Goal: Task Accomplishment & Management: Manage account settings

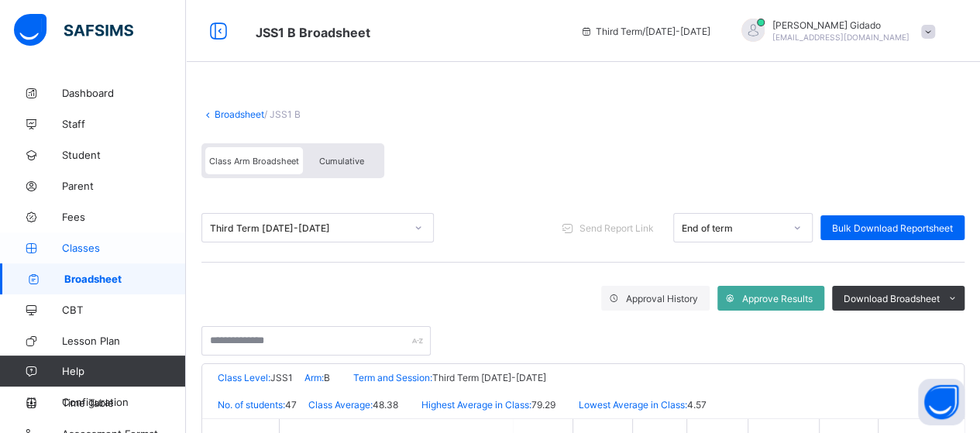
click at [73, 250] on span "Classes" at bounding box center [124, 248] width 124 height 12
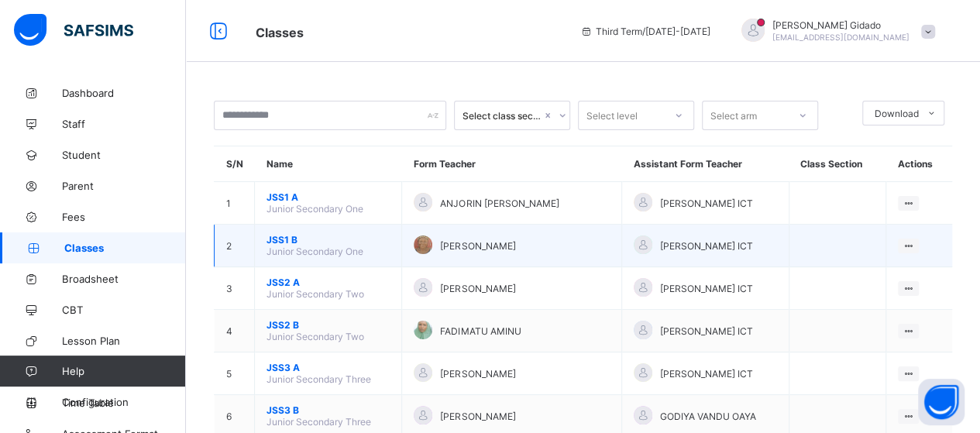
click at [284, 235] on span "JSS1 B" at bounding box center [328, 240] width 123 height 12
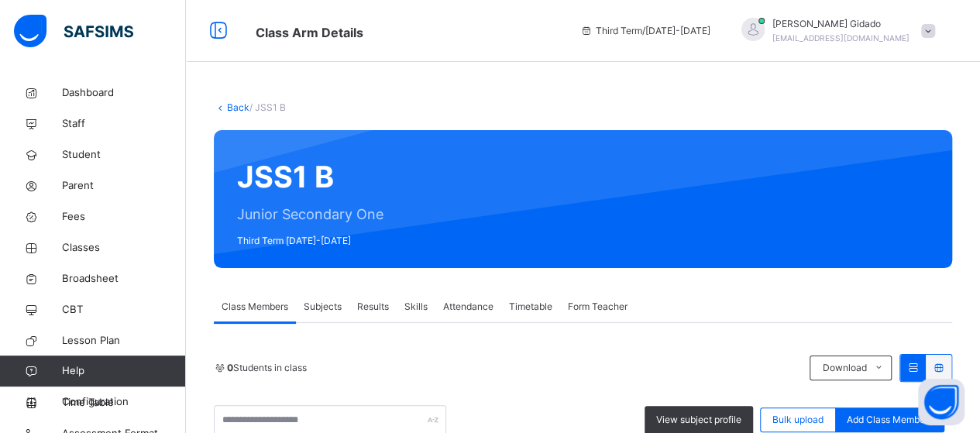
click at [321, 310] on span "Subjects" at bounding box center [323, 307] width 38 height 14
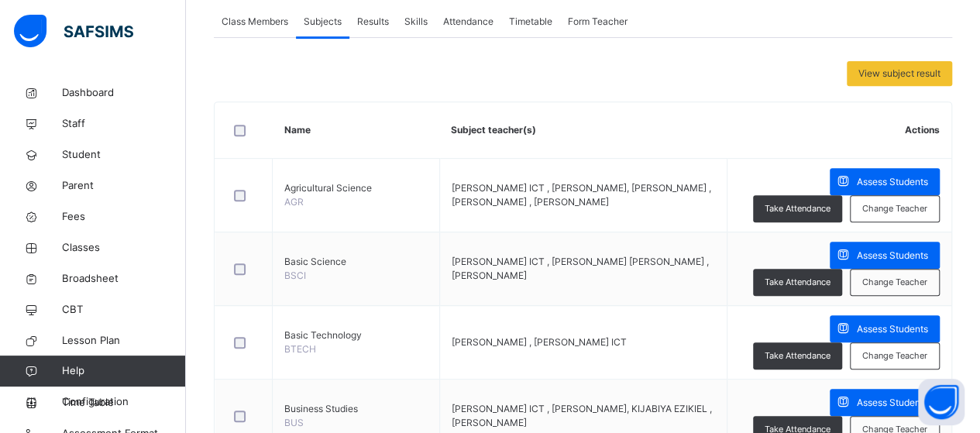
scroll to position [310, 0]
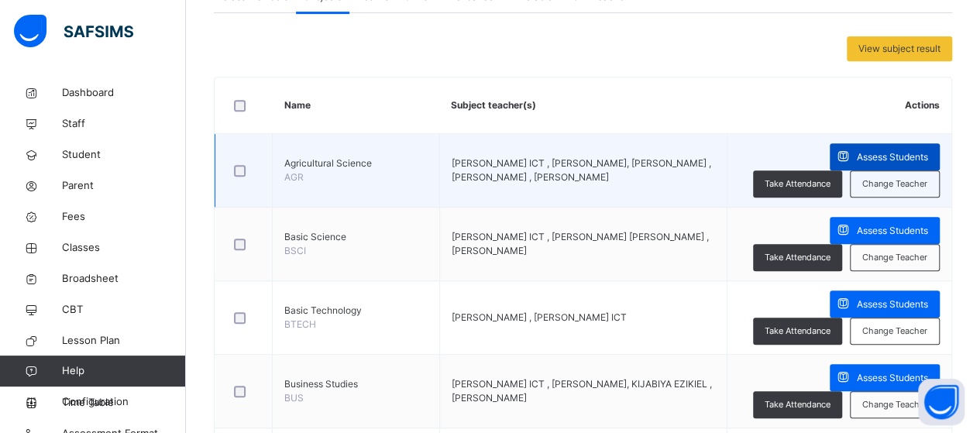
click at [857, 153] on span "Assess Students" at bounding box center [892, 157] width 71 height 14
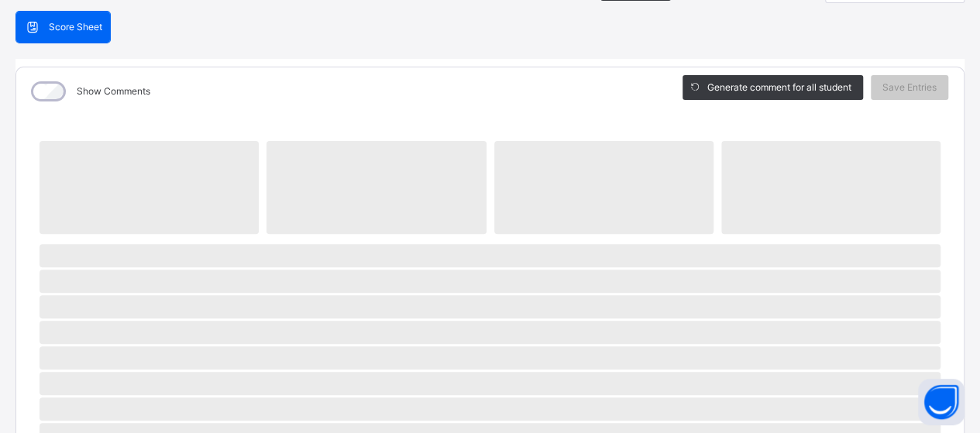
scroll to position [155, 0]
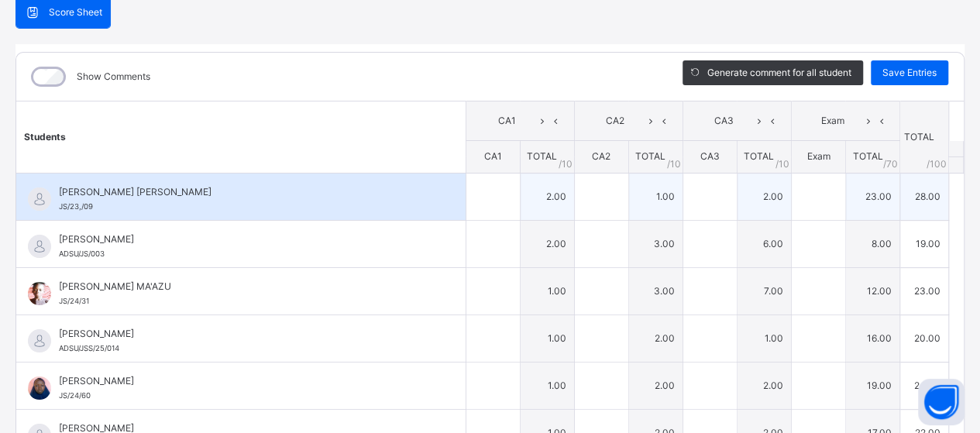
scroll to position [0, 0]
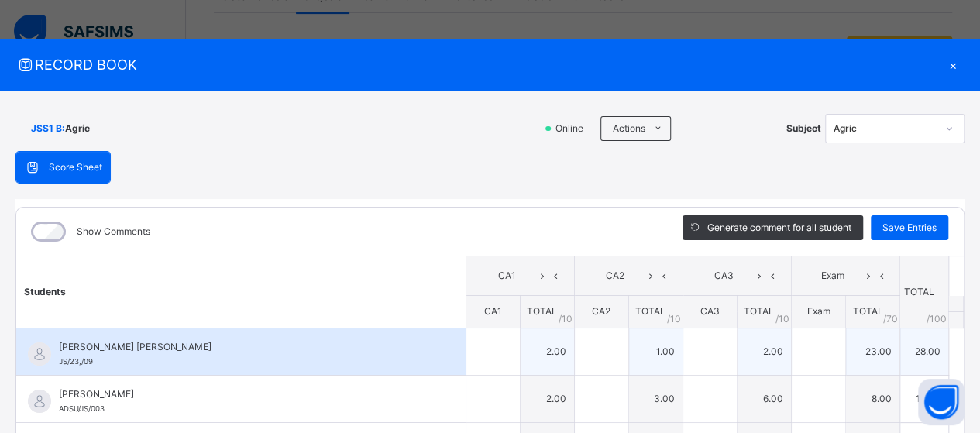
type input "*"
type input "**"
type input "*"
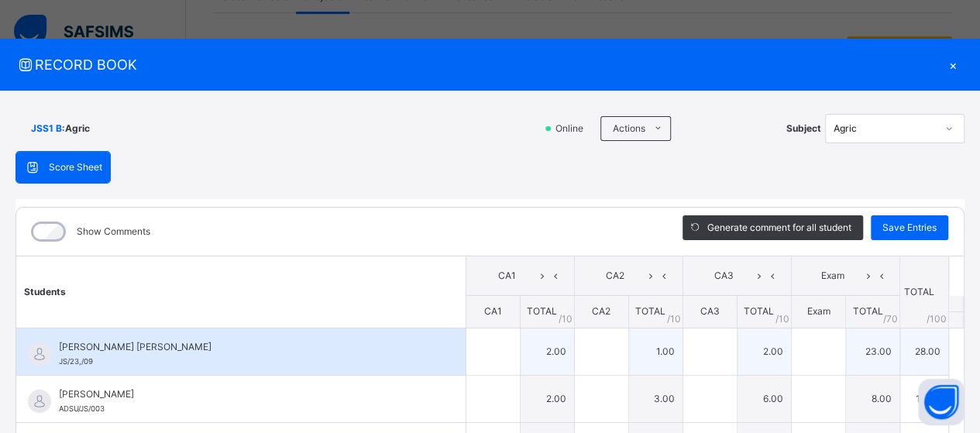
type input "*"
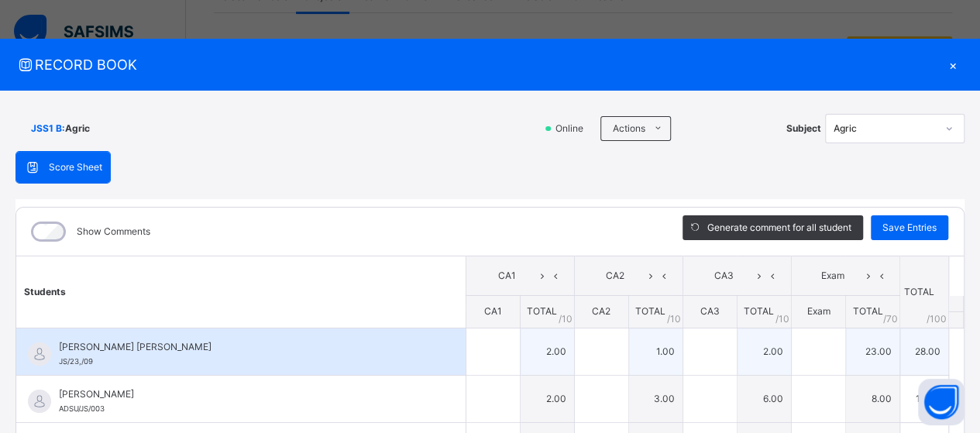
type input "*"
type input "**"
type input "*"
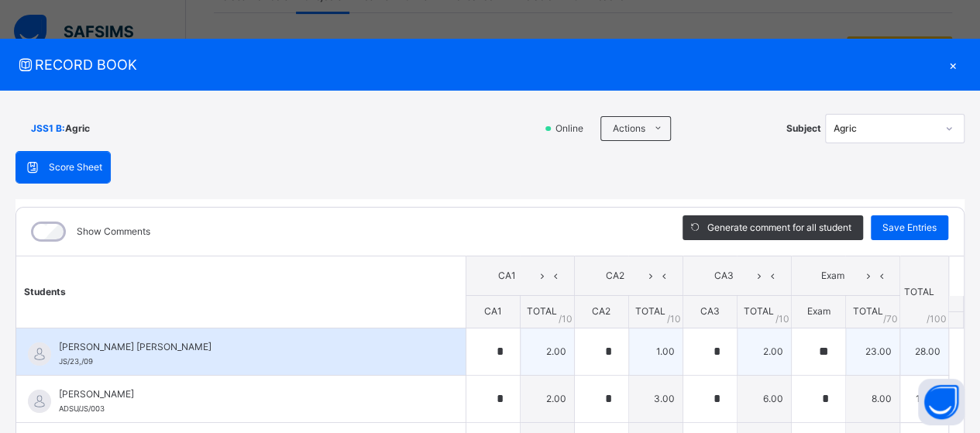
type input "**"
type input "*"
type input "**"
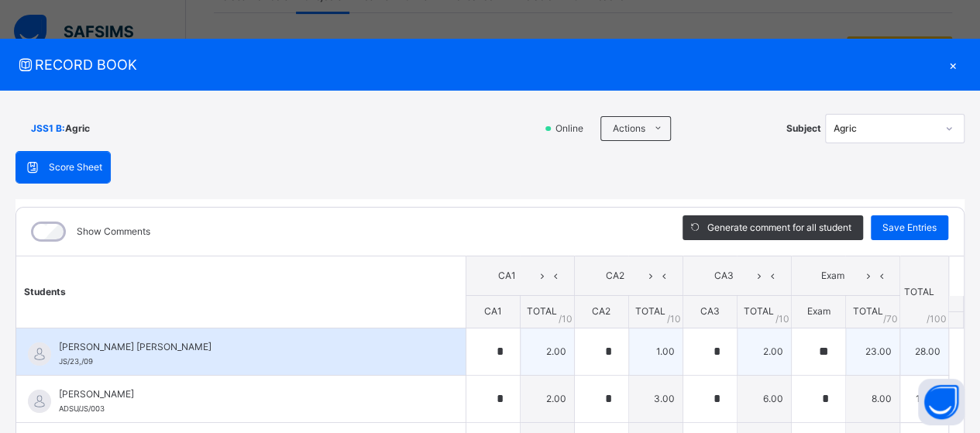
type input "*"
type input "**"
type input "*"
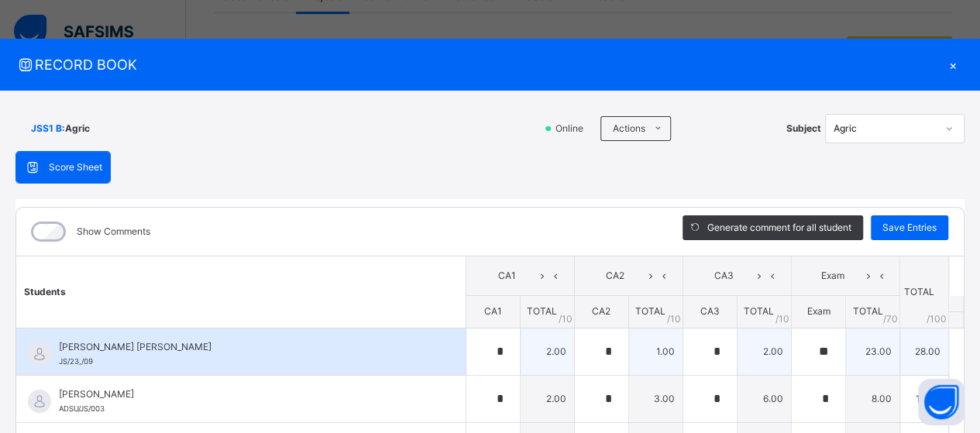
type input "*"
type input "**"
type input "*"
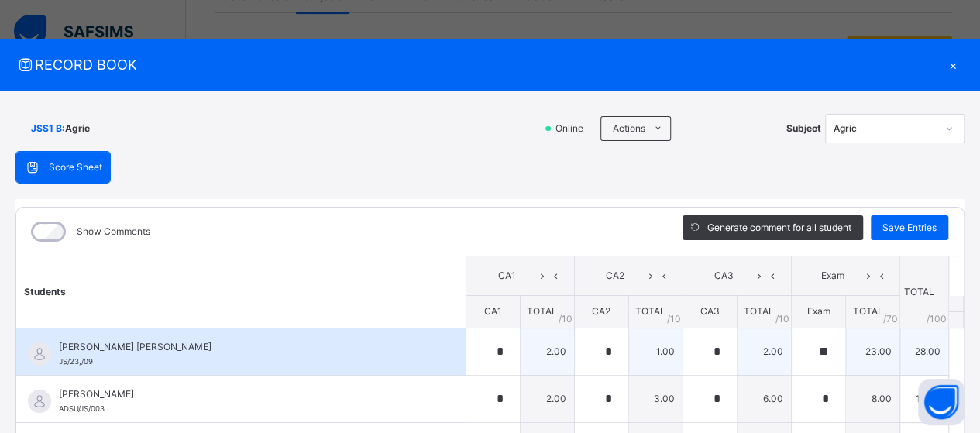
type input "*"
type input "**"
type input "*"
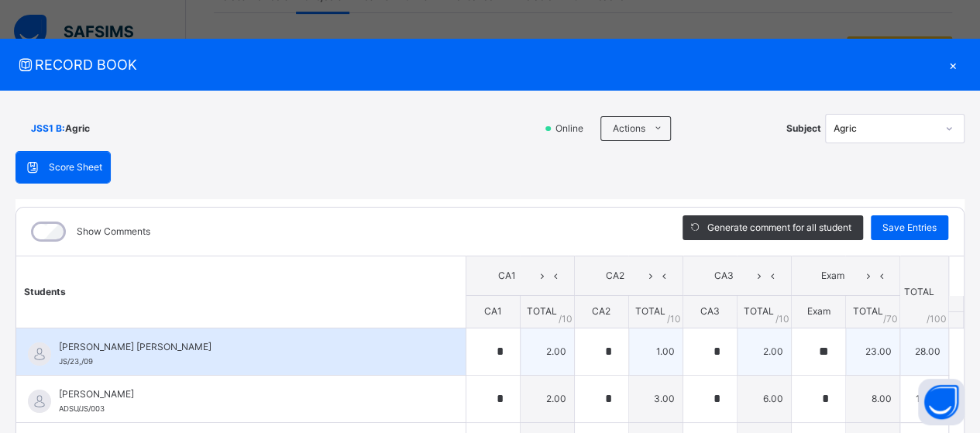
type input "**"
type input "*"
type input "**"
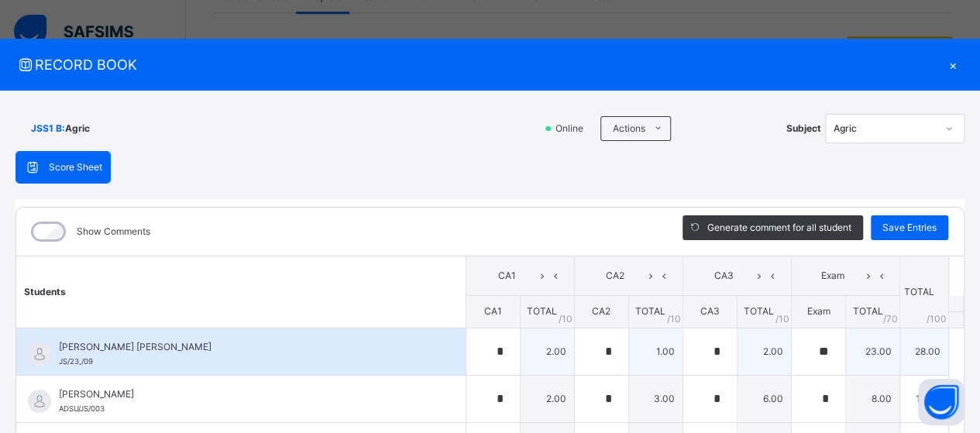
type input "*"
type input "**"
type input "*"
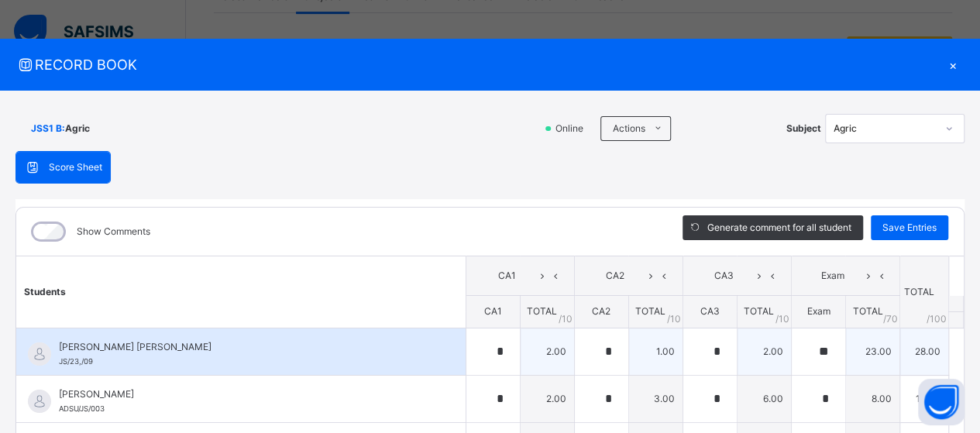
type input "*"
type input "**"
type input "*"
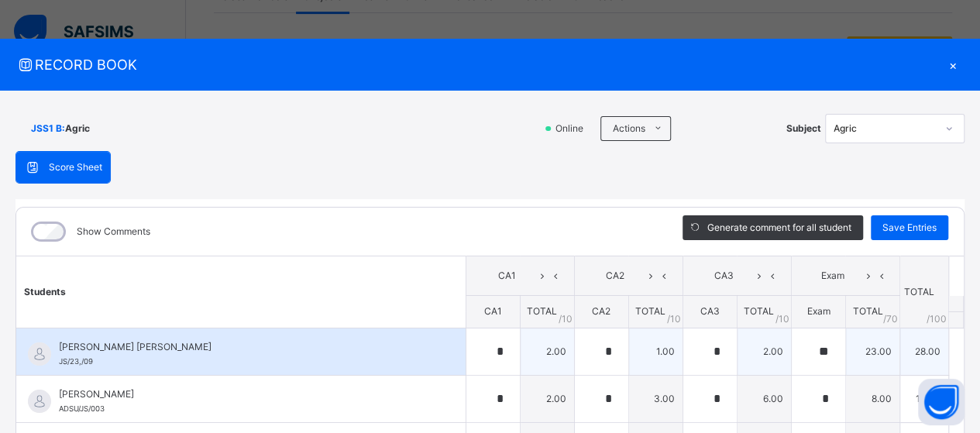
type input "*"
type input "**"
type input "*"
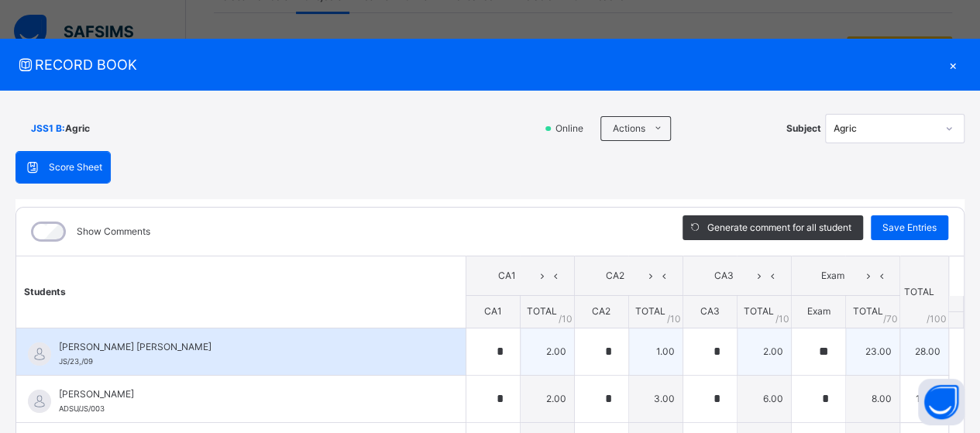
type input "**"
type input "*"
type input "**"
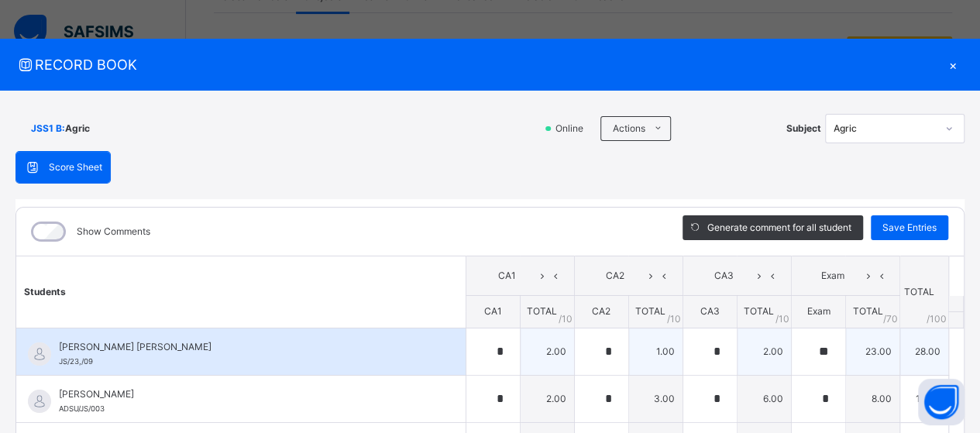
type input "*"
type input "**"
type input "*"
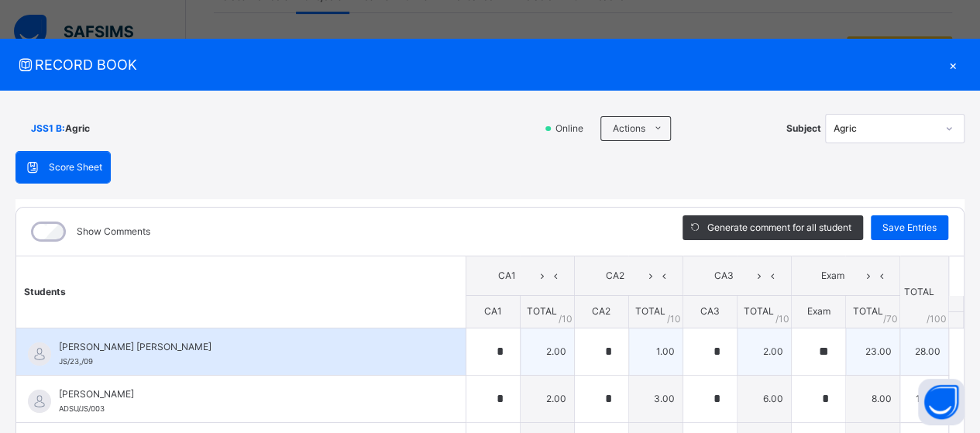
type input "*"
type input "**"
type input "*"
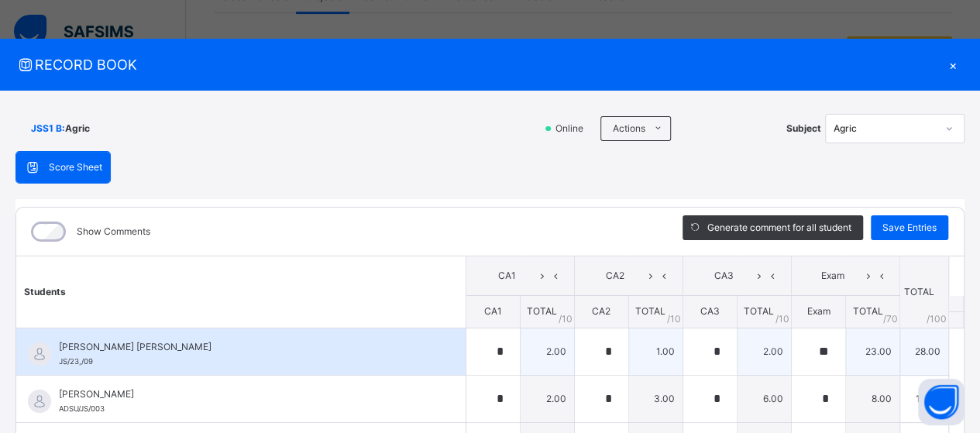
type input "*"
type input "**"
type input "*"
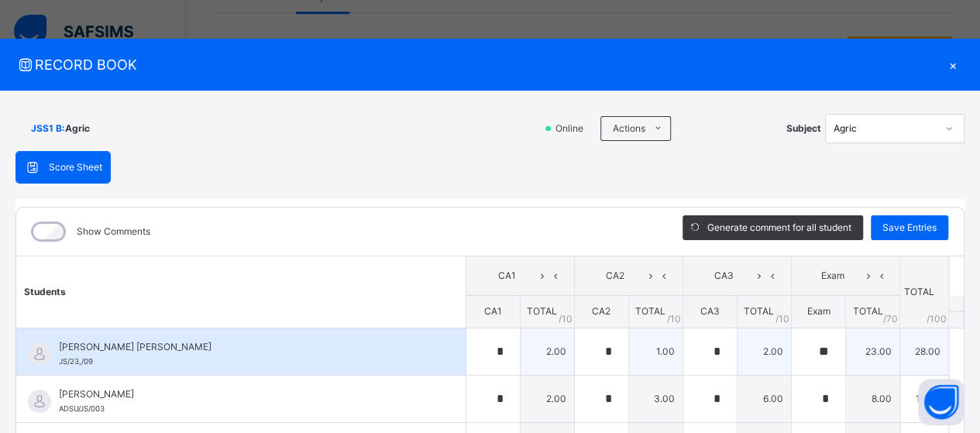
type input "**"
type input "*"
type input "**"
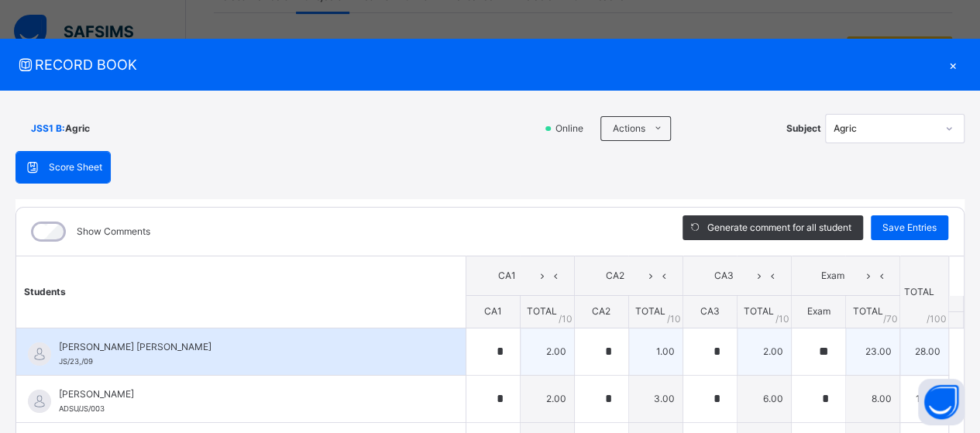
type input "*"
type input "**"
type input "*"
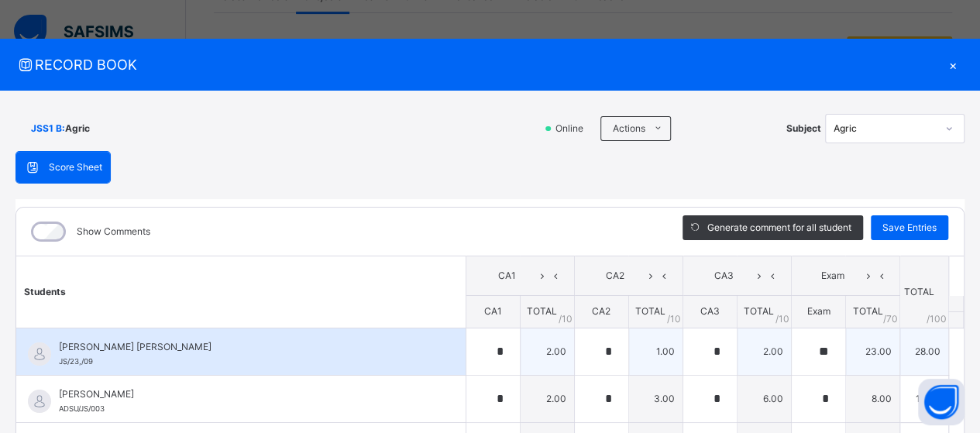
type input "*"
type input "**"
type input "*"
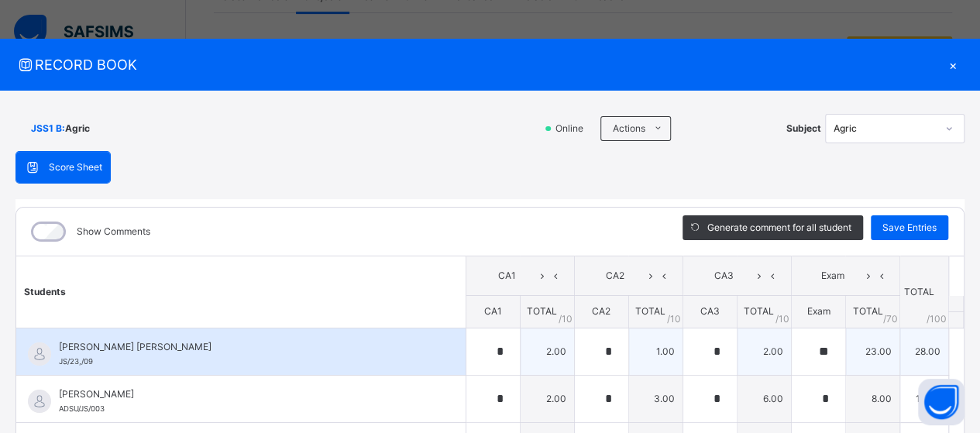
type input "*"
type input "**"
type input "*"
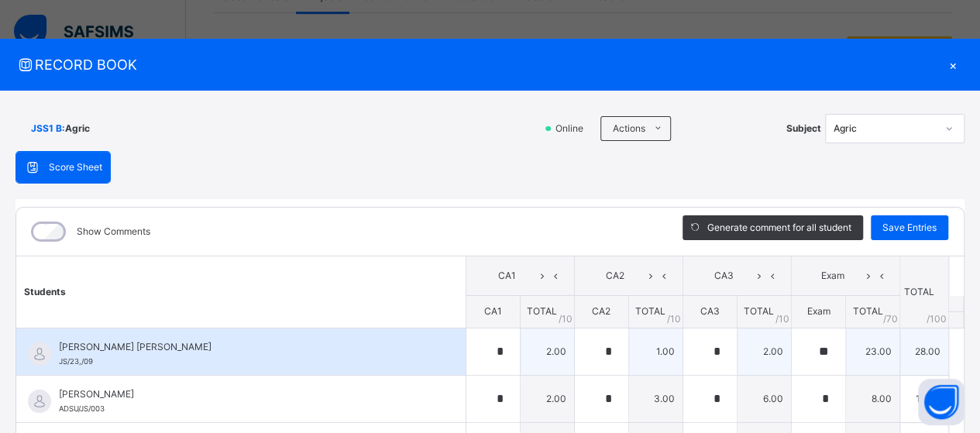
type input "**"
type input "*"
type input "**"
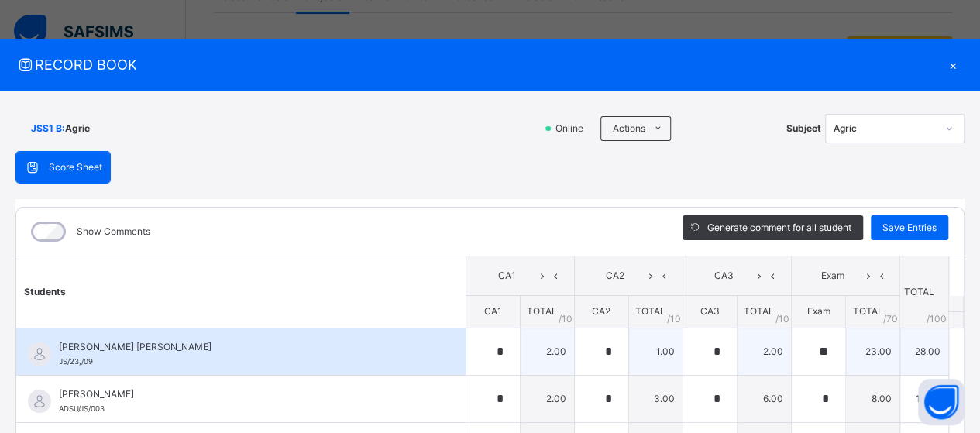
type input "*"
type input "**"
type input "*"
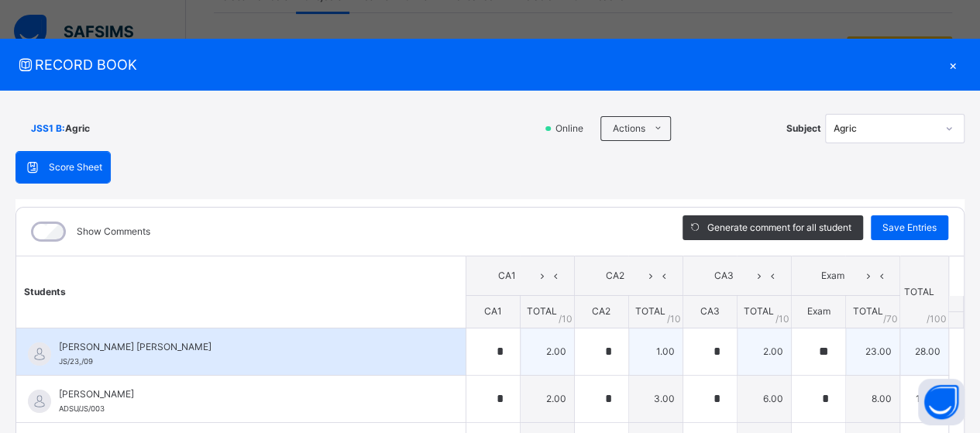
type input "*"
type input "**"
type input "*"
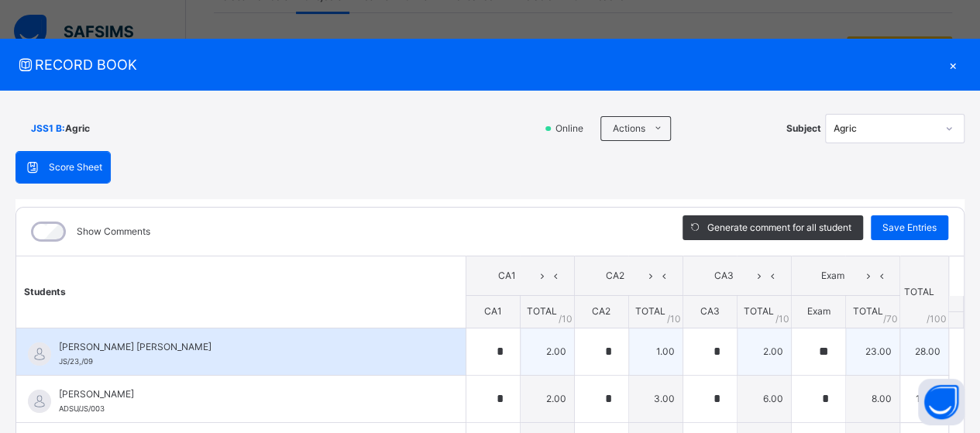
type input "*"
type input "**"
type input "*"
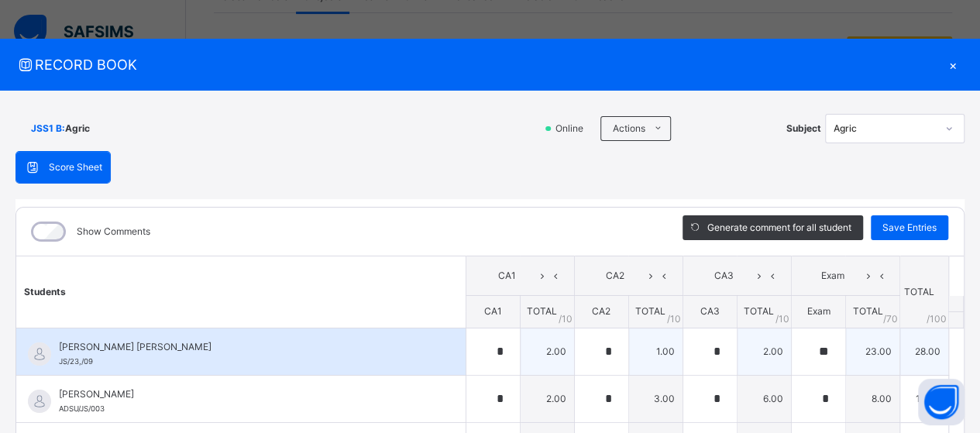
type input "**"
type input "*"
type input "**"
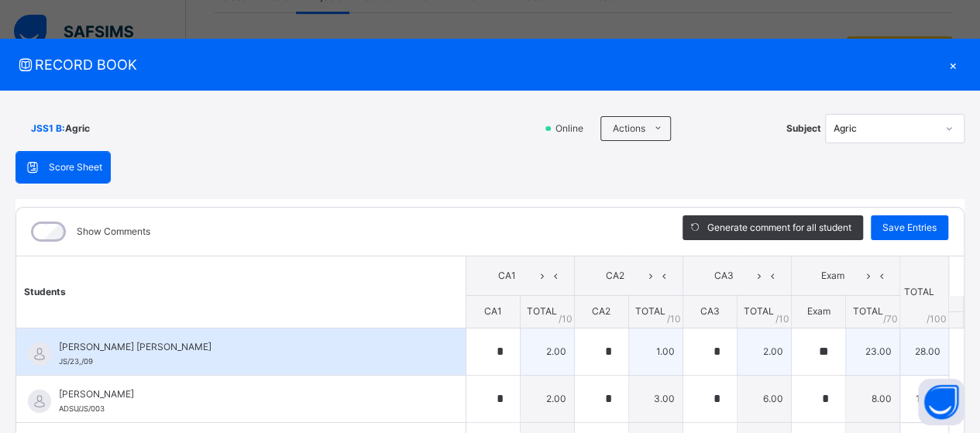
type input "*"
type input "**"
type input "*"
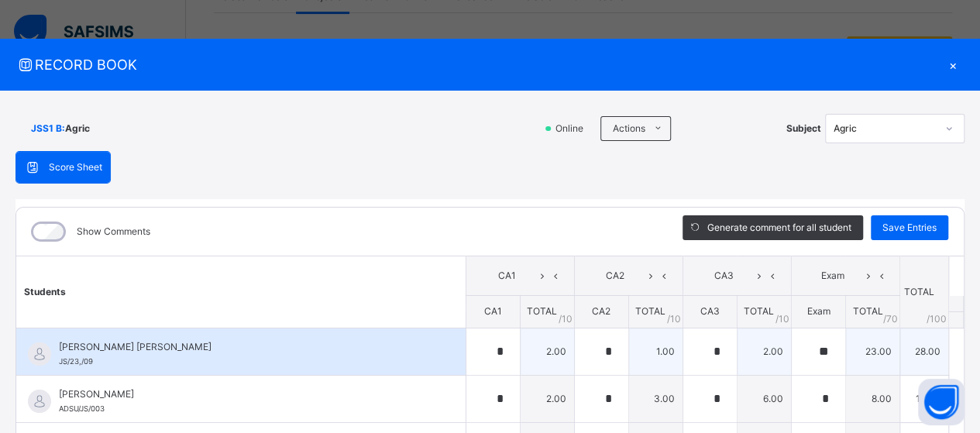
type input "*"
type input "**"
type input "*"
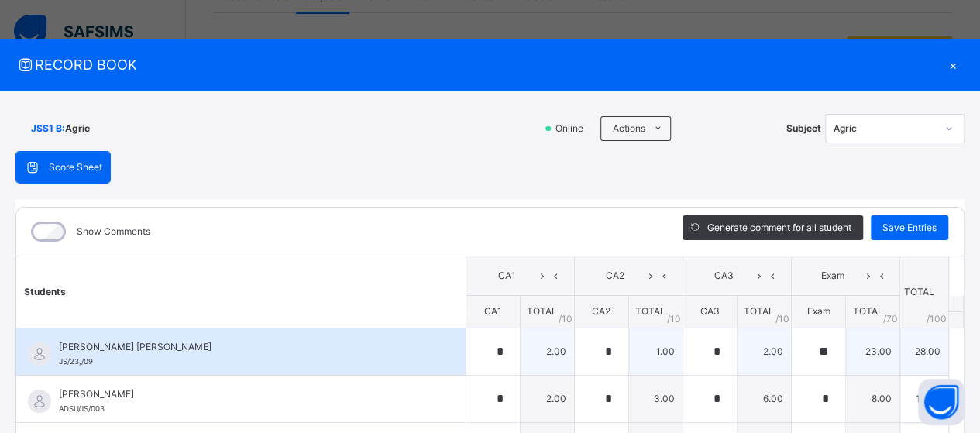
type input "*"
type input "**"
type input "*"
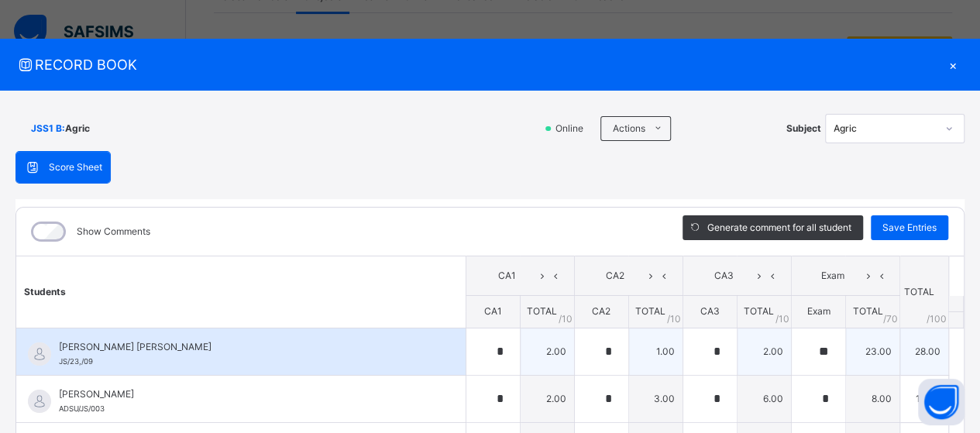
type input "**"
type input "*"
type input "**"
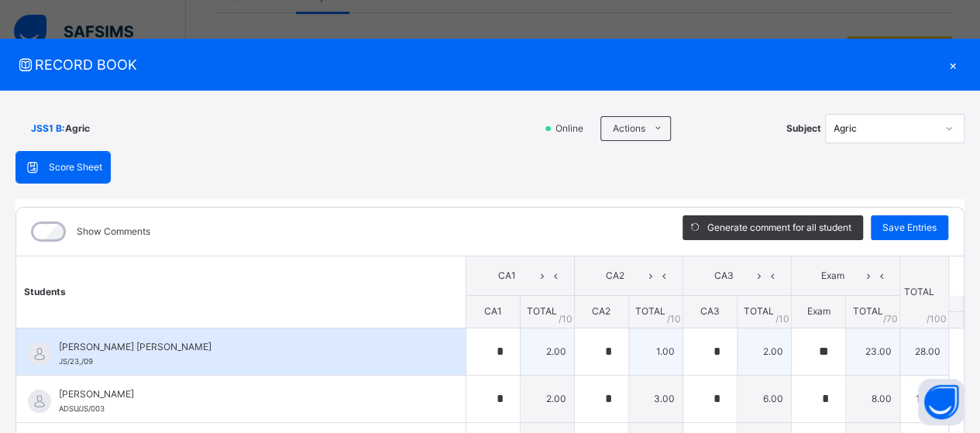
type input "*"
type input "**"
type input "*"
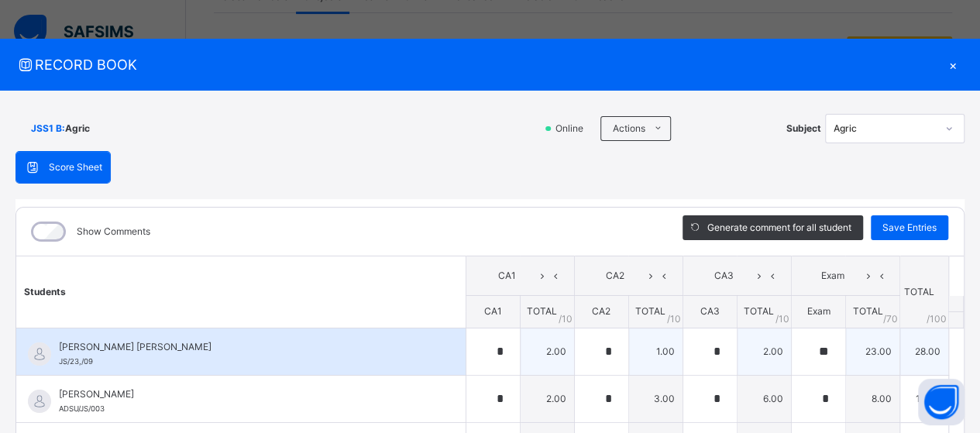
type input "*"
type input "**"
type input "*"
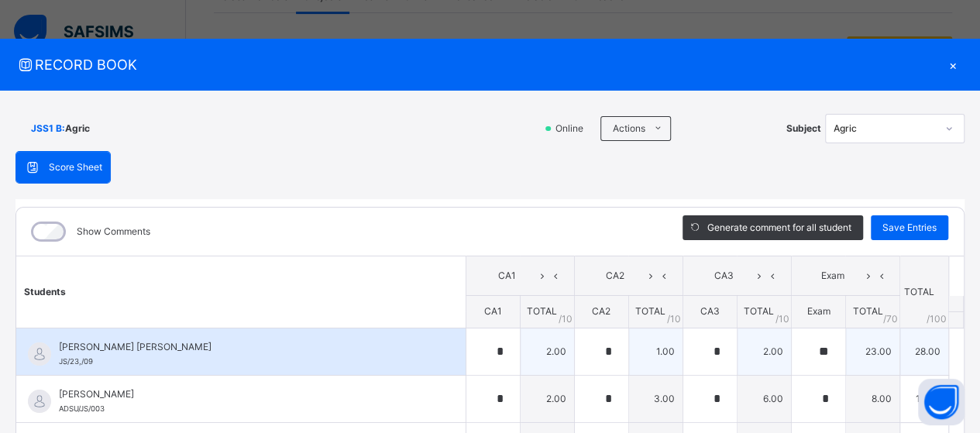
type input "*"
type input "**"
type input "*"
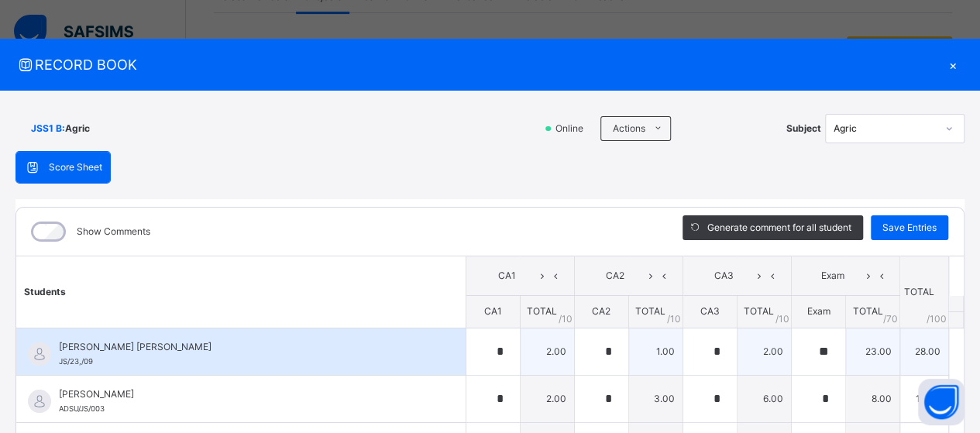
type input "**"
type input "*"
type input "**"
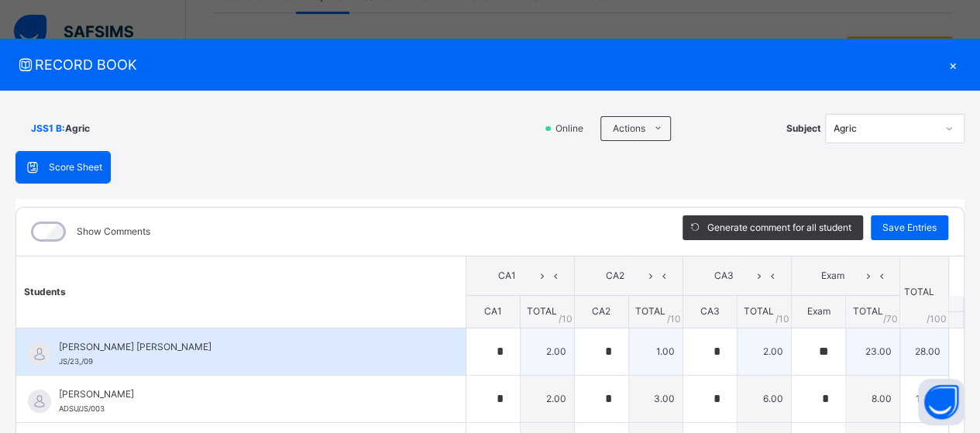
type input "*"
type input "**"
type input "*"
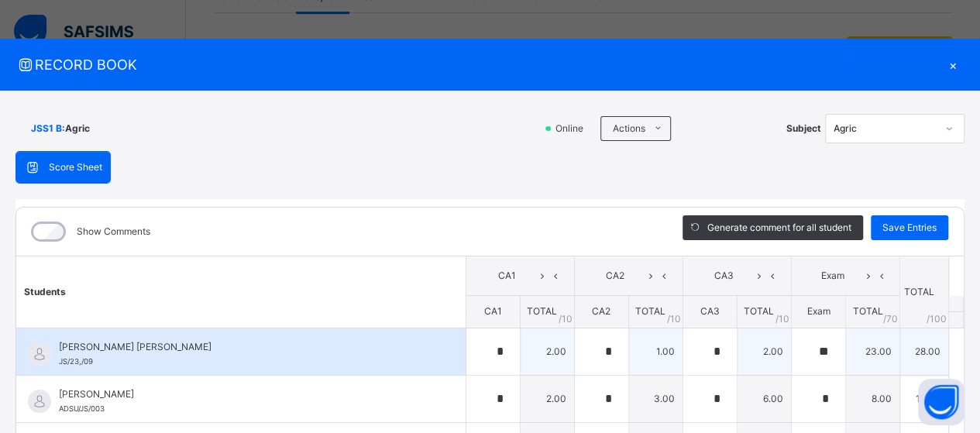
type input "*"
type input "**"
type input "*"
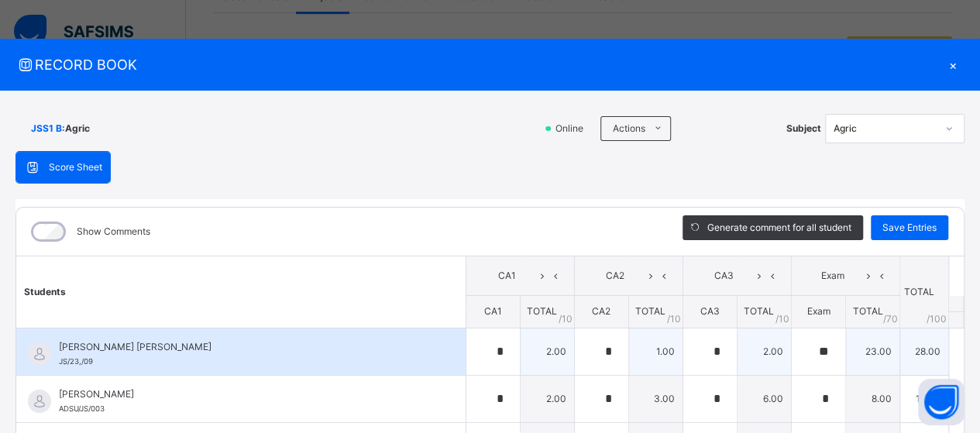
type input "*"
type input "**"
type input "*"
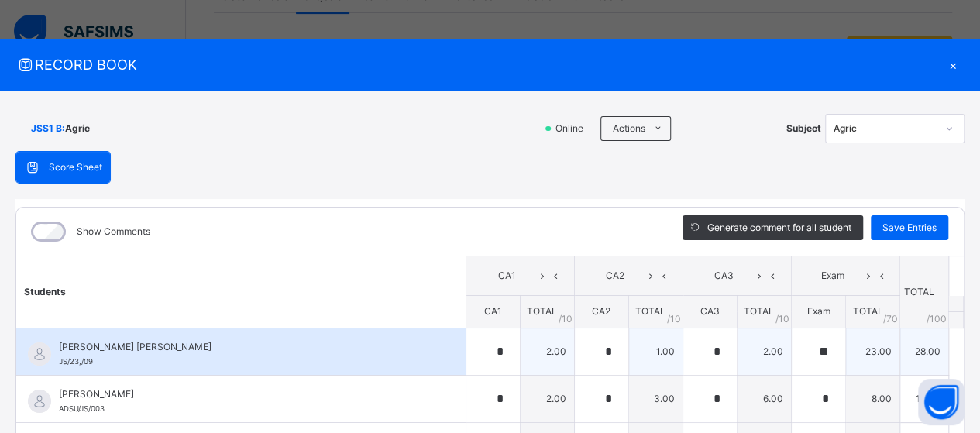
type input "**"
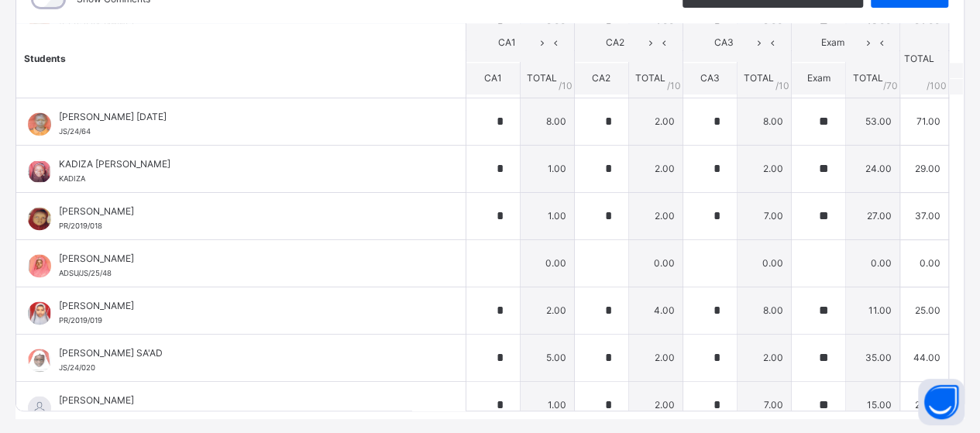
scroll to position [1163, 0]
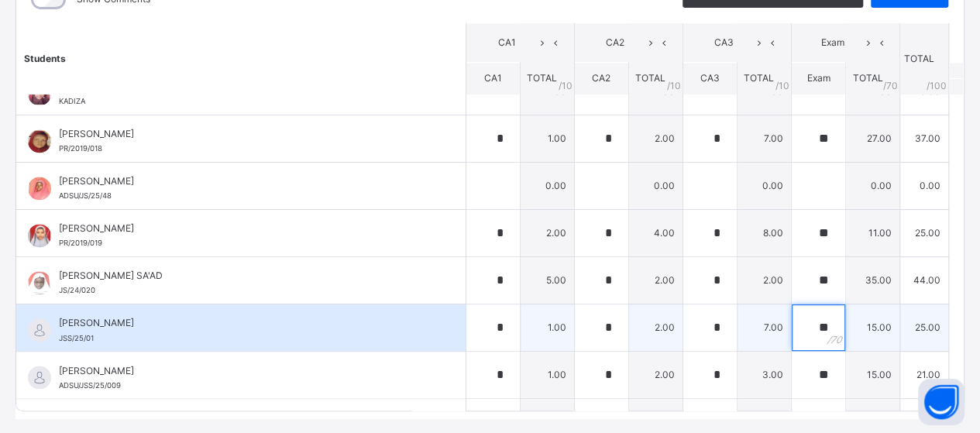
click at [822, 327] on div "**" at bounding box center [818, 328] width 53 height 47
type input "*"
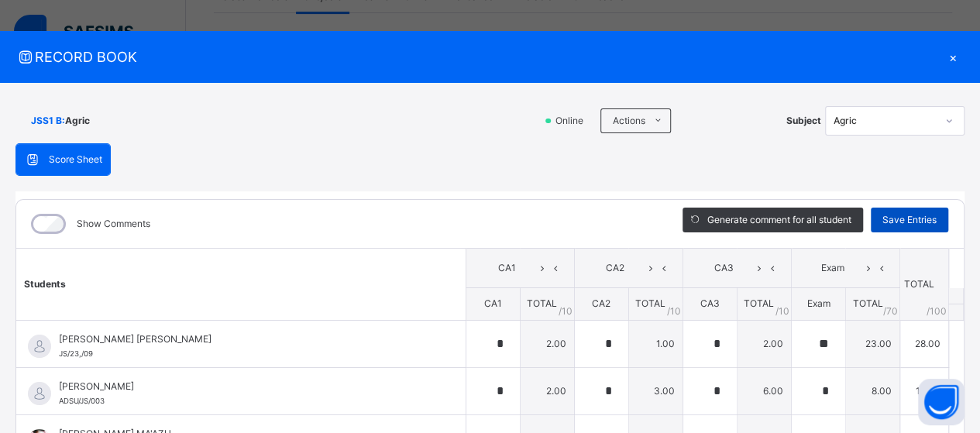
scroll to position [0, 0]
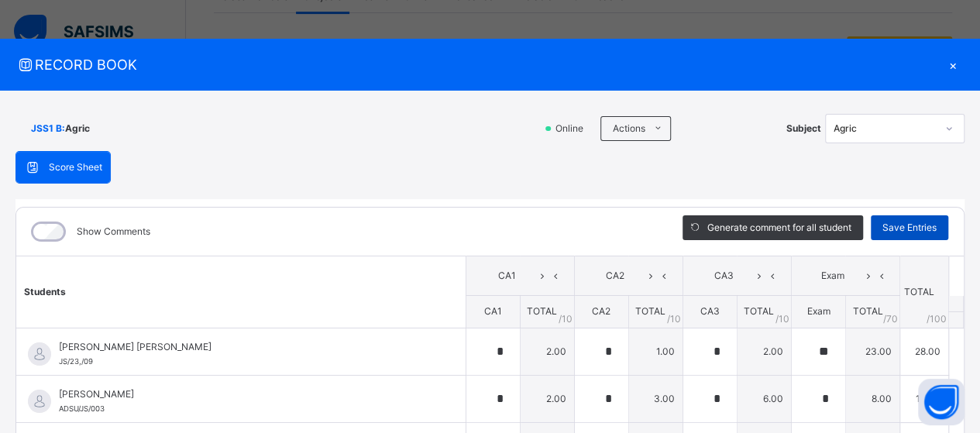
type input "**"
click at [909, 225] on span "Save Entries" at bounding box center [910, 228] width 54 height 14
type input "*"
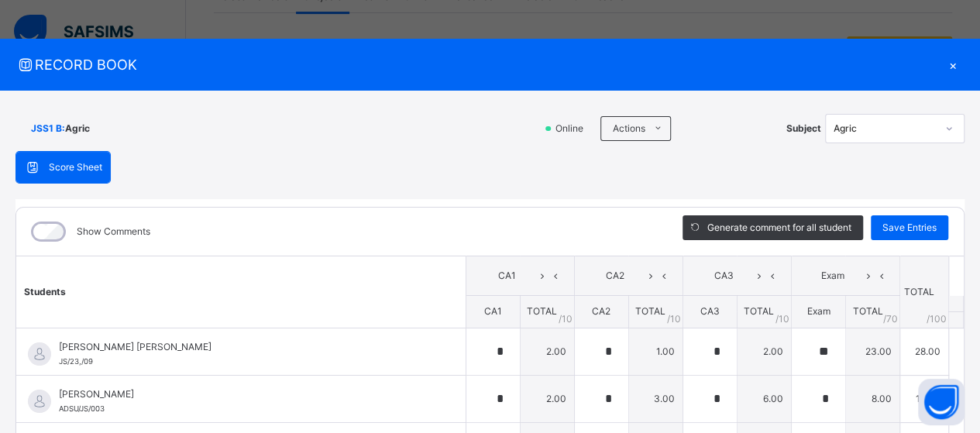
type input "**"
type input "*"
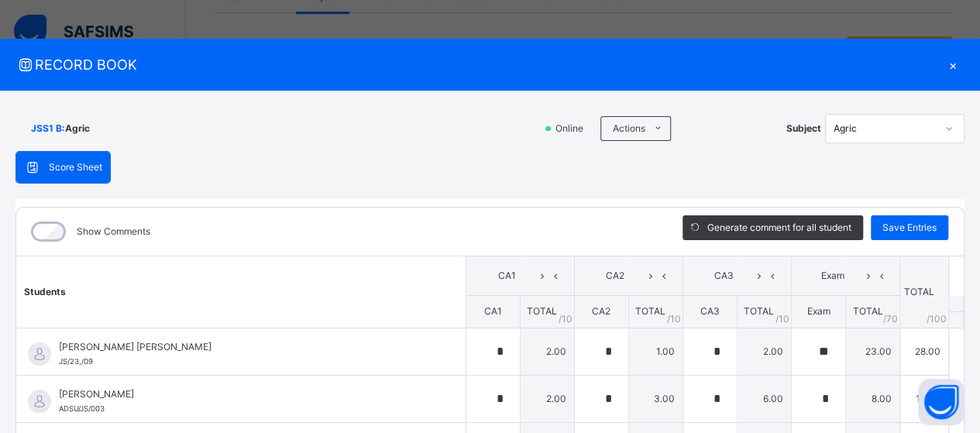
type input "*"
type input "**"
type input "*"
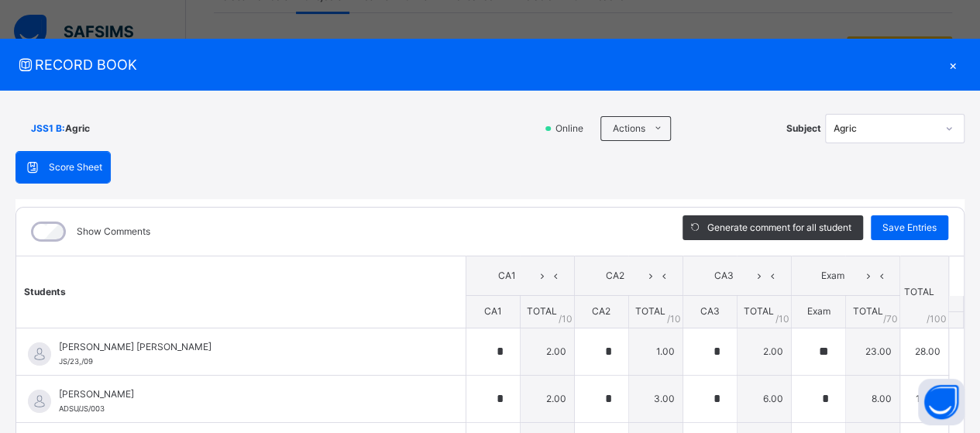
type input "*"
type input "**"
type input "*"
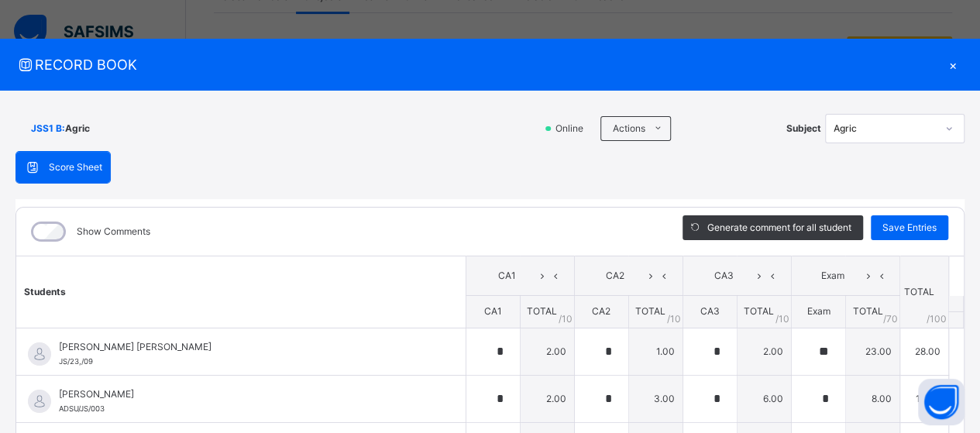
type input "*"
type input "**"
type input "*"
click at [943, 64] on div "×" at bounding box center [953, 64] width 23 height 21
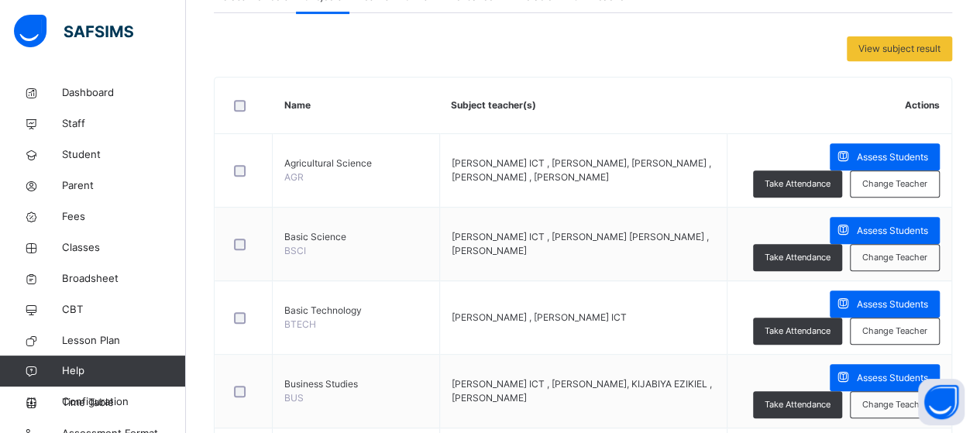
click at [857, 233] on span "Assess Students" at bounding box center [892, 231] width 71 height 14
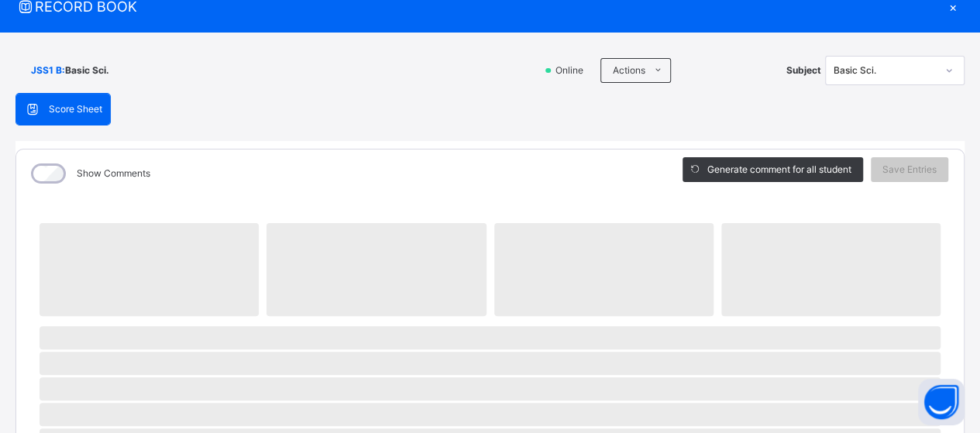
scroll to position [155, 0]
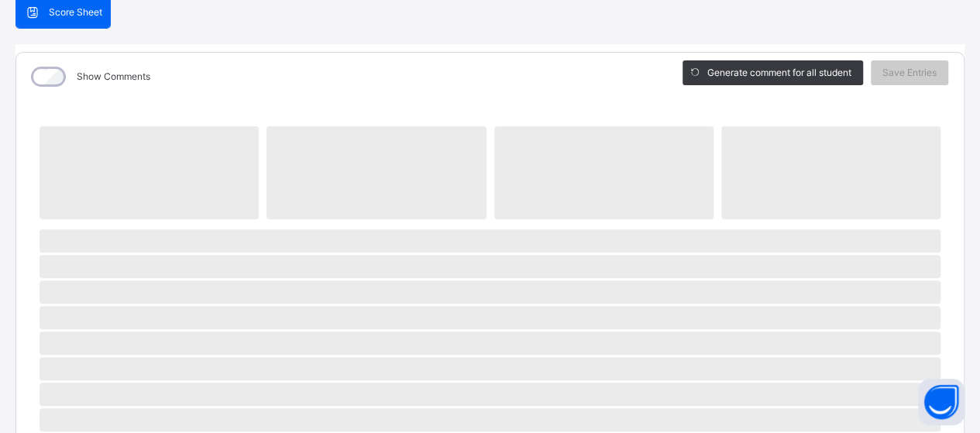
click at [586, 60] on div "Show Comments" at bounding box center [337, 77] width 643 height 48
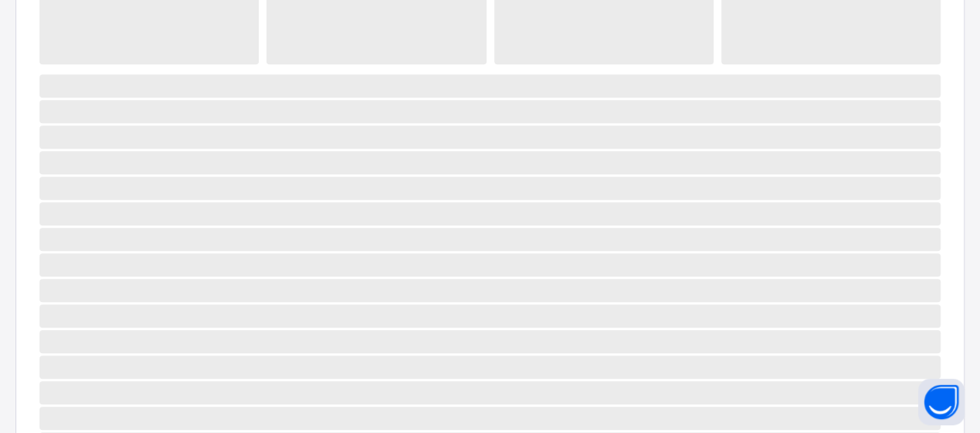
scroll to position [78, 0]
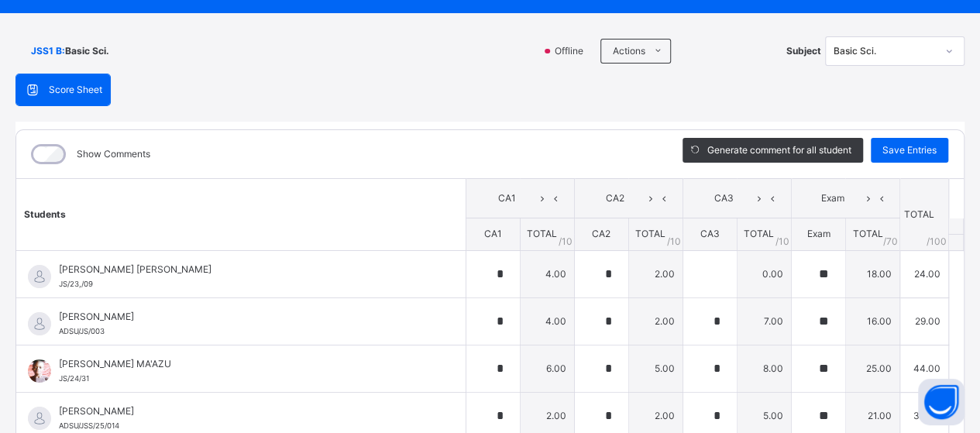
click at [539, 100] on div "Score Sheet Score Sheet Show Comments Generate comment for all student Save Ent…" at bounding box center [490, 324] width 949 height 501
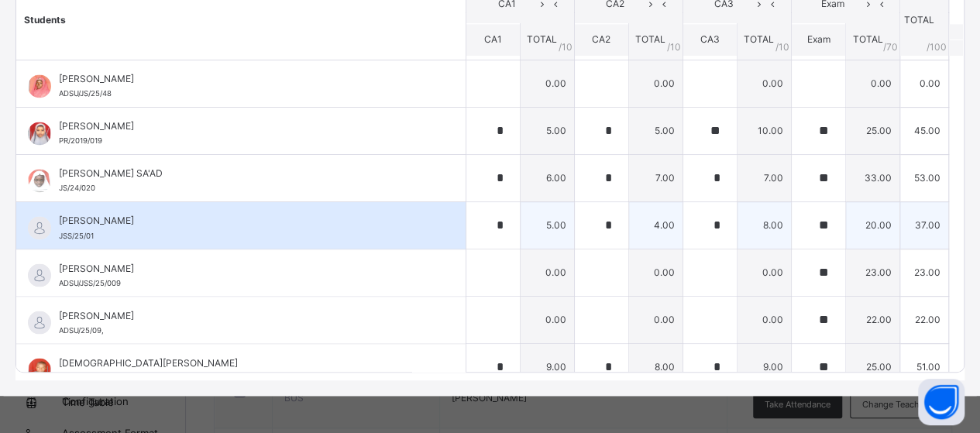
scroll to position [1240, 0]
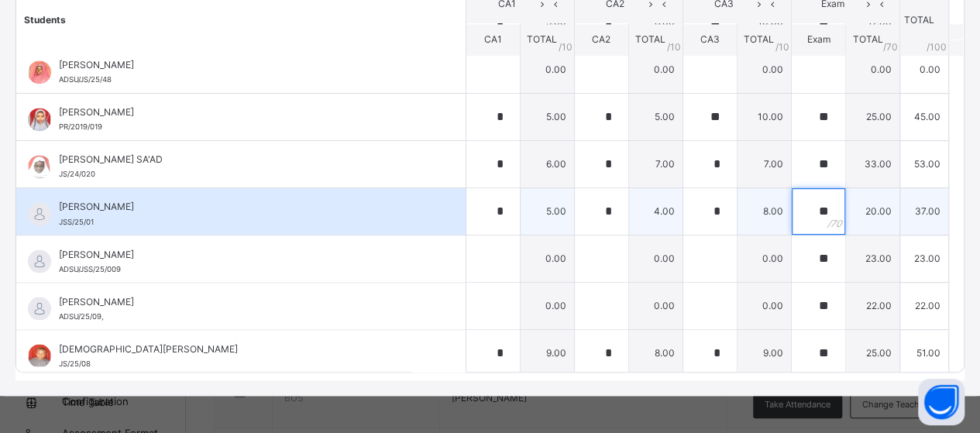
click at [814, 210] on div "**" at bounding box center [818, 211] width 53 height 47
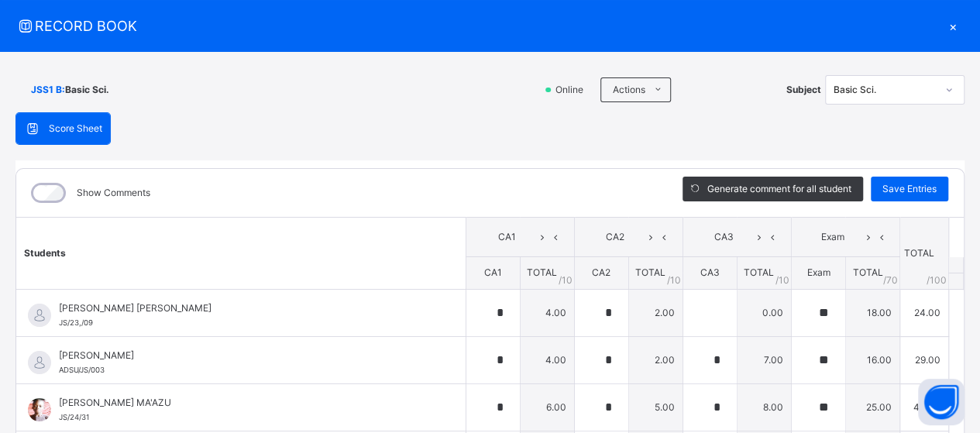
scroll to position [0, 0]
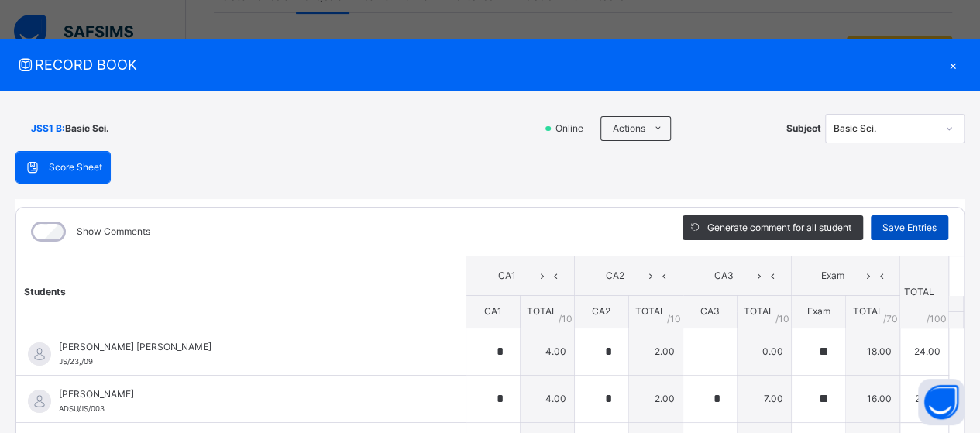
click at [890, 232] on span "Save Entries" at bounding box center [910, 228] width 54 height 14
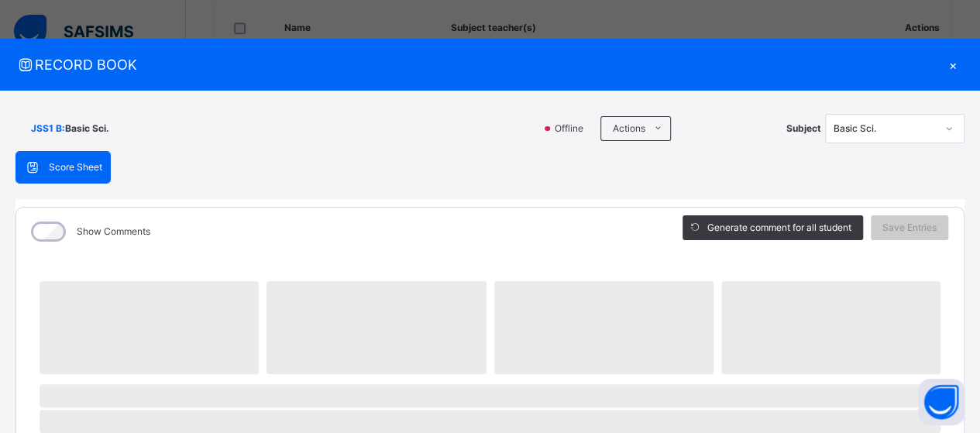
click at [656, 77] on div "RECORD BOOK ×" at bounding box center [490, 65] width 980 height 52
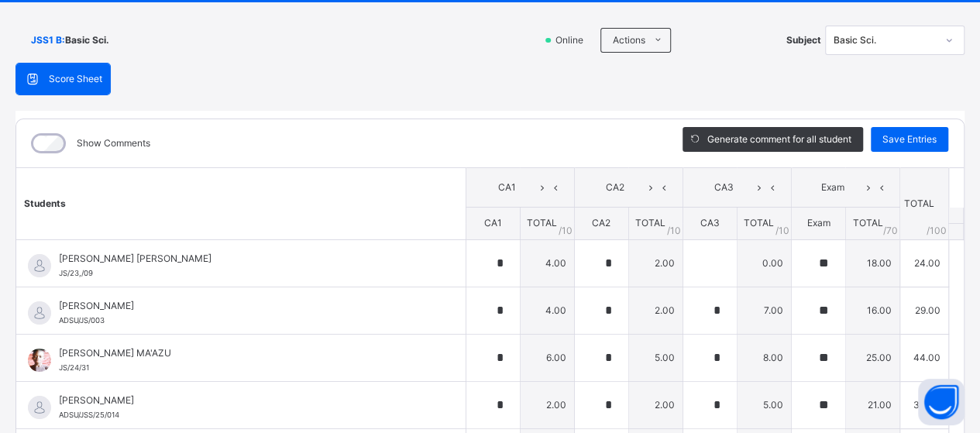
scroll to position [39, 0]
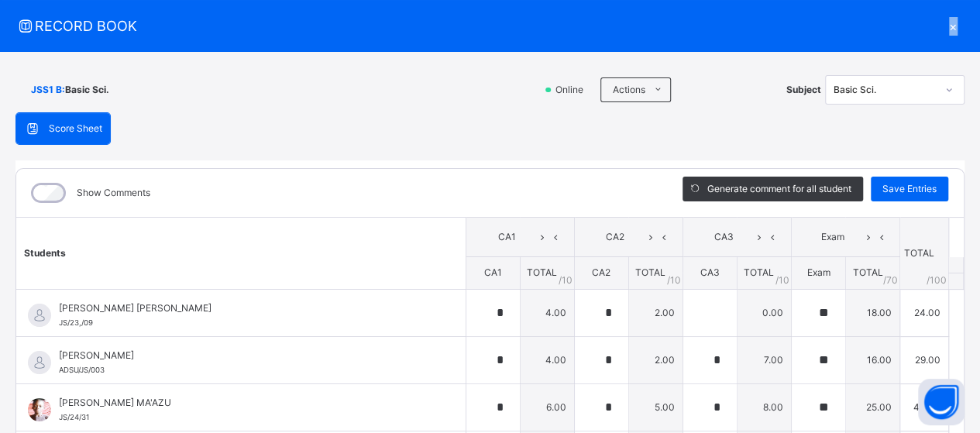
click at [946, 25] on div "×" at bounding box center [953, 26] width 23 height 21
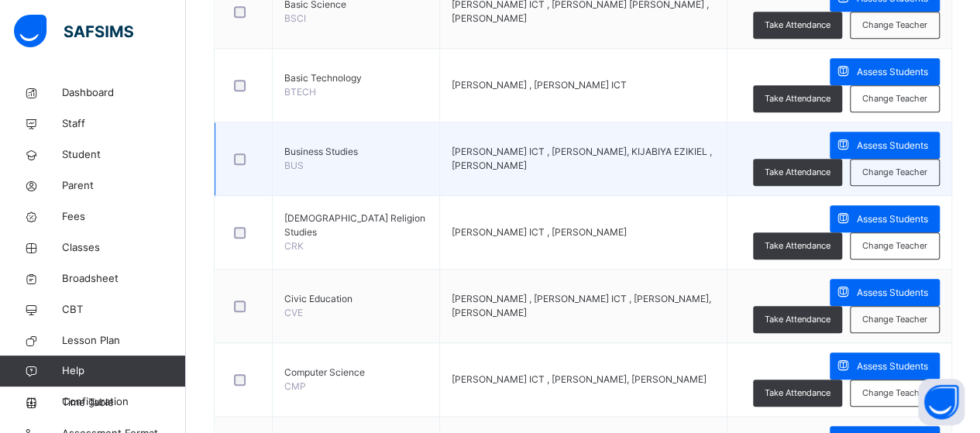
scroll to position [620, 0]
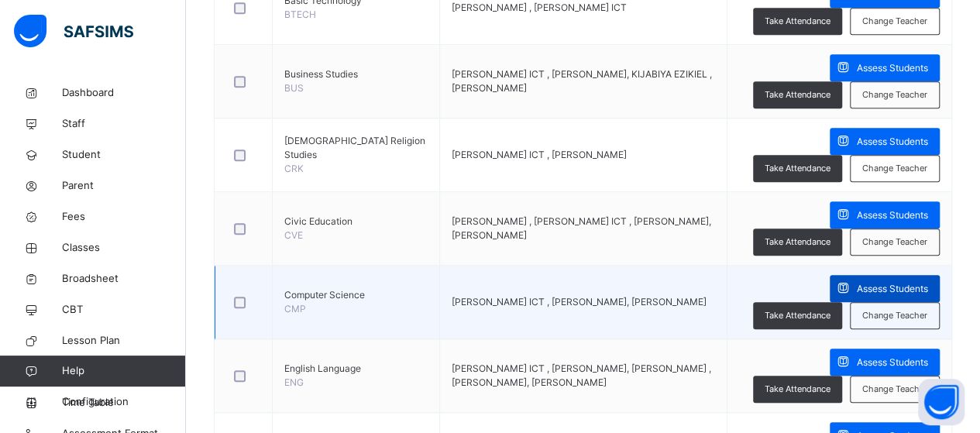
click at [857, 291] on span "Assess Students" at bounding box center [892, 289] width 71 height 14
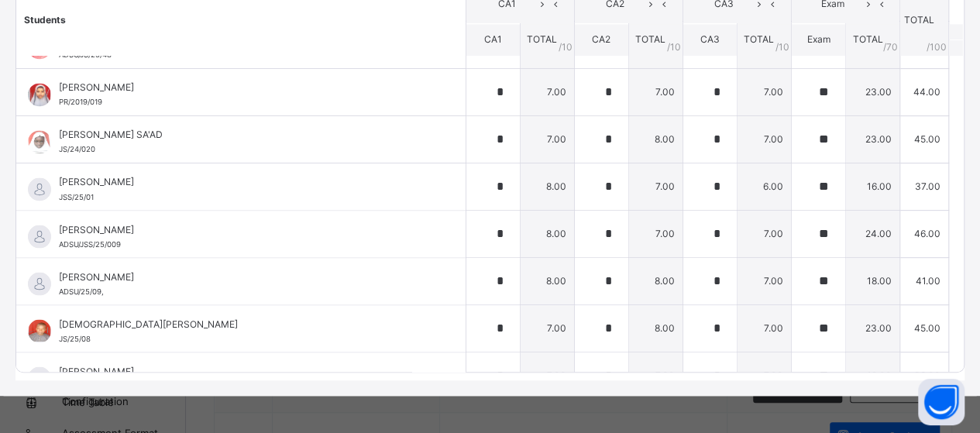
scroll to position [1318, 0]
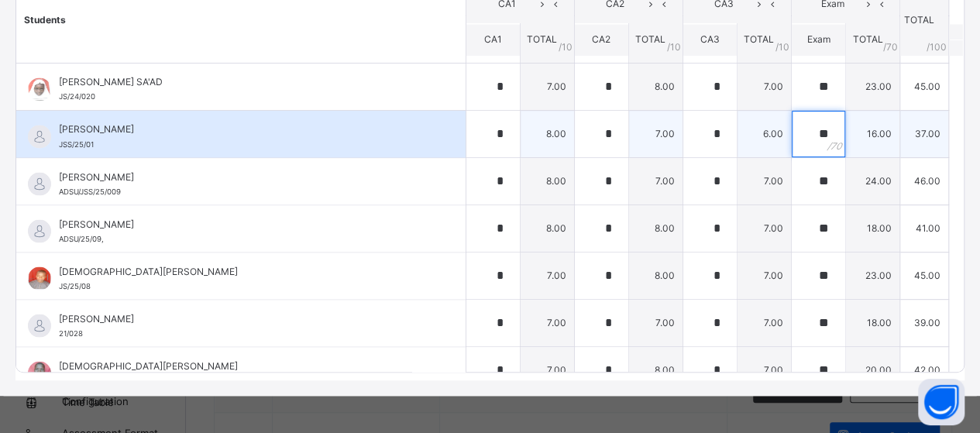
click at [811, 124] on div "**" at bounding box center [818, 134] width 53 height 47
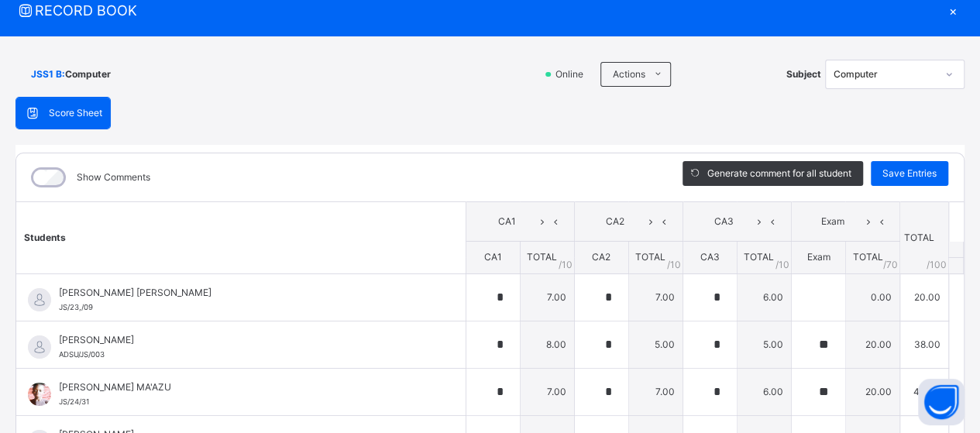
scroll to position [39, 0]
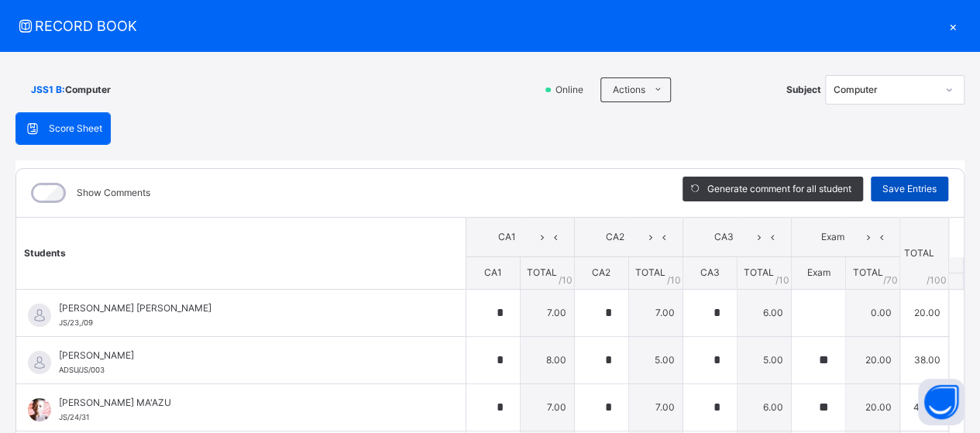
click at [884, 189] on span "Save Entries" at bounding box center [910, 189] width 54 height 14
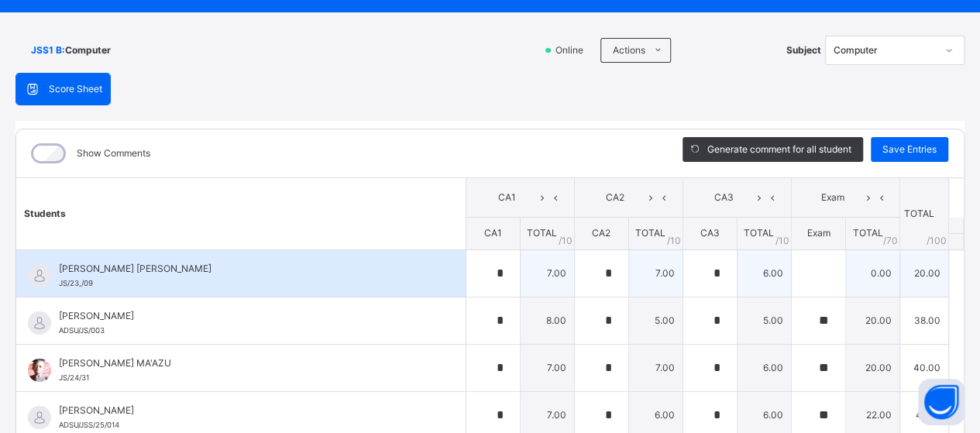
scroll to position [0, 0]
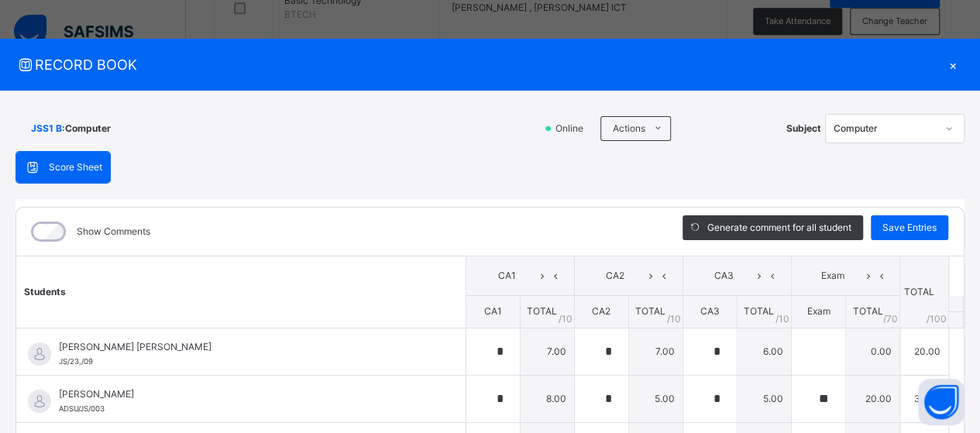
click at [947, 61] on div "×" at bounding box center [953, 64] width 23 height 21
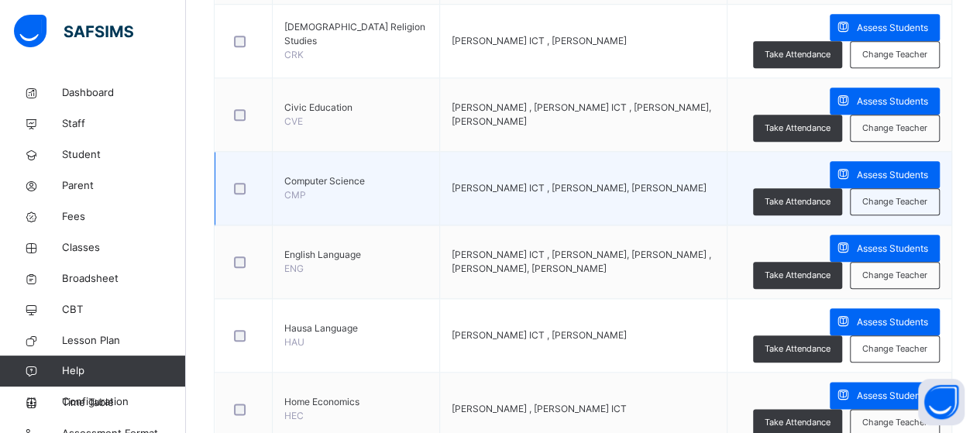
scroll to position [775, 0]
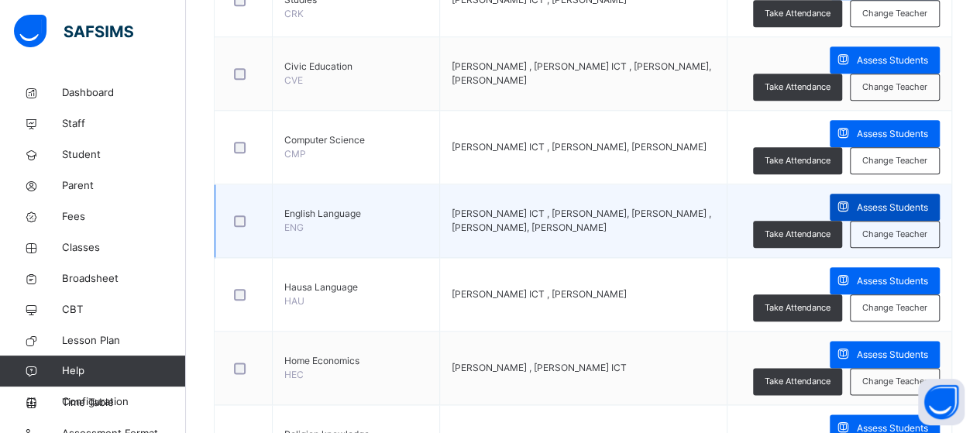
click at [857, 208] on span "Assess Students" at bounding box center [892, 208] width 71 height 14
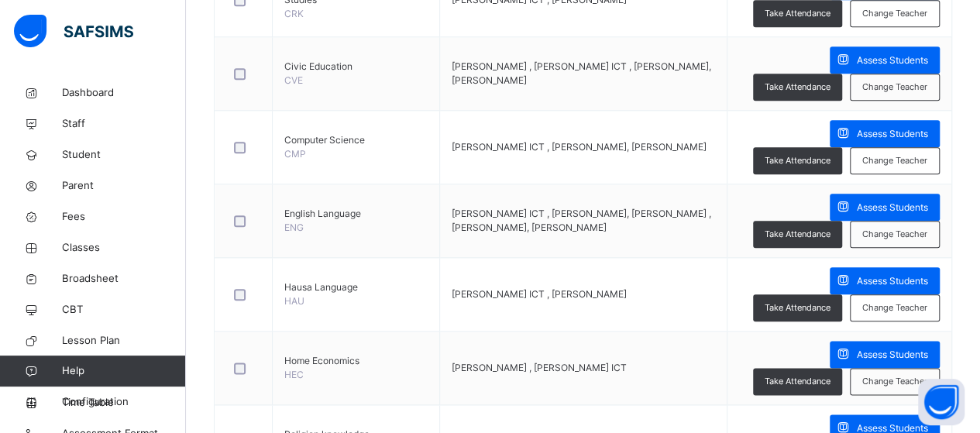
click at [0, 0] on div "Generate comment for all student Save Entries" at bounding box center [0, 0] width 0 height 0
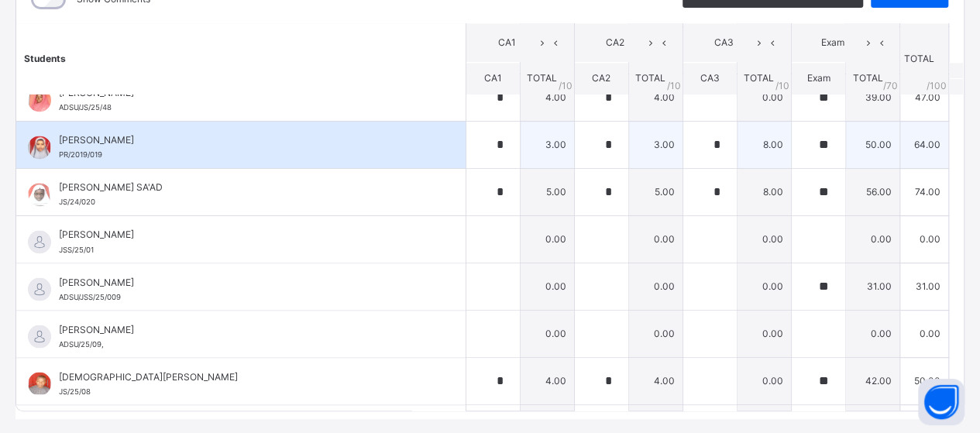
scroll to position [1240, 0]
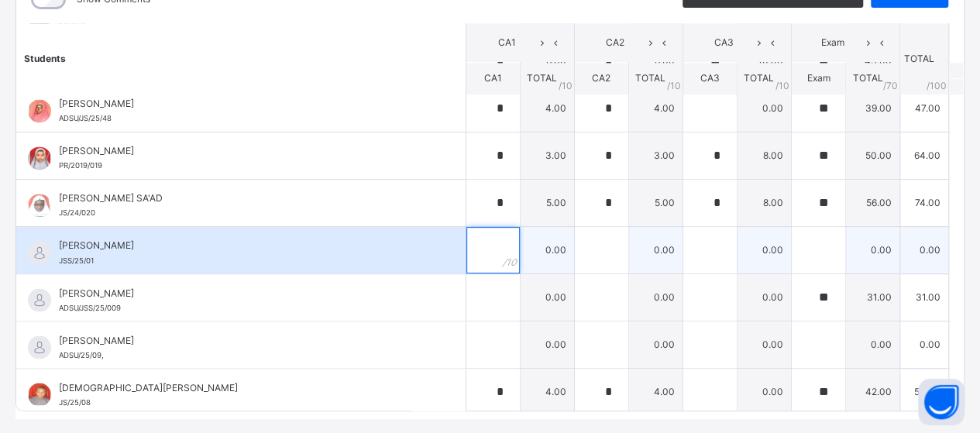
click at [473, 250] on input "text" at bounding box center [493, 250] width 53 height 47
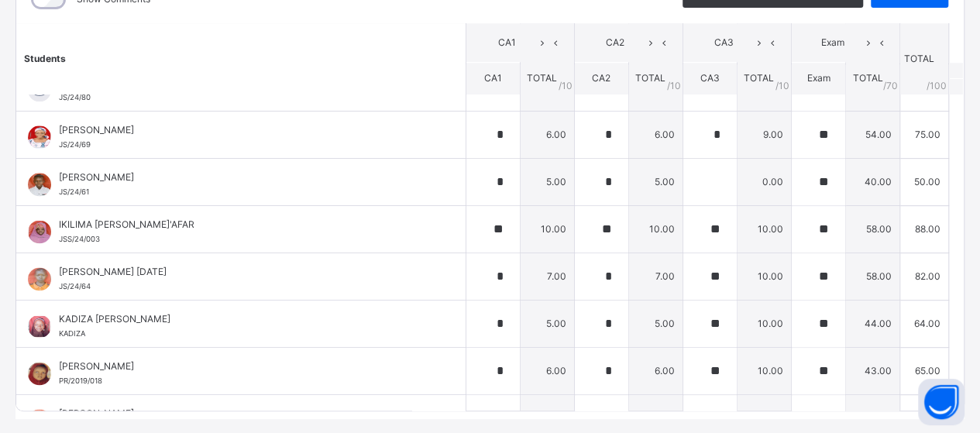
scroll to position [0, 0]
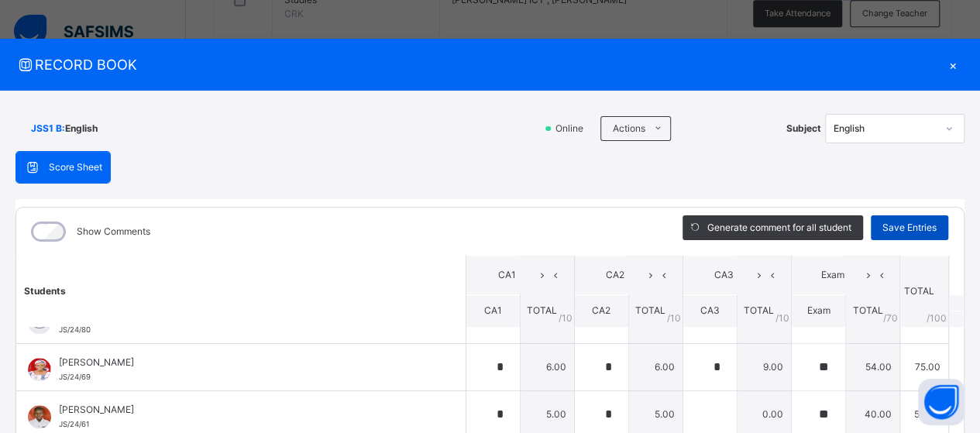
click at [902, 228] on span "Save Entries" at bounding box center [910, 228] width 54 height 14
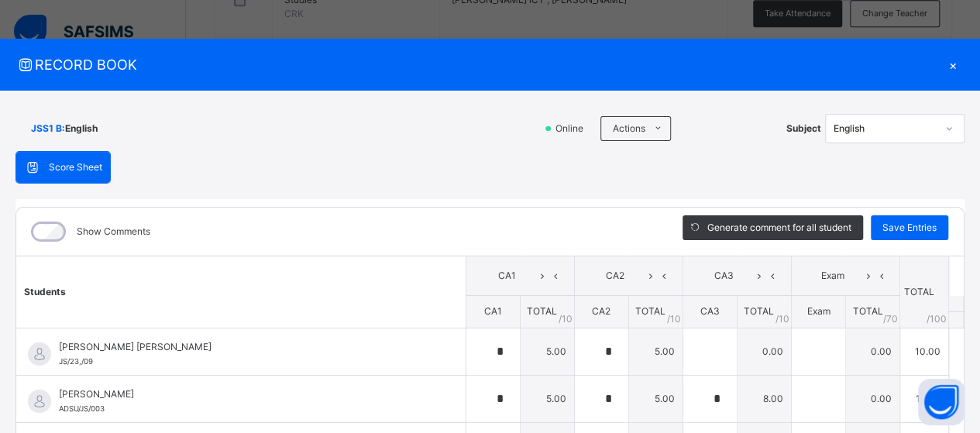
click at [949, 67] on div "×" at bounding box center [953, 64] width 23 height 21
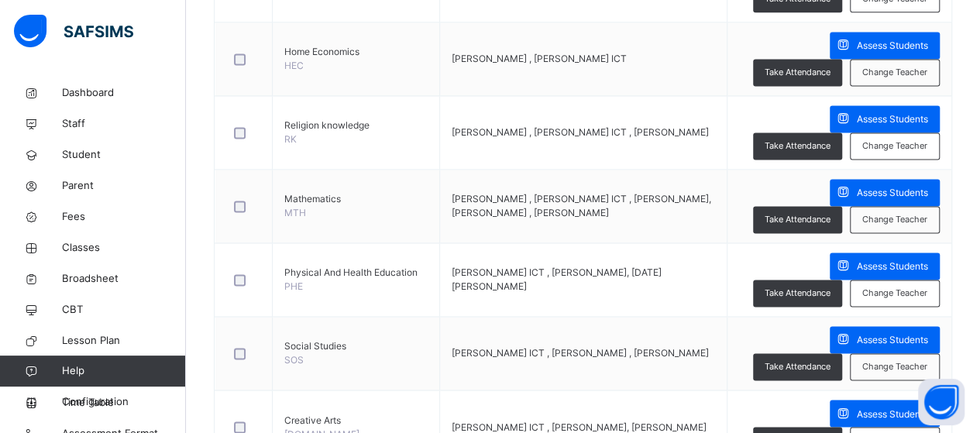
scroll to position [1085, 0]
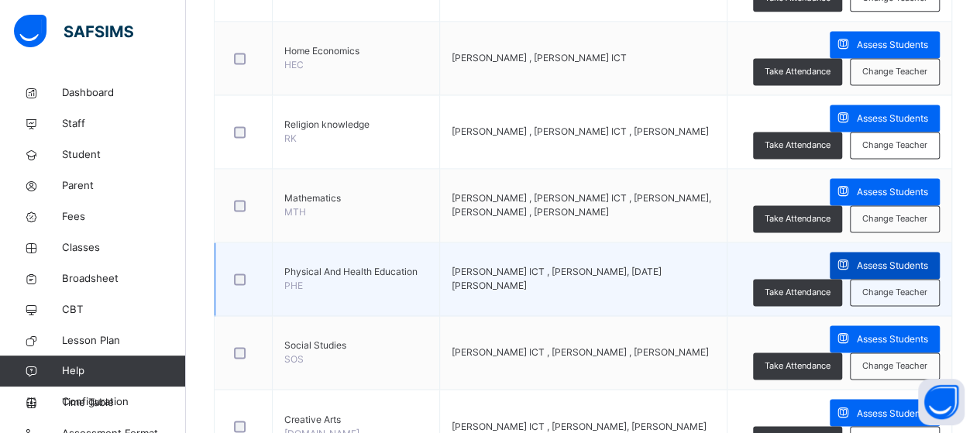
click at [857, 264] on span "Assess Students" at bounding box center [892, 266] width 71 height 14
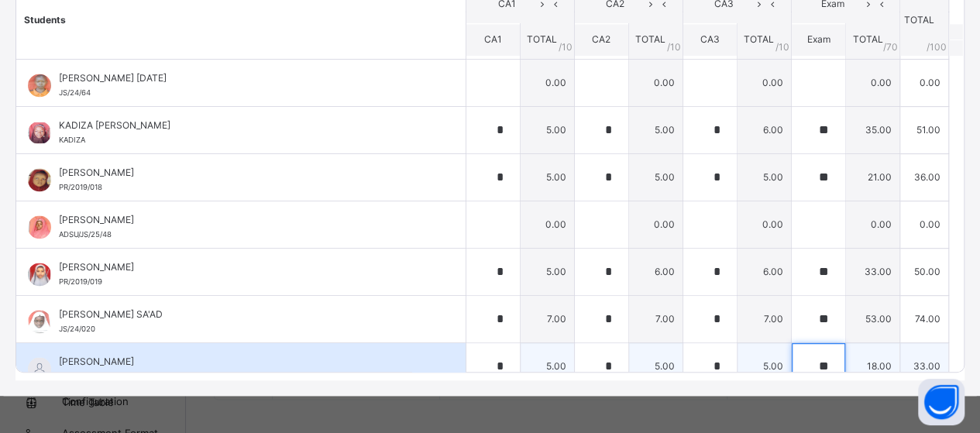
click at [813, 356] on div "**" at bounding box center [818, 366] width 53 height 47
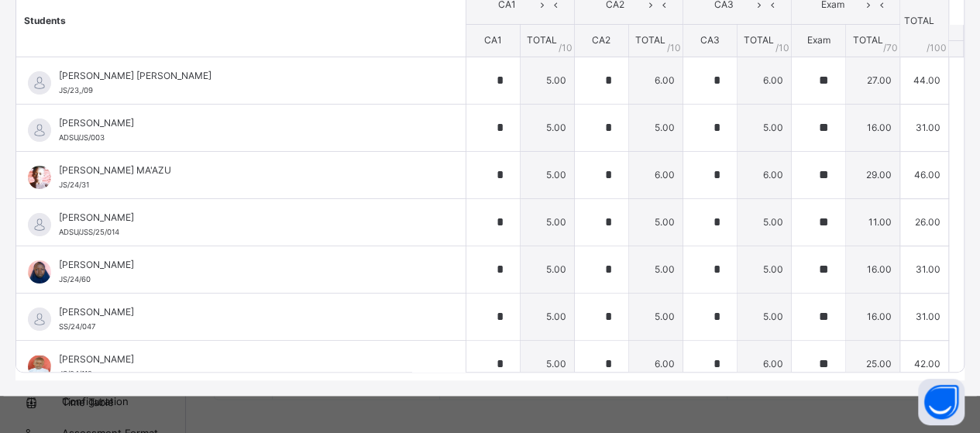
scroll to position [39, 0]
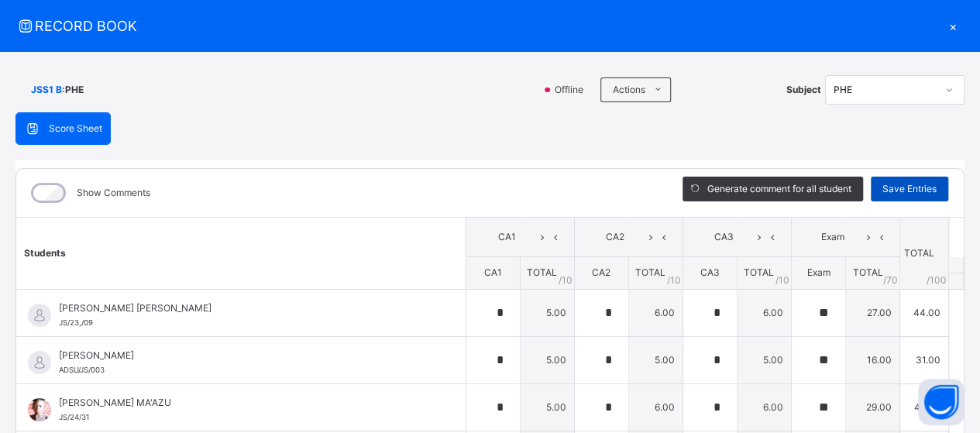
click at [891, 185] on span "Save Entries" at bounding box center [910, 189] width 54 height 14
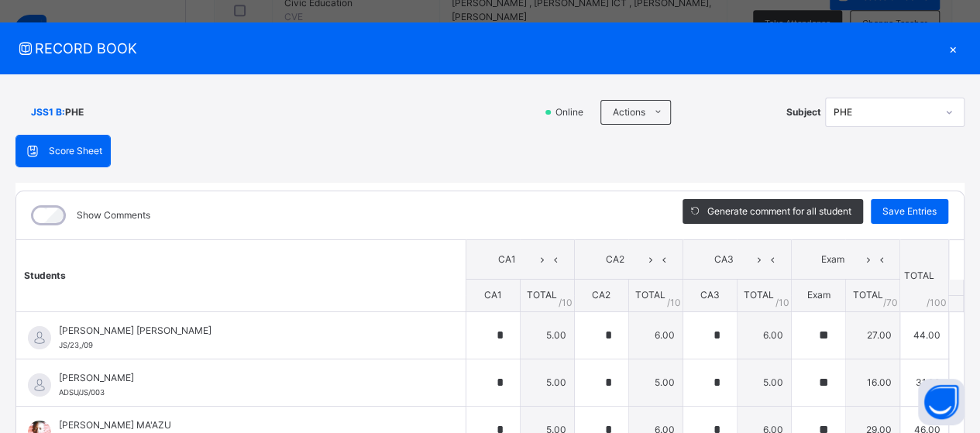
scroll to position [0, 0]
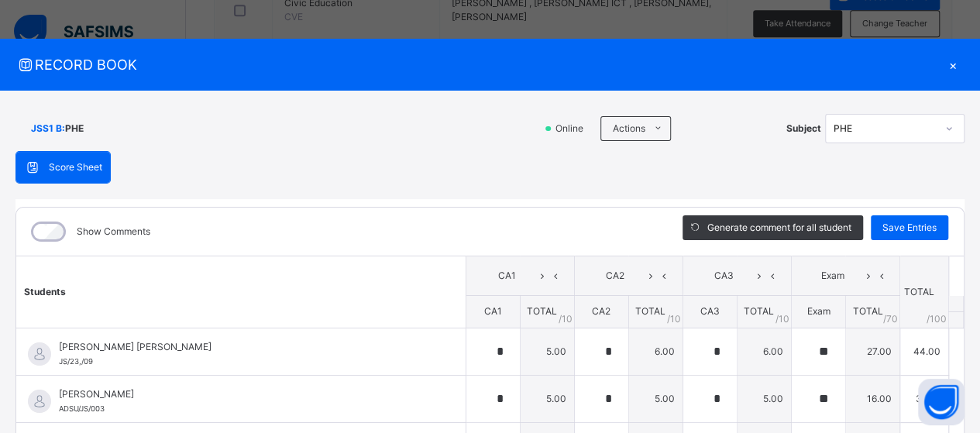
click at [944, 64] on div "×" at bounding box center [953, 64] width 23 height 21
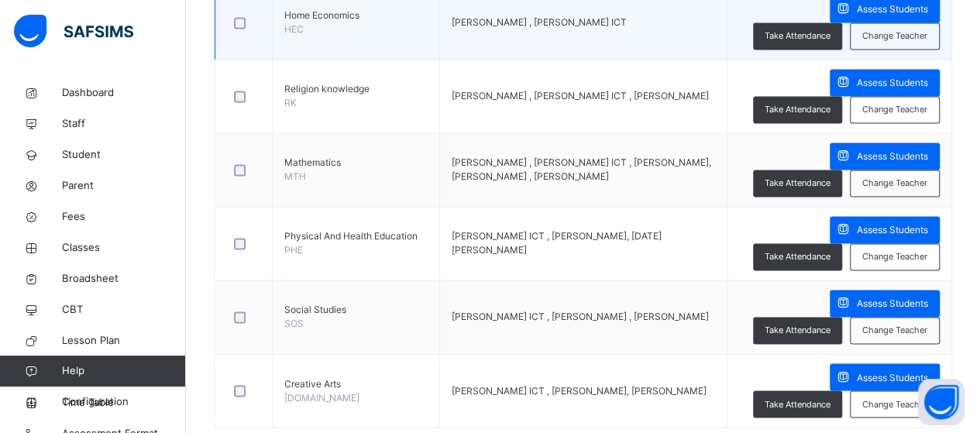
scroll to position [1149, 0]
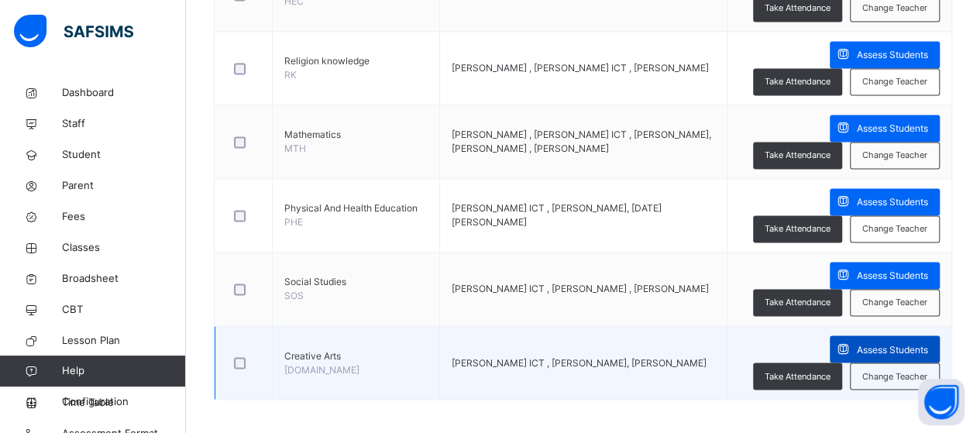
click at [857, 345] on span "Assess Students" at bounding box center [892, 350] width 71 height 14
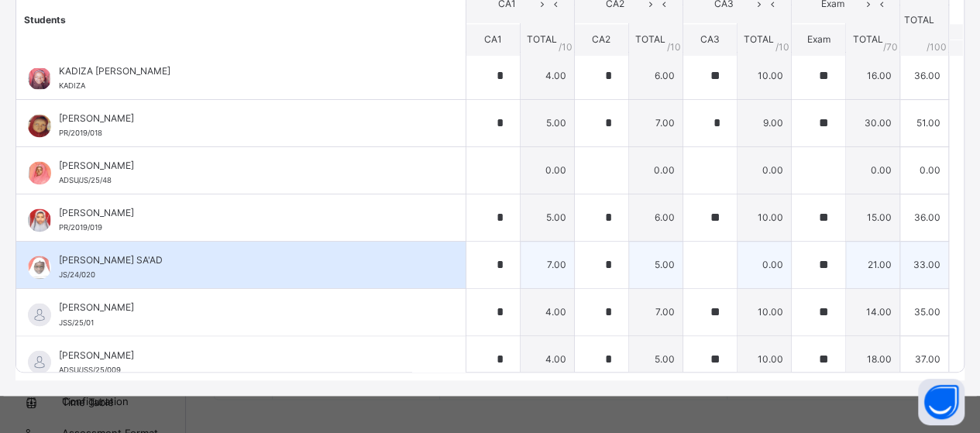
scroll to position [1163, 0]
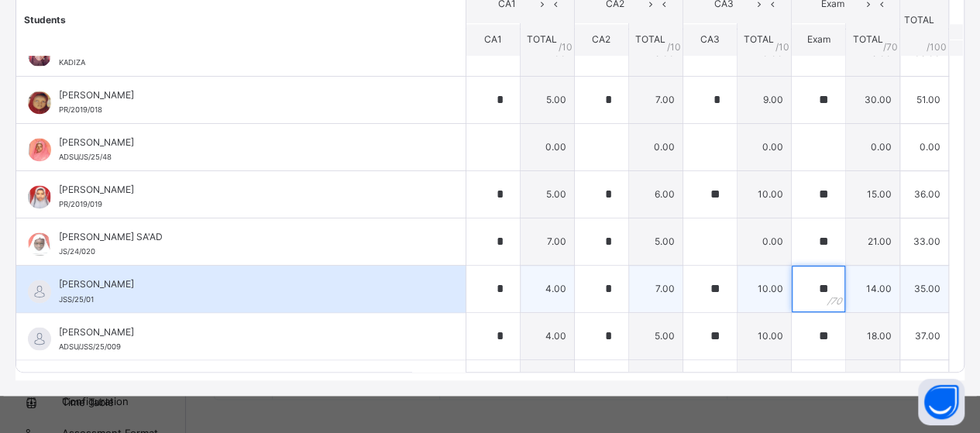
click at [811, 281] on div "**" at bounding box center [818, 289] width 53 height 47
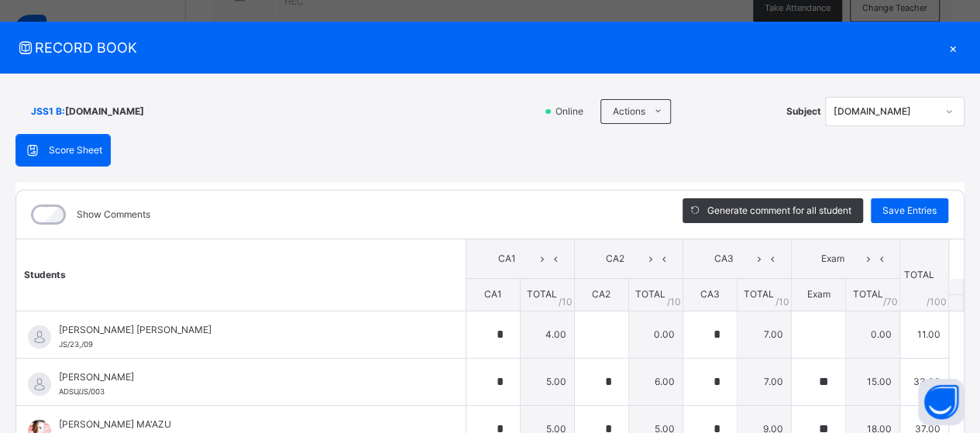
scroll to position [0, 0]
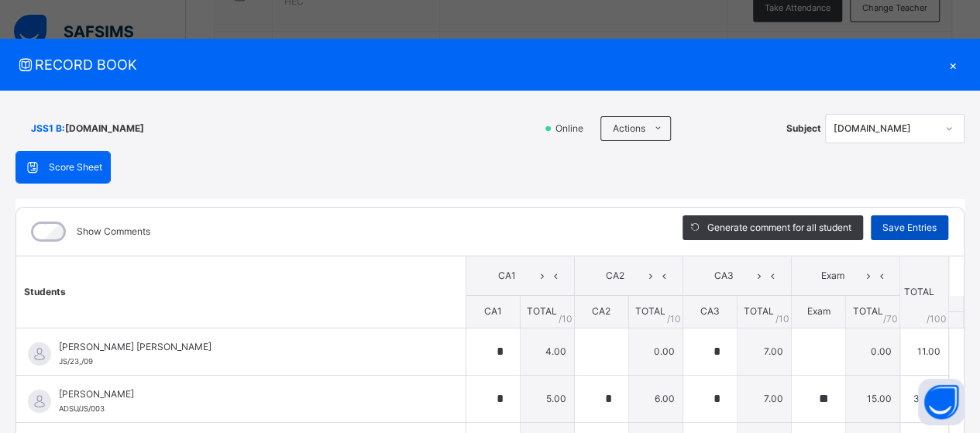
click at [916, 229] on span "Save Entries" at bounding box center [910, 228] width 54 height 14
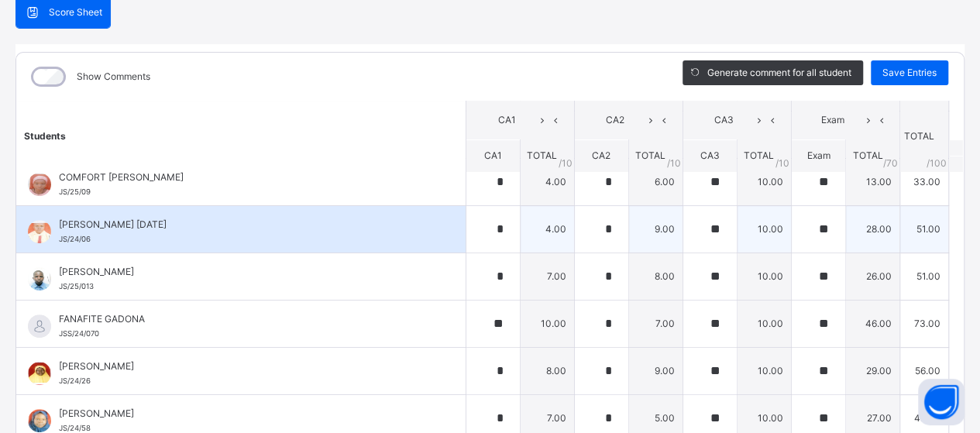
scroll to position [465, 0]
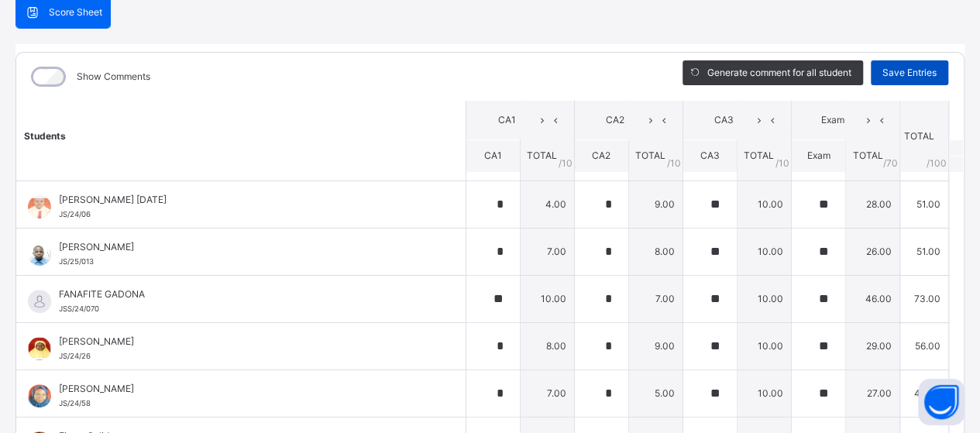
click at [925, 69] on span "Save Entries" at bounding box center [910, 73] width 54 height 14
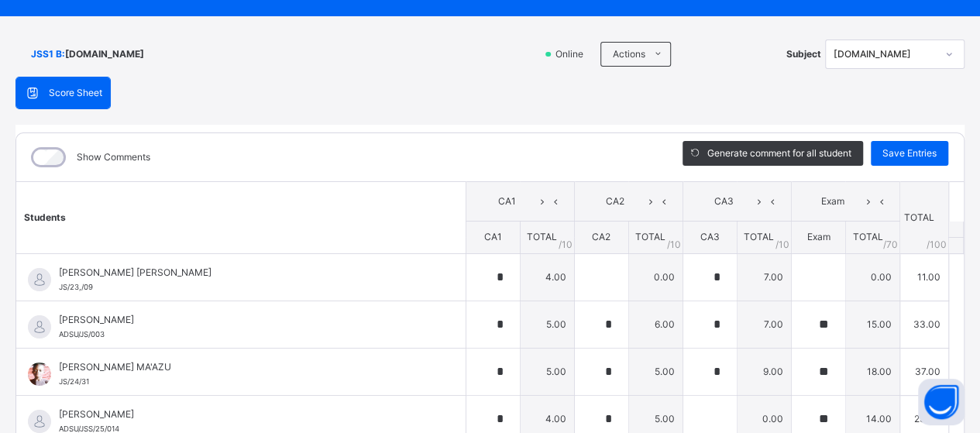
scroll to position [0, 0]
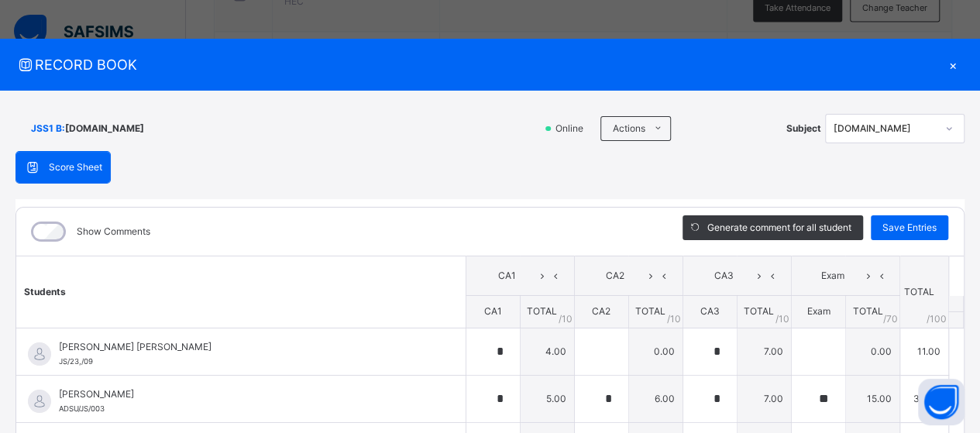
click at [942, 63] on div "×" at bounding box center [953, 64] width 23 height 21
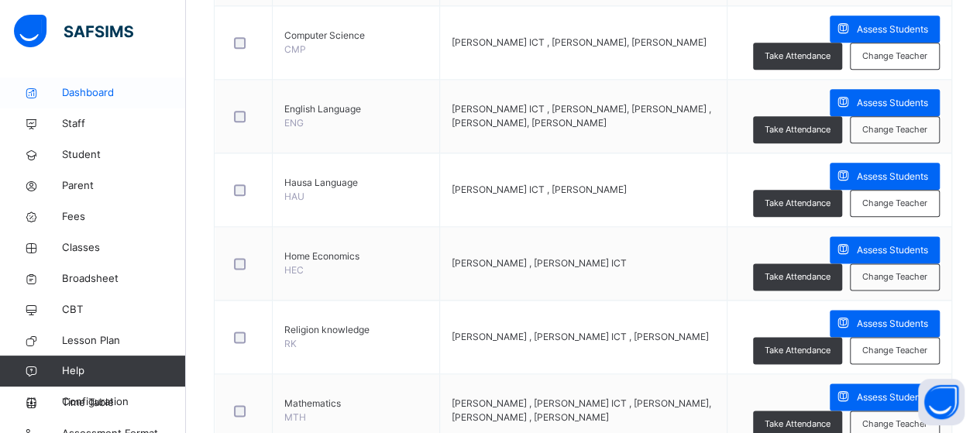
scroll to position [839, 0]
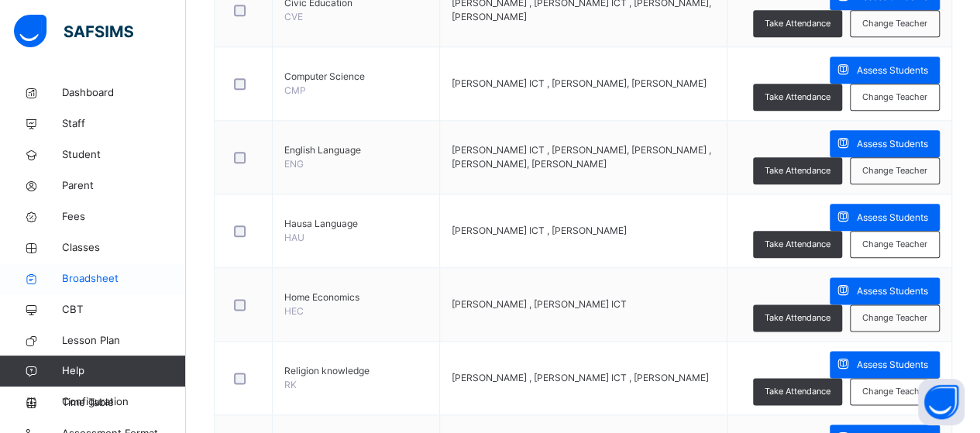
click at [70, 275] on span "Broadsheet" at bounding box center [124, 279] width 124 height 16
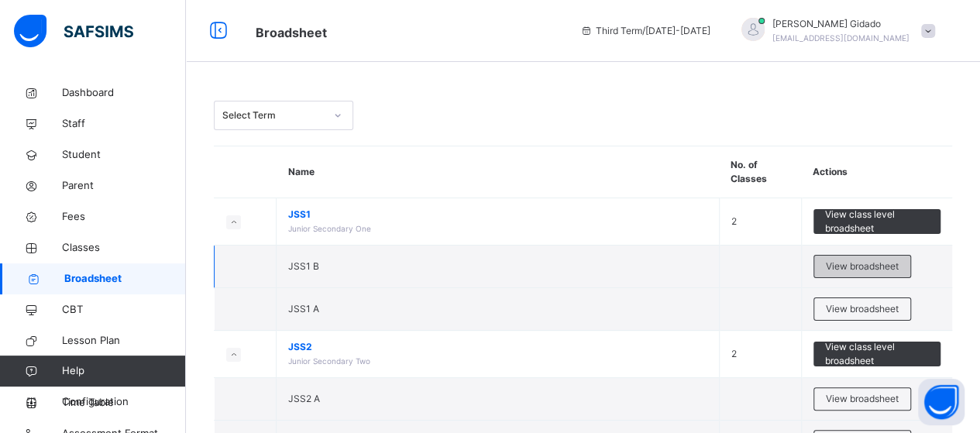
click at [854, 264] on span "View broadsheet" at bounding box center [862, 267] width 73 height 14
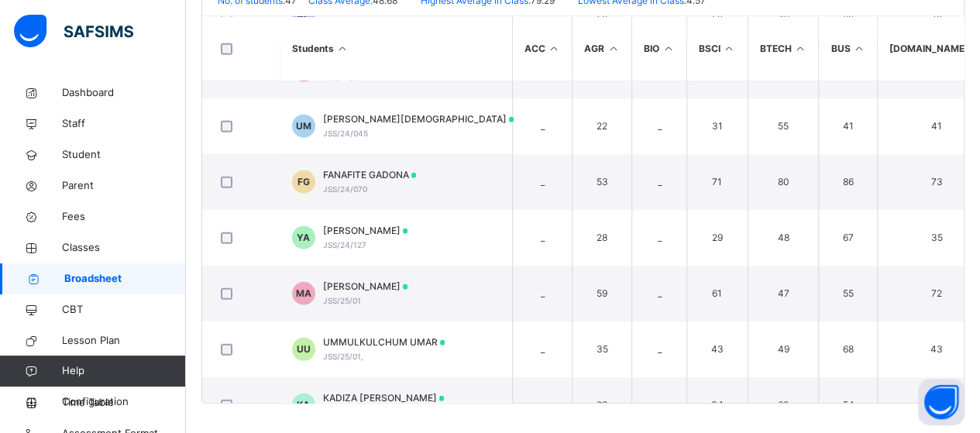
scroll to position [1938, 0]
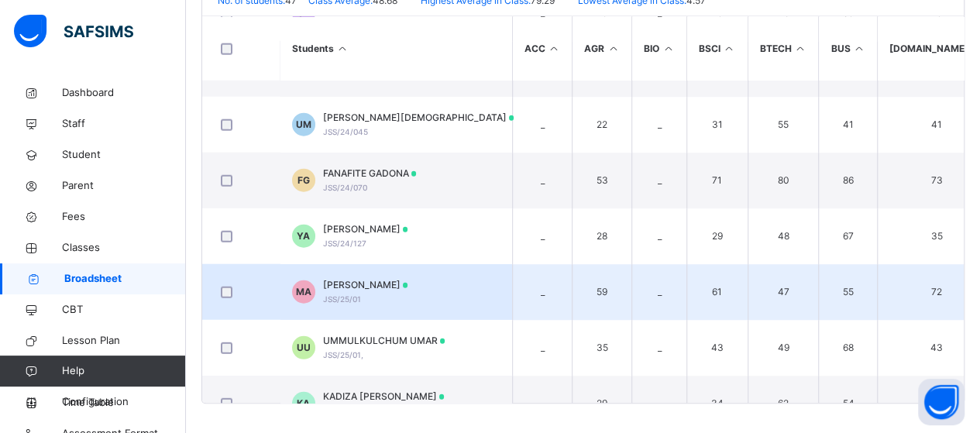
click at [398, 281] on span "[PERSON_NAME]" at bounding box center [365, 285] width 85 height 14
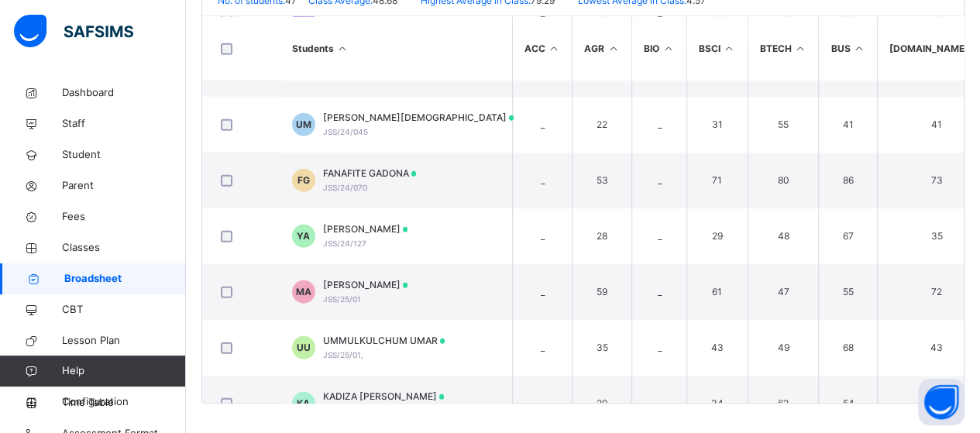
click at [0, 0] on div at bounding box center [0, 0] width 0 height 0
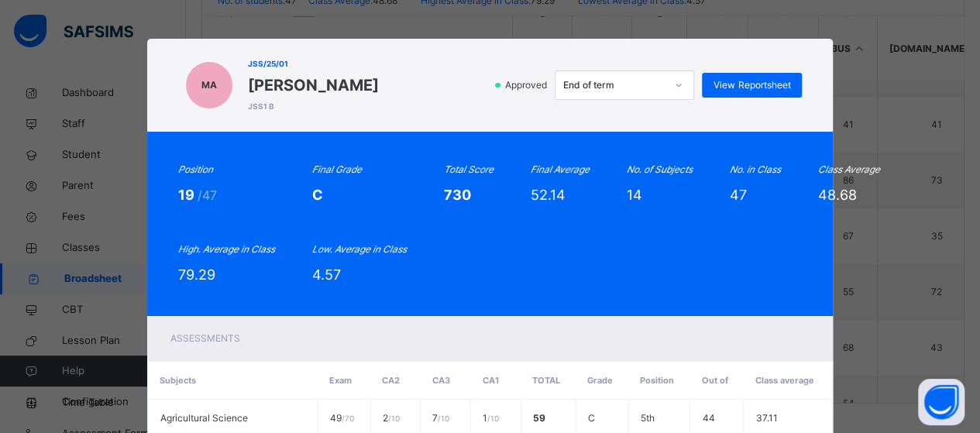
scroll to position [78, 0]
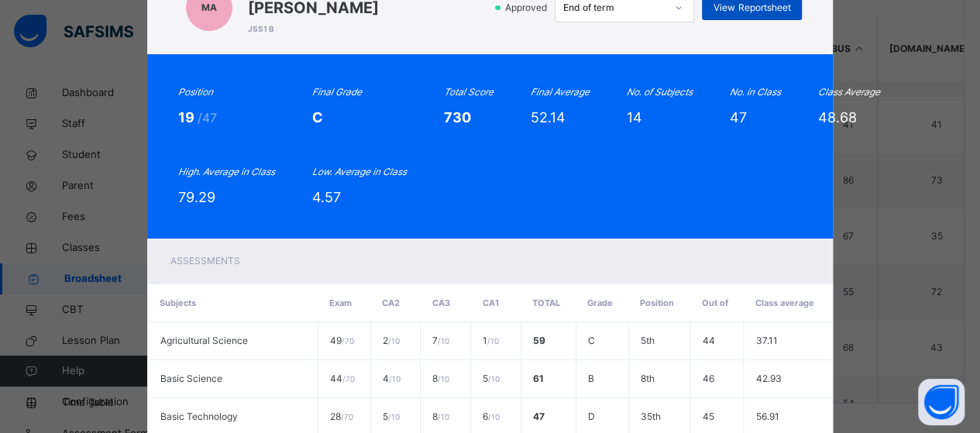
click at [773, 12] on span "View Reportsheet" at bounding box center [752, 8] width 77 height 14
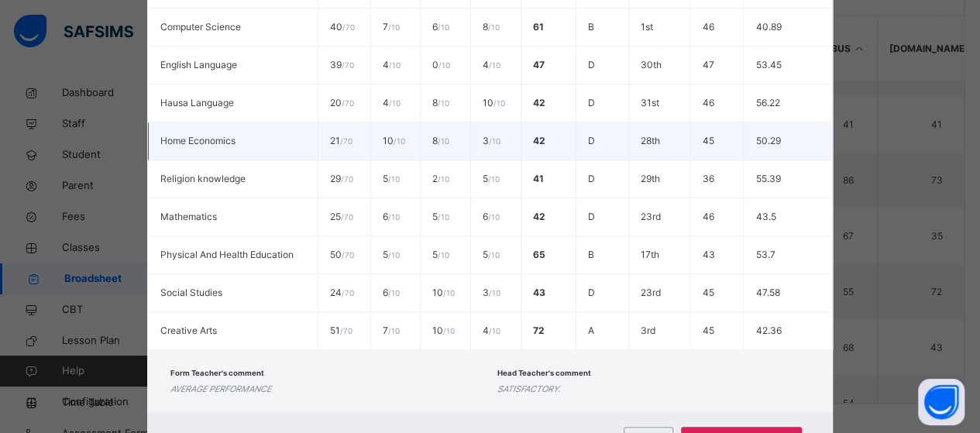
scroll to position [649, 0]
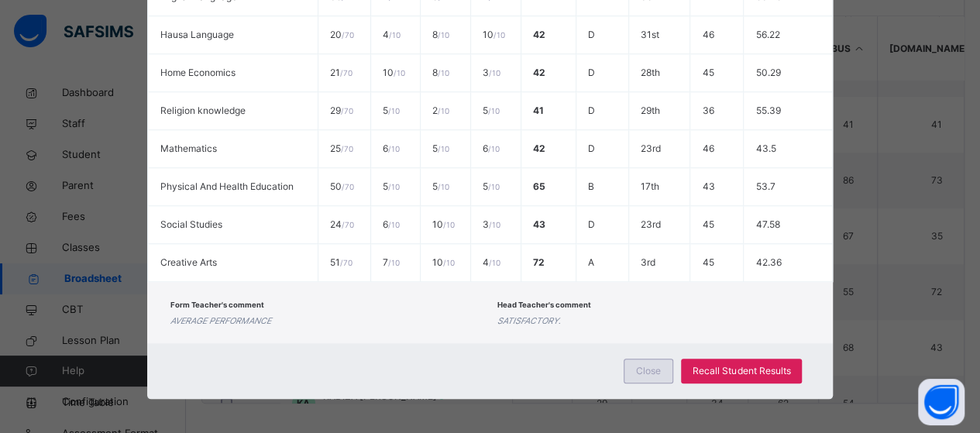
click at [649, 370] on span "Close" at bounding box center [648, 371] width 25 height 14
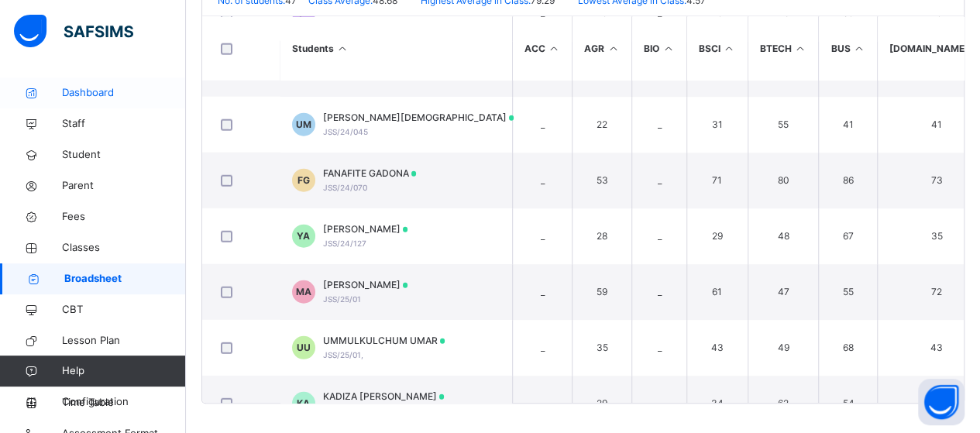
click at [98, 96] on span "Dashboard" at bounding box center [124, 93] width 124 height 16
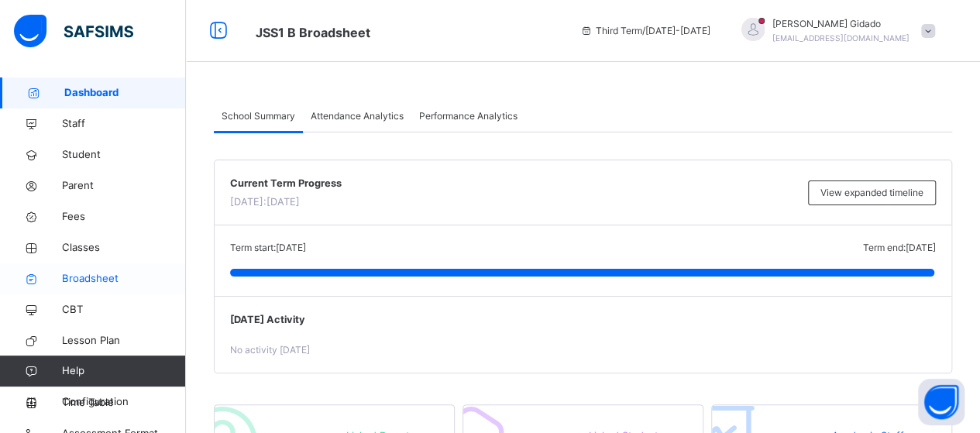
click at [74, 278] on span "Broadsheet" at bounding box center [124, 279] width 124 height 16
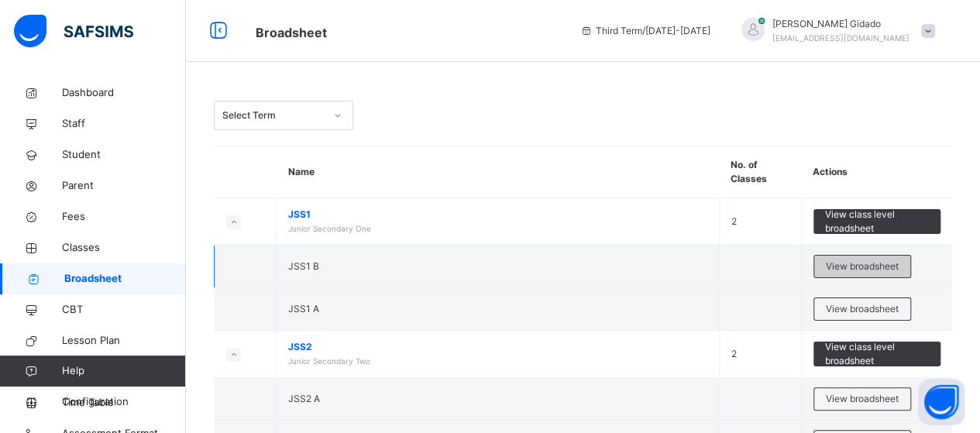
click at [843, 265] on span "View broadsheet" at bounding box center [862, 267] width 73 height 14
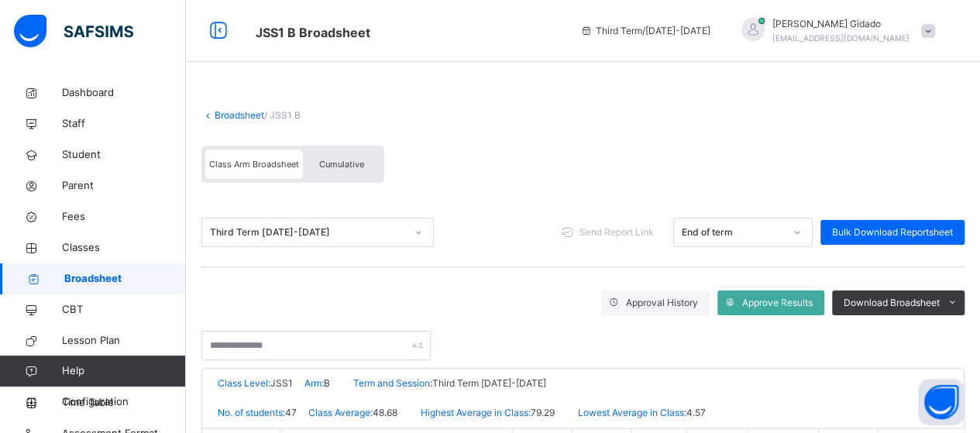
click at [349, 168] on div "Cumulative" at bounding box center [342, 164] width 78 height 29
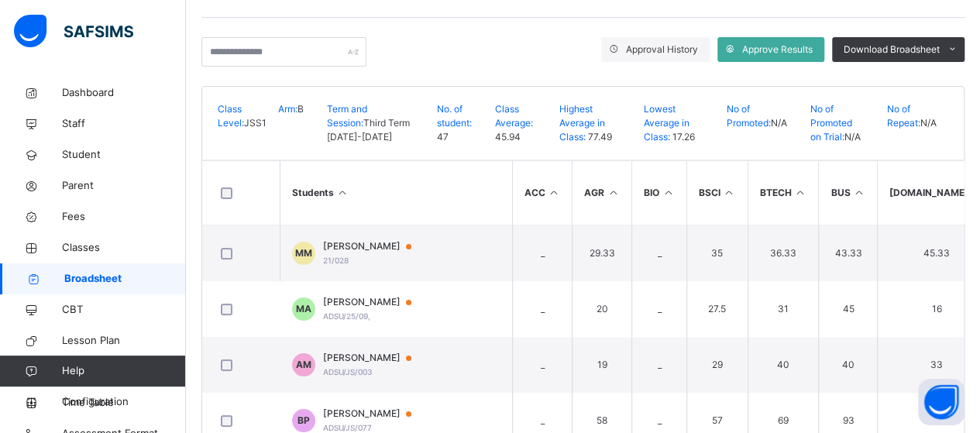
scroll to position [78, 0]
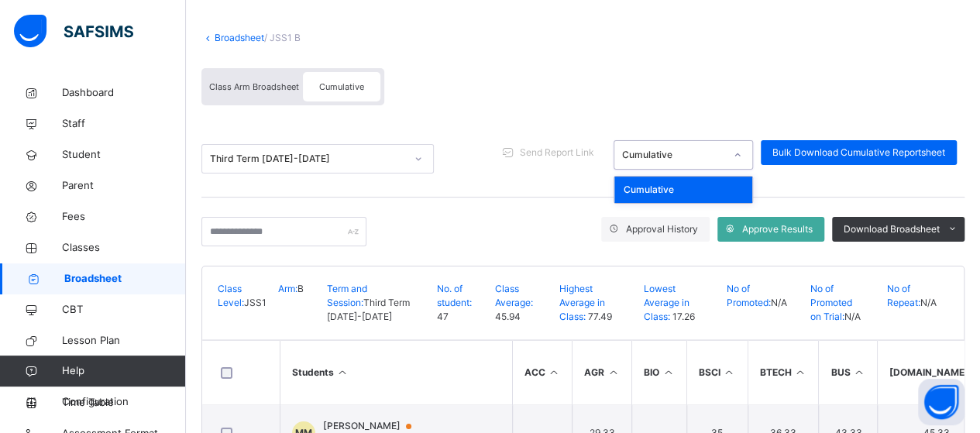
click at [742, 156] on icon at bounding box center [737, 155] width 9 height 16
click at [740, 188] on div "Cumulative" at bounding box center [684, 190] width 138 height 26
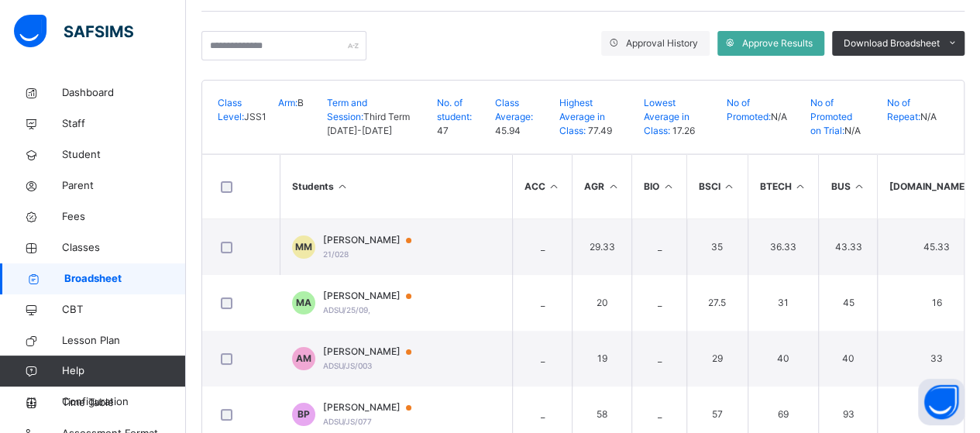
scroll to position [0, 0]
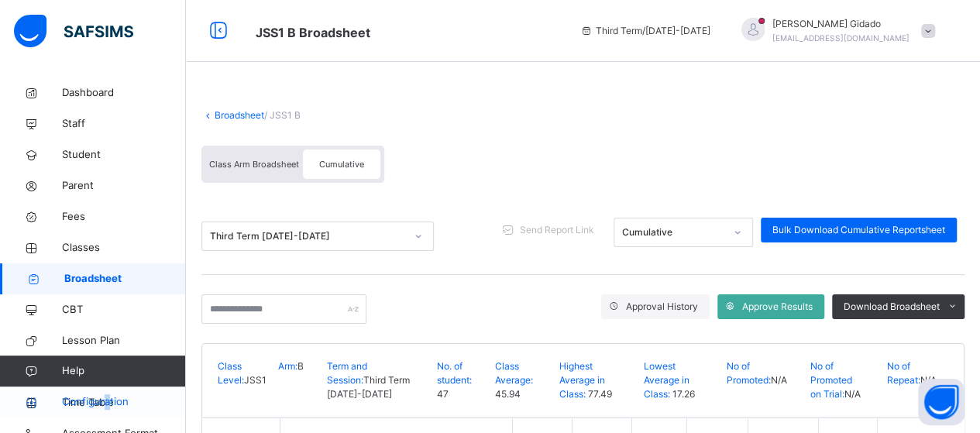
click at [107, 401] on span "Configuration" at bounding box center [123, 402] width 123 height 16
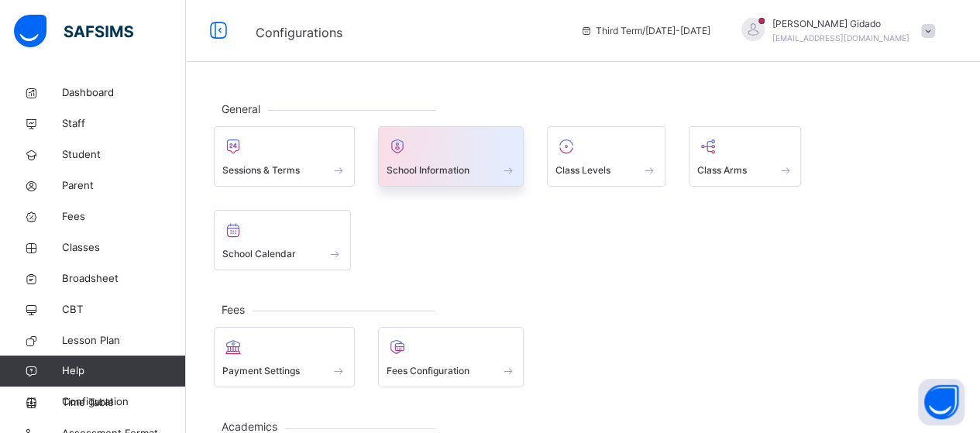
click at [512, 174] on span at bounding box center [509, 170] width 16 height 13
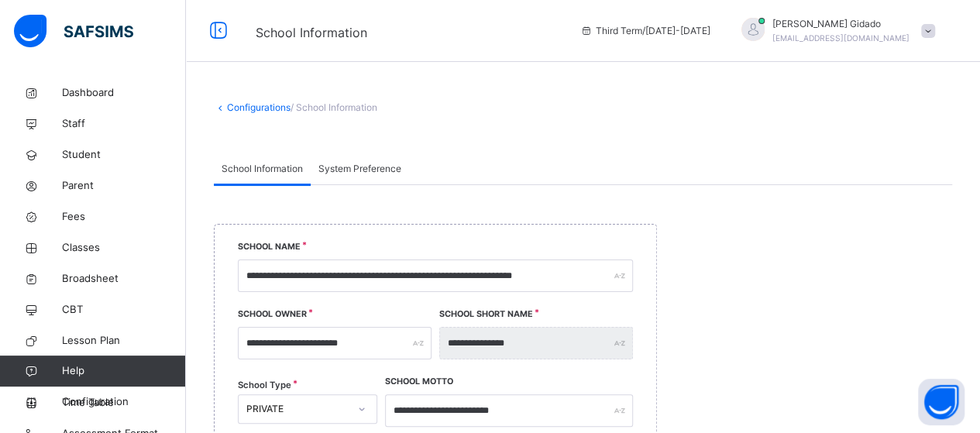
click at [248, 107] on link "Configurations" at bounding box center [259, 108] width 64 height 12
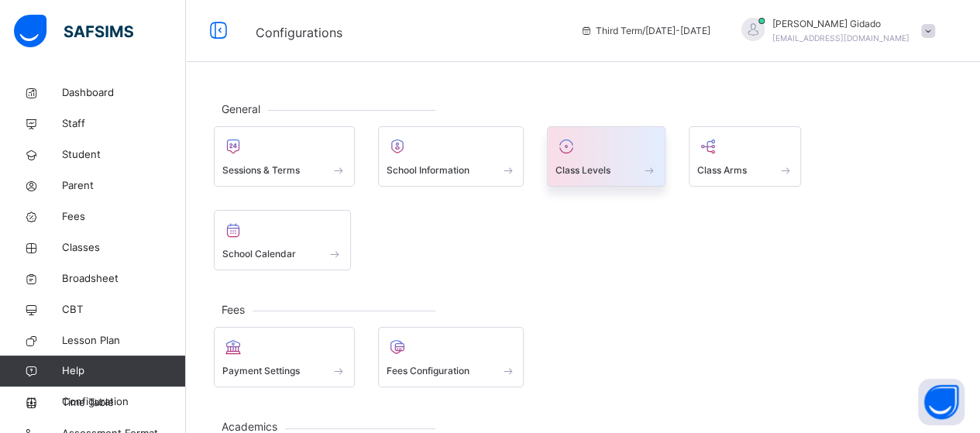
click at [649, 164] on span at bounding box center [650, 170] width 16 height 13
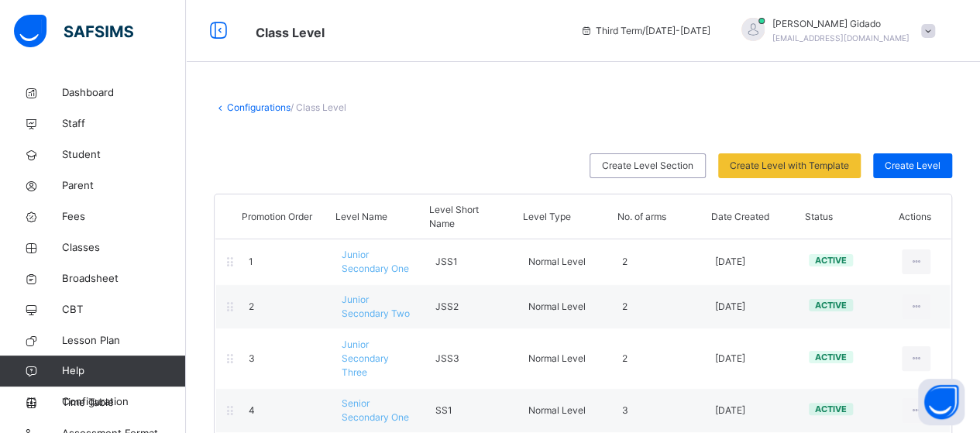
click at [233, 105] on link "Configurations" at bounding box center [259, 108] width 64 height 12
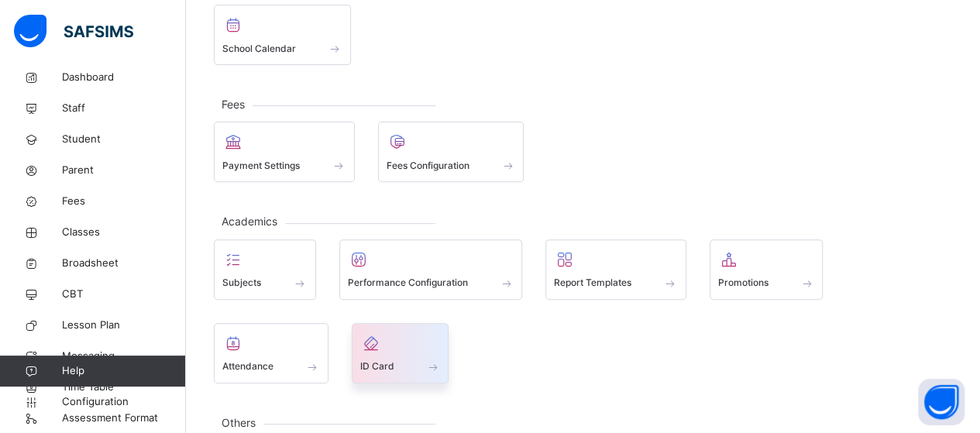
scroll to position [207, 0]
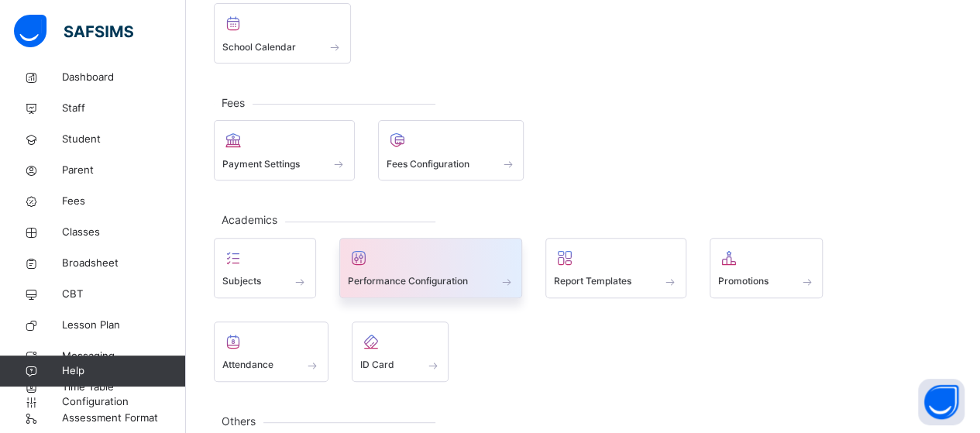
click at [510, 275] on span at bounding box center [507, 281] width 16 height 13
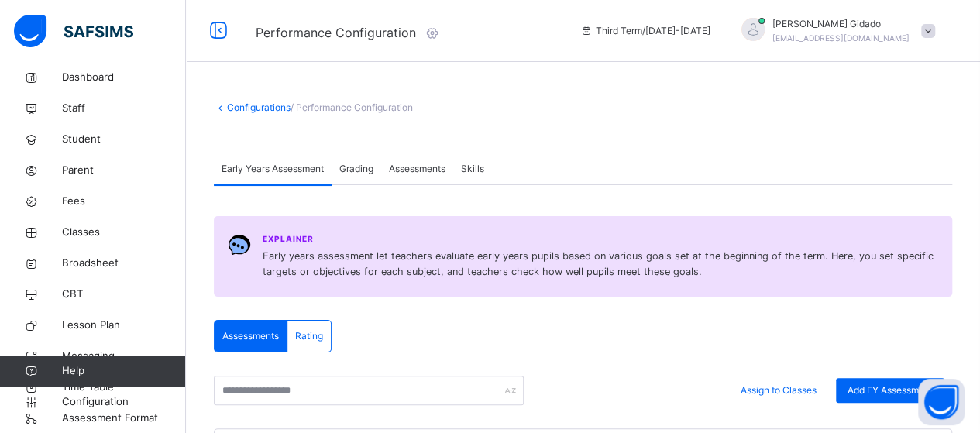
click at [417, 174] on span "Assessments" at bounding box center [417, 169] width 57 height 14
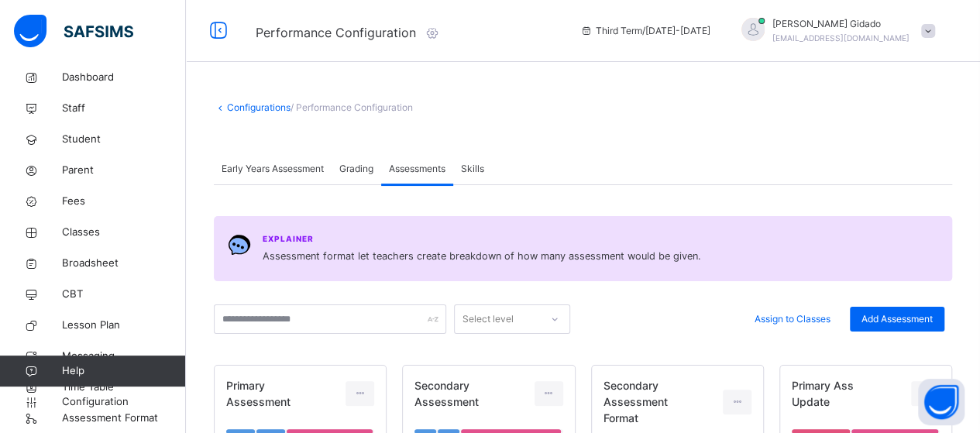
click at [251, 102] on link "Configurations" at bounding box center [259, 108] width 64 height 12
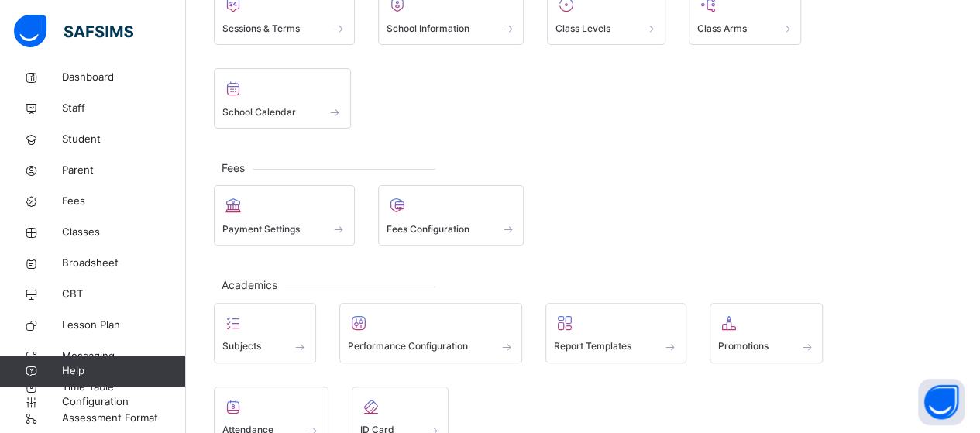
scroll to position [155, 0]
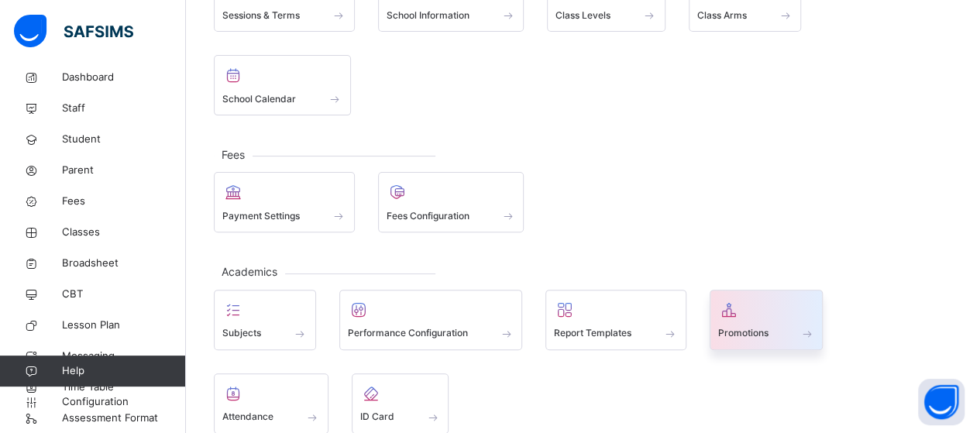
click at [810, 327] on span at bounding box center [808, 333] width 16 height 13
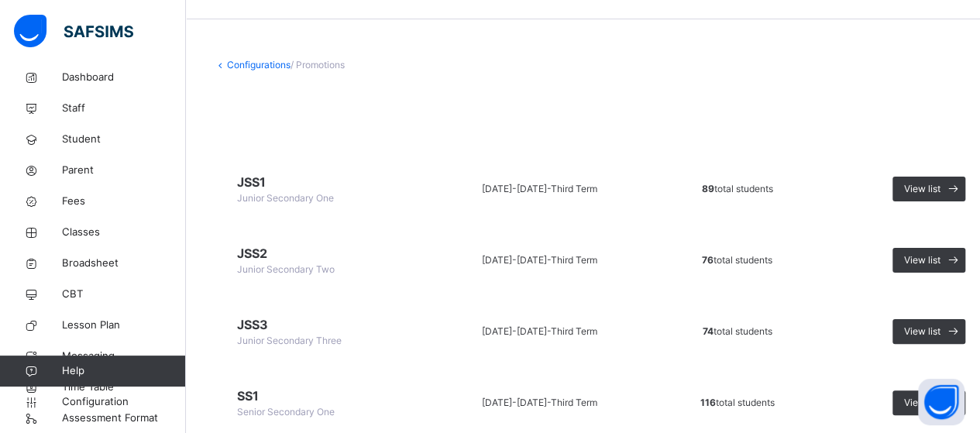
scroll to position [36, 0]
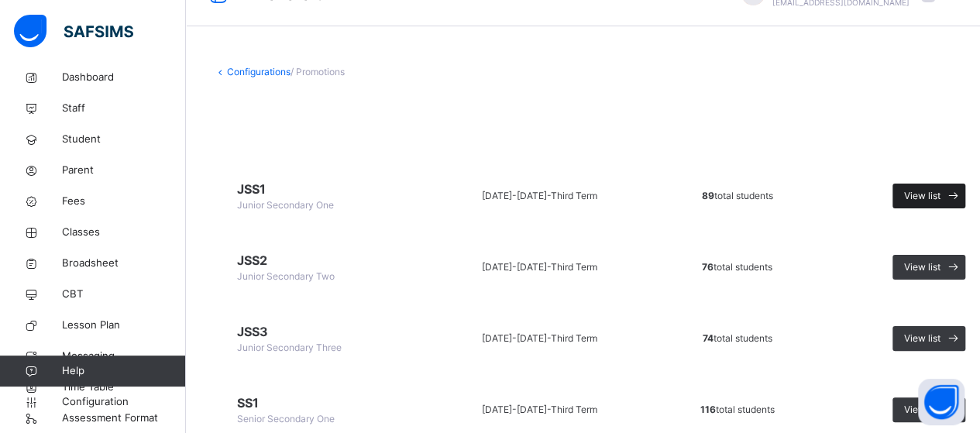
click at [929, 195] on span "View list" at bounding box center [922, 196] width 36 height 14
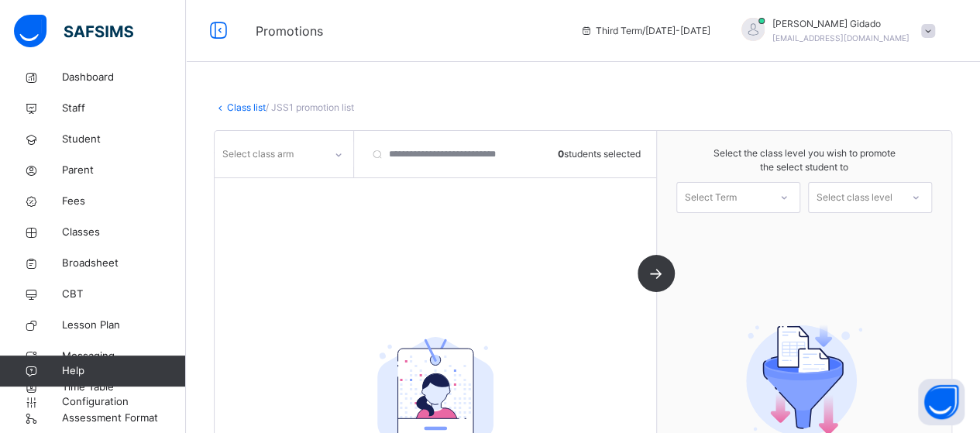
click at [243, 106] on link "Class list" at bounding box center [246, 108] width 39 height 12
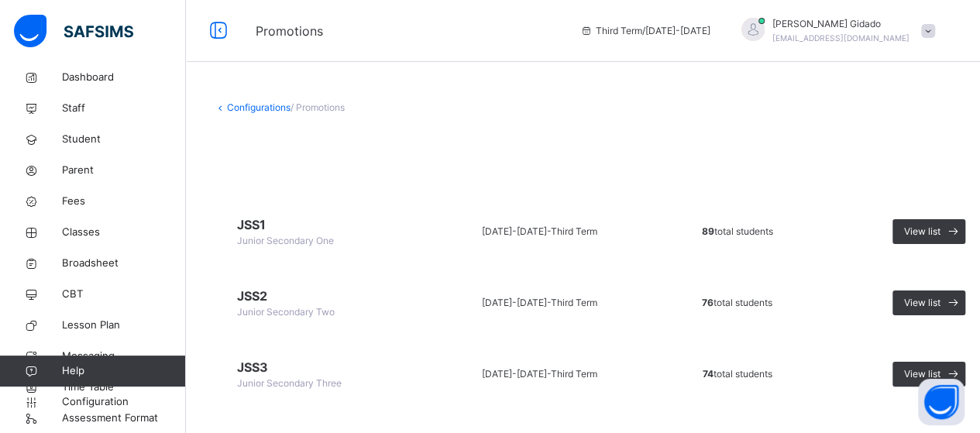
click at [318, 112] on span "/ Promotions" at bounding box center [318, 108] width 54 height 12
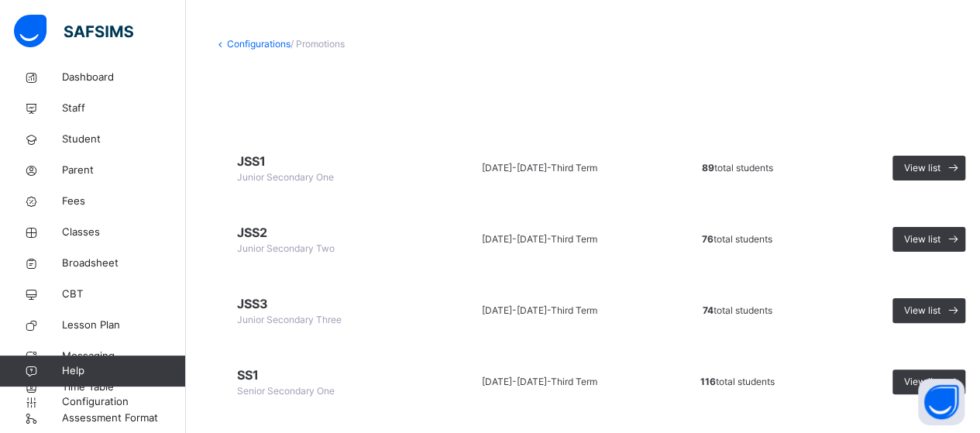
scroll to position [78, 0]
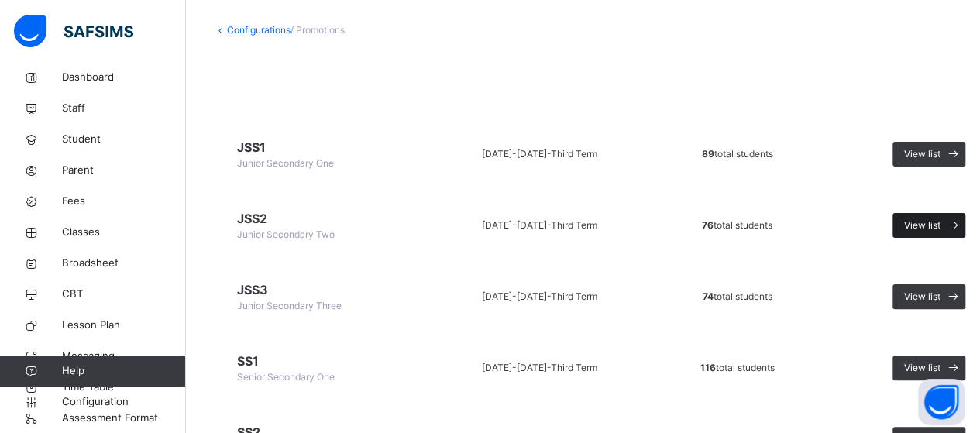
click at [936, 227] on span "View list" at bounding box center [922, 226] width 36 height 14
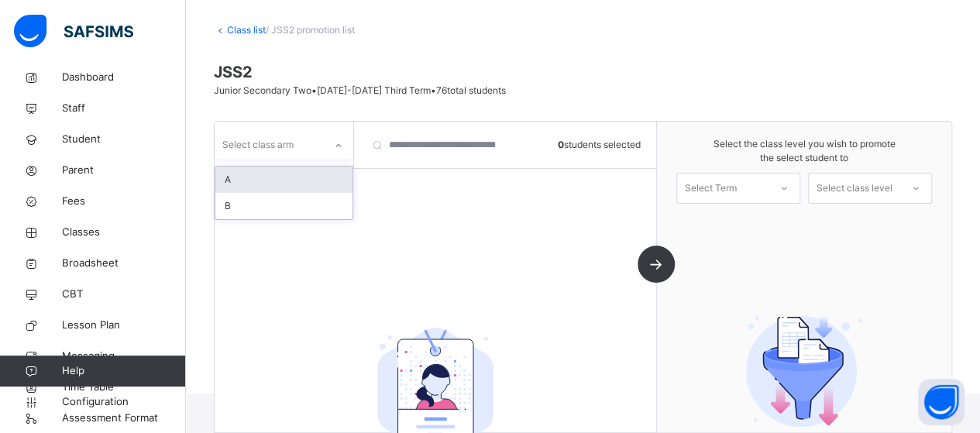
click at [338, 147] on icon at bounding box center [338, 146] width 9 height 16
click at [322, 179] on div "A" at bounding box center [283, 180] width 137 height 26
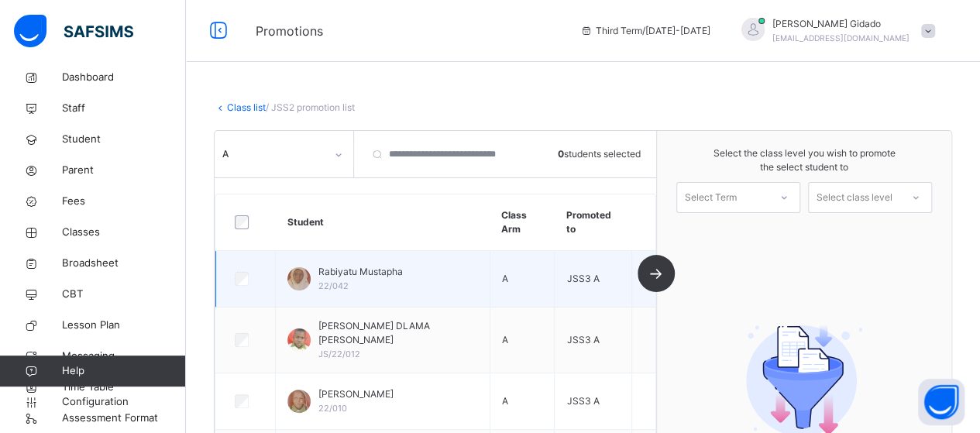
click at [426, 275] on div "Rabiyatu Mustapha 22/042" at bounding box center [383, 279] width 191 height 28
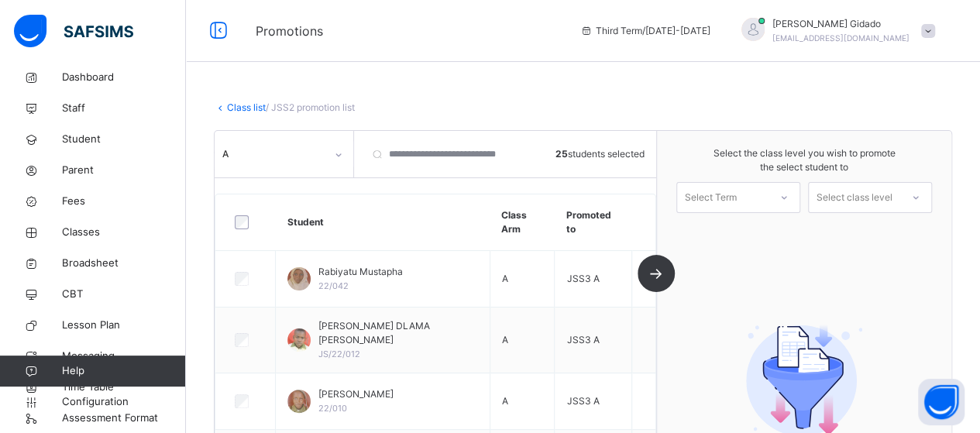
drag, startPoint x: 446, startPoint y: 226, endPoint x: 420, endPoint y: 57, distance: 170.9
click at [420, 57] on div "Promotions Third Term / [DATE]-[DATE] [PERSON_NAME] [EMAIL_ADDRESS][DOMAIN_NAME]" at bounding box center [490, 31] width 980 height 62
click at [392, 190] on div "A 25 students selected Student Class Arm Promoted to Rabiyatu Mustapha 22/042 A…" at bounding box center [436, 286] width 443 height 311
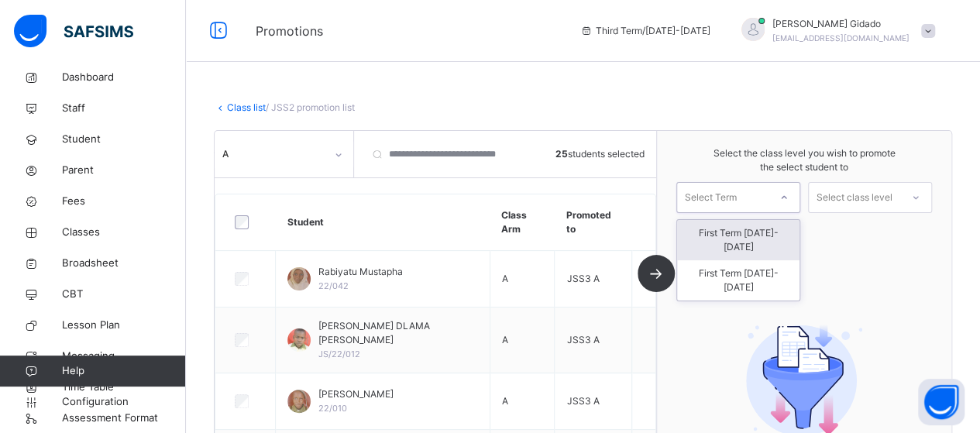
click at [787, 200] on div at bounding box center [784, 197] width 28 height 26
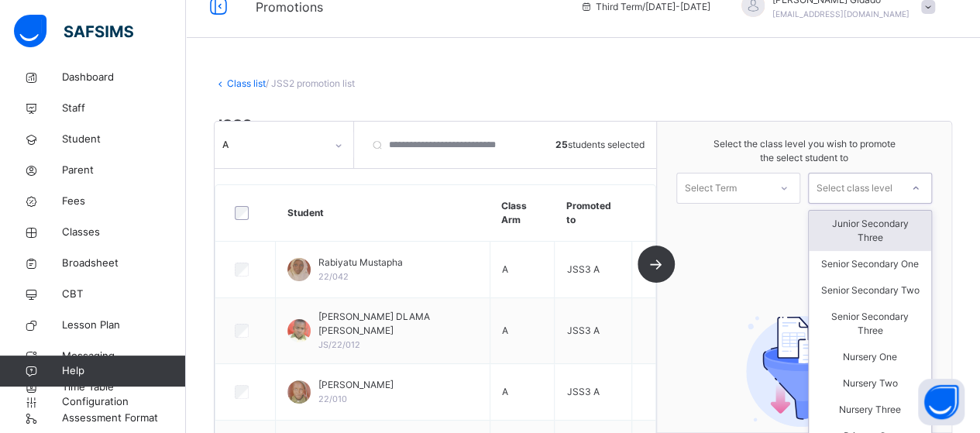
click at [932, 202] on div at bounding box center [916, 188] width 31 height 29
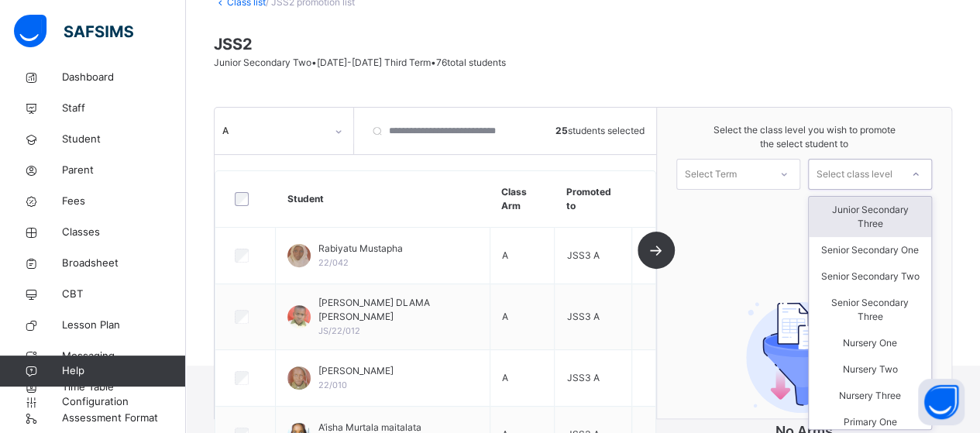
scroll to position [103, 0]
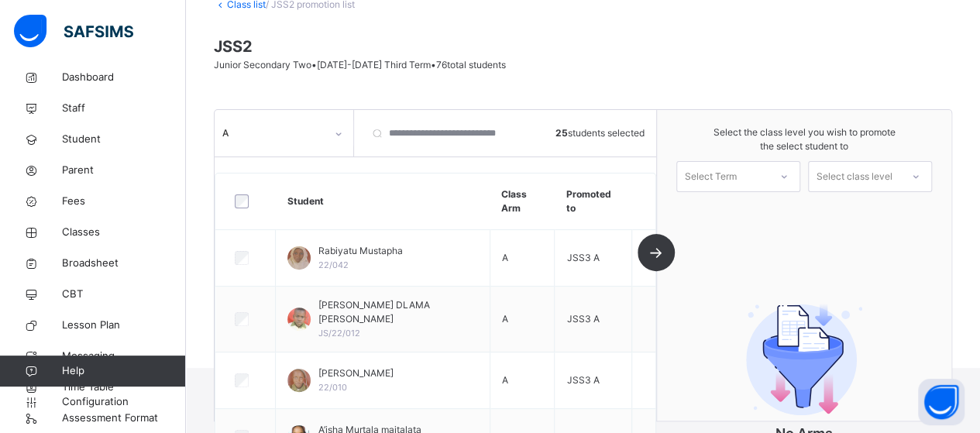
click at [730, 247] on div "Select the class level you wish to promote the select student to Select Term Se…" at bounding box center [804, 265] width 295 height 311
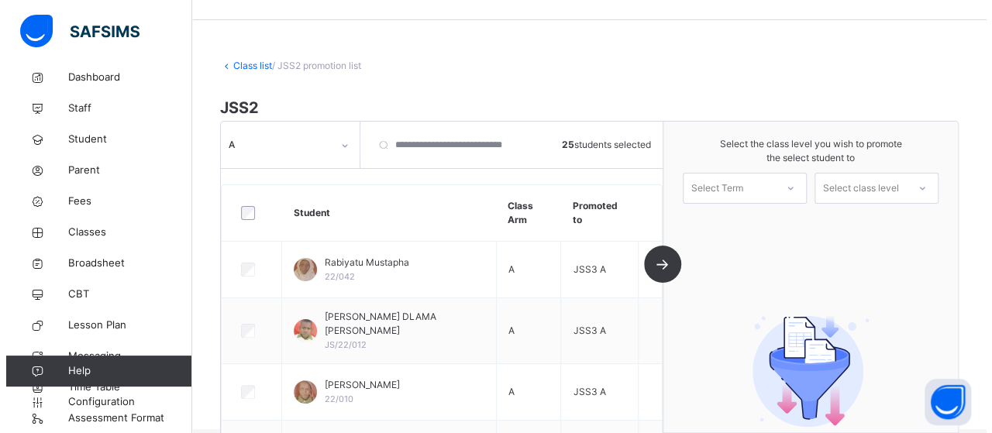
scroll to position [0, 0]
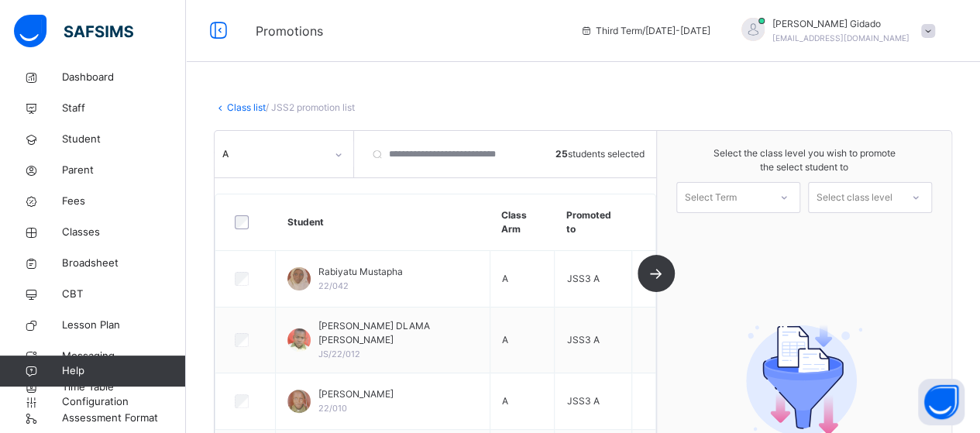
click at [657, 264] on div "A 25 students selected Student Class Arm Promoted to Rabiyatu Mustapha 22/042 A…" at bounding box center [436, 286] width 443 height 311
click at [657, 274] on div "A 25 students selected Student Class Arm Promoted to Rabiyatu Mustapha 22/042 A…" at bounding box center [436, 286] width 443 height 311
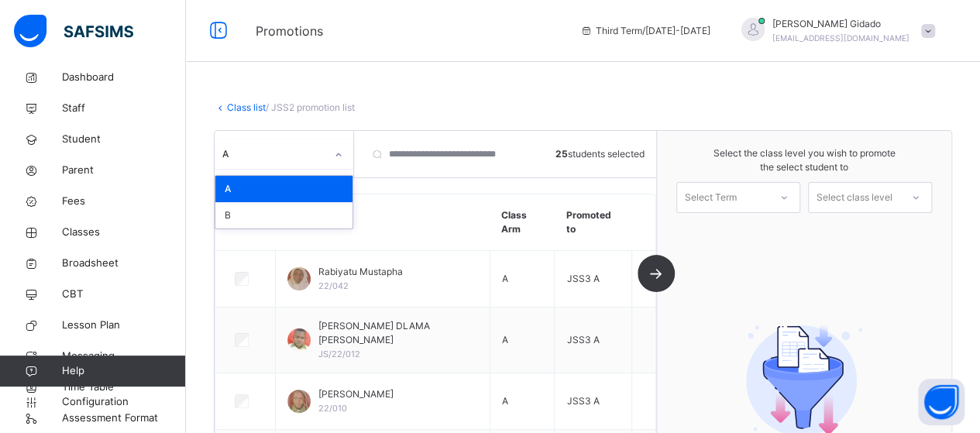
click at [334, 153] on icon at bounding box center [338, 155] width 9 height 16
click at [296, 216] on div "B" at bounding box center [283, 215] width 137 height 26
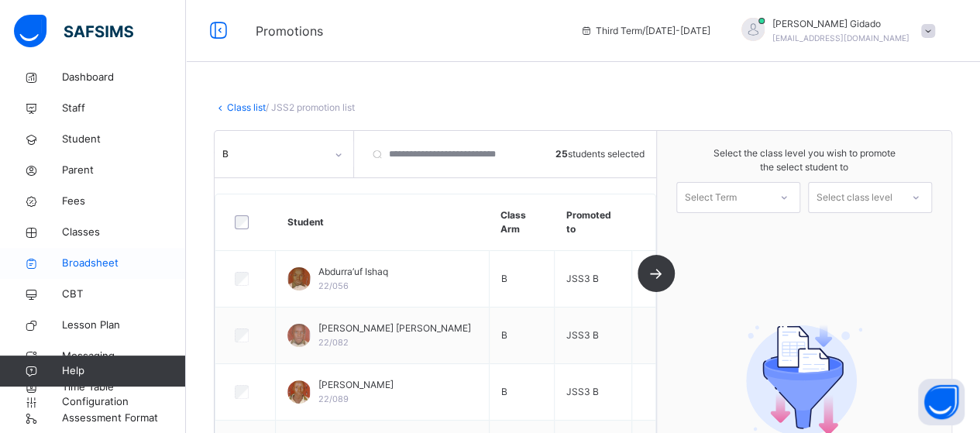
click at [93, 264] on span "Broadsheet" at bounding box center [124, 264] width 124 height 16
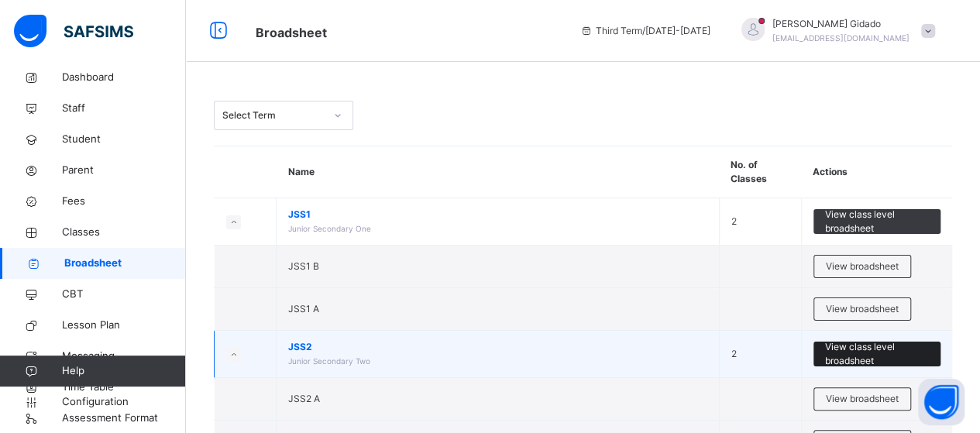
click at [891, 352] on span "View class level broadsheet" at bounding box center [877, 354] width 105 height 28
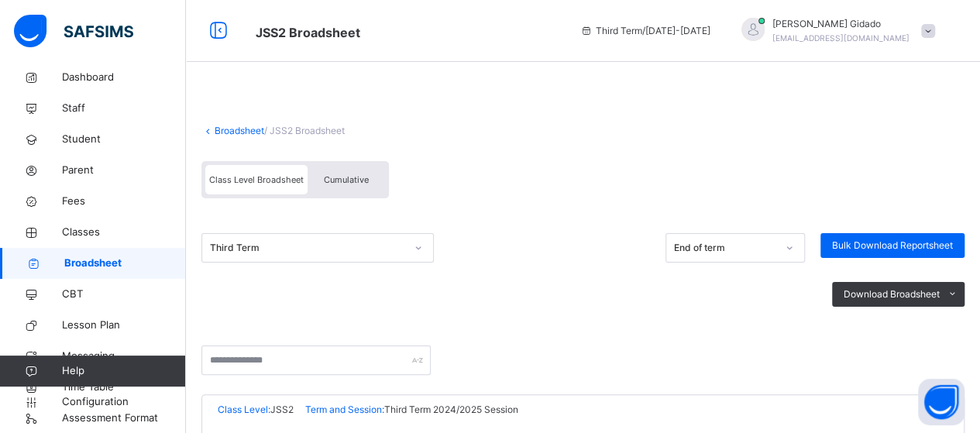
click at [357, 182] on span "Cumulative" at bounding box center [346, 179] width 45 height 11
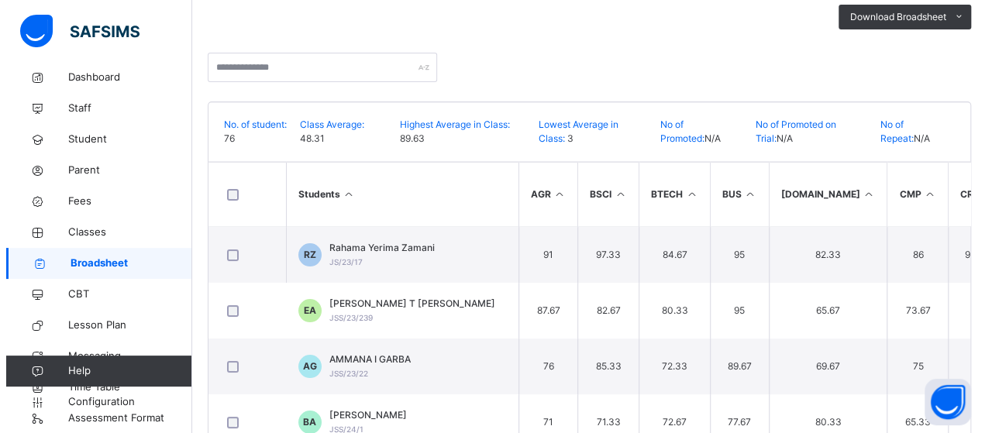
scroll to position [257, 0]
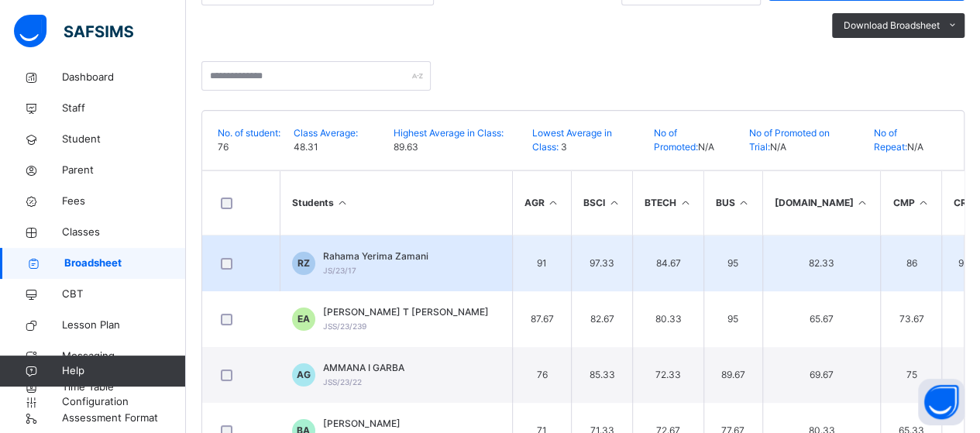
click at [446, 257] on td "RZ Rahama Yerima [PERSON_NAME]/23/17" at bounding box center [396, 264] width 233 height 57
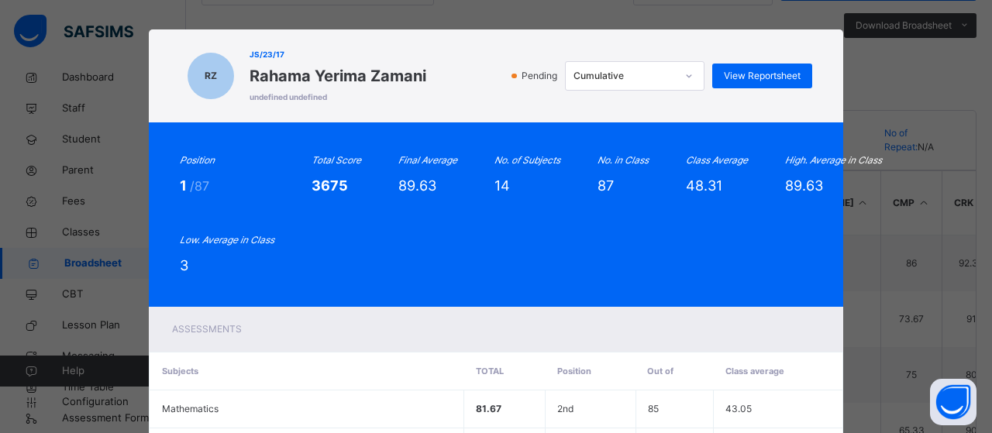
scroll to position [0, 0]
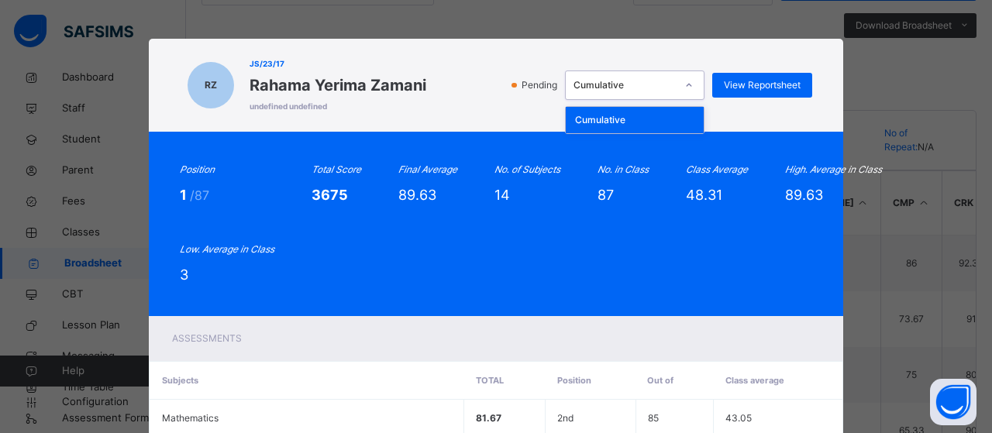
click at [668, 88] on div "Cumulative" at bounding box center [625, 85] width 102 height 14
click at [650, 130] on div "Cumulative" at bounding box center [635, 120] width 138 height 26
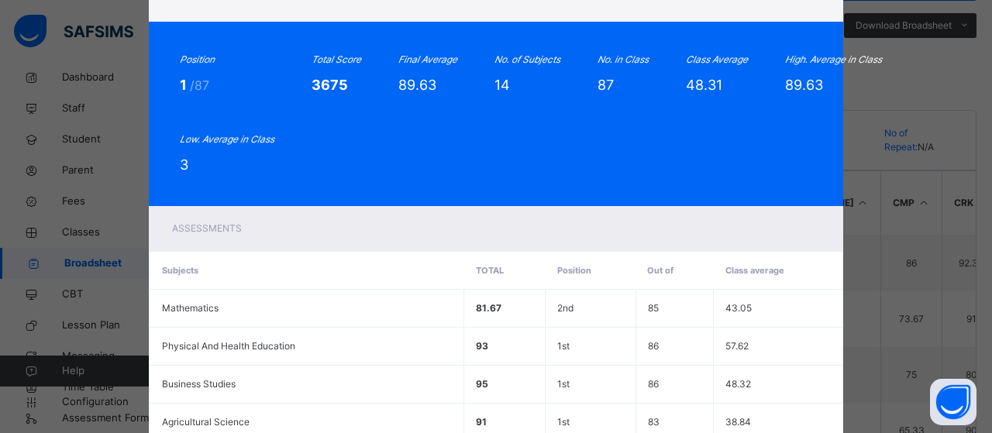
scroll to position [17, 0]
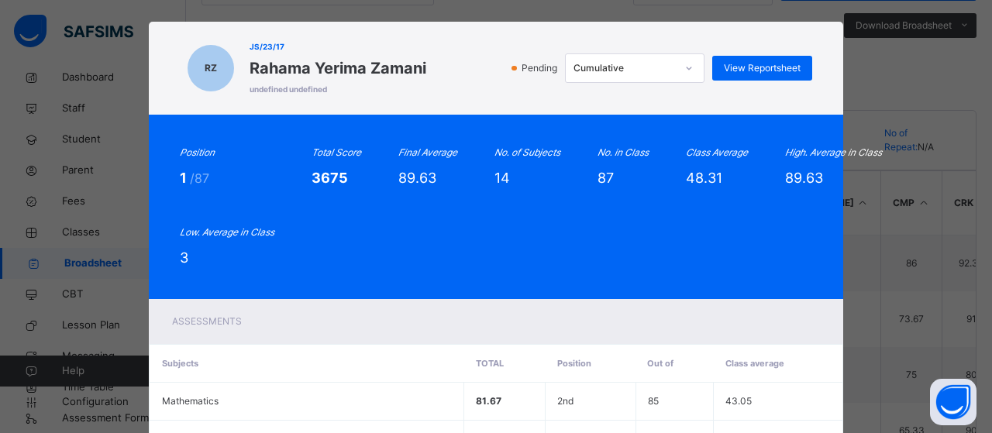
click at [918, 89] on div "RZ JS/23/17 Rahama Yerima Zamani undefined undefined Pending Cumulative View Re…" at bounding box center [496, 216] width 992 height 433
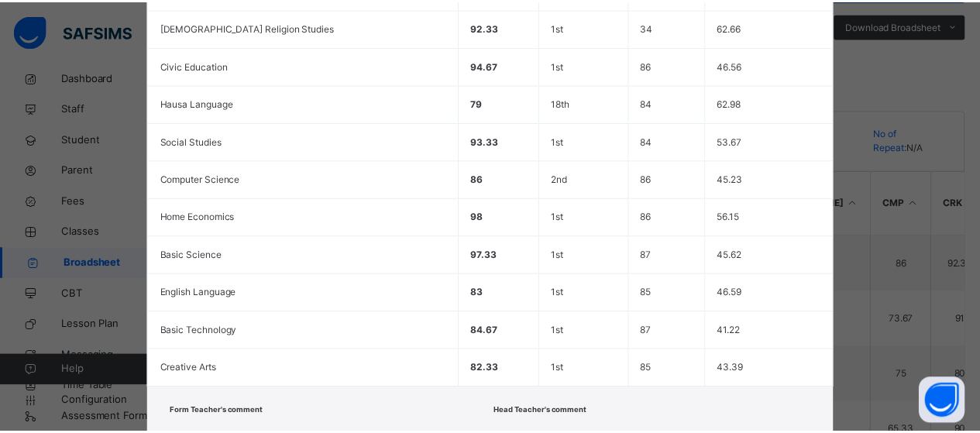
scroll to position [637, 0]
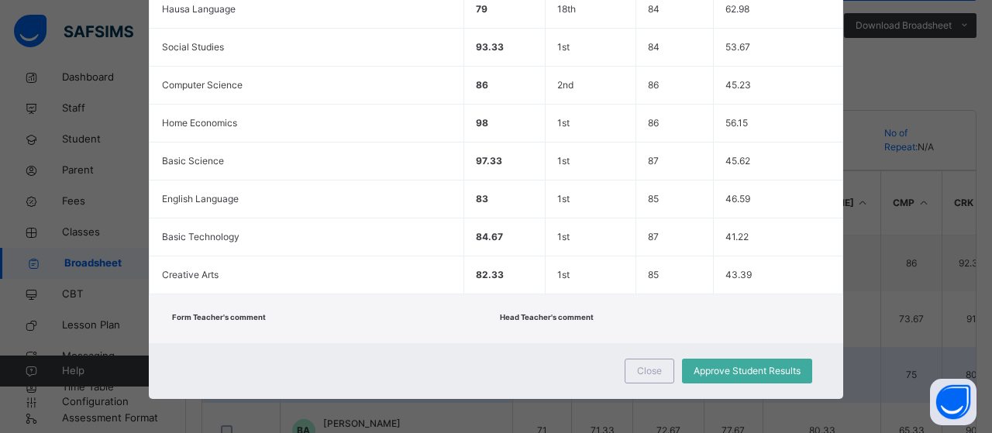
click at [637, 370] on span "Close" at bounding box center [649, 371] width 25 height 14
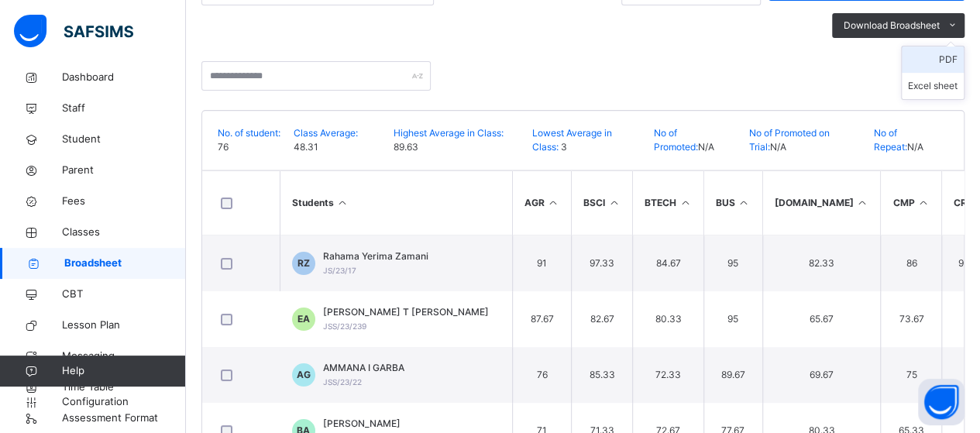
click at [964, 58] on li "PDF" at bounding box center [933, 60] width 62 height 26
click at [955, 62] on li "PDF" at bounding box center [933, 60] width 62 height 26
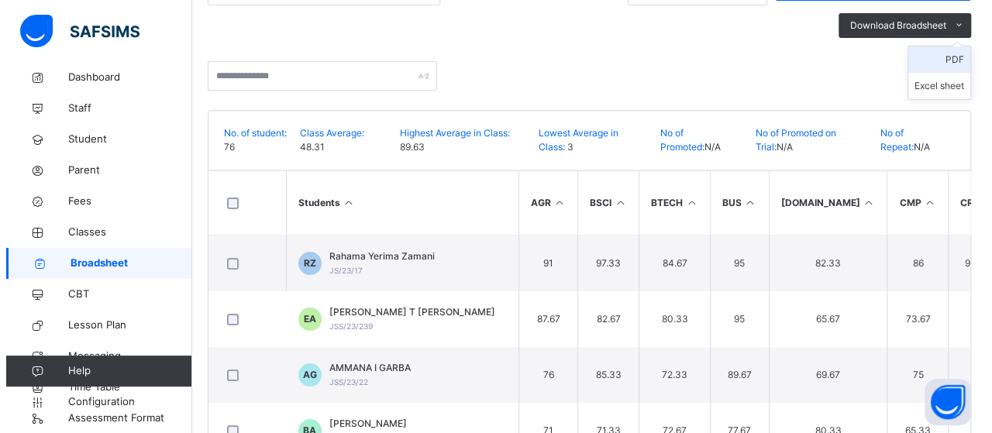
scroll to position [0, 0]
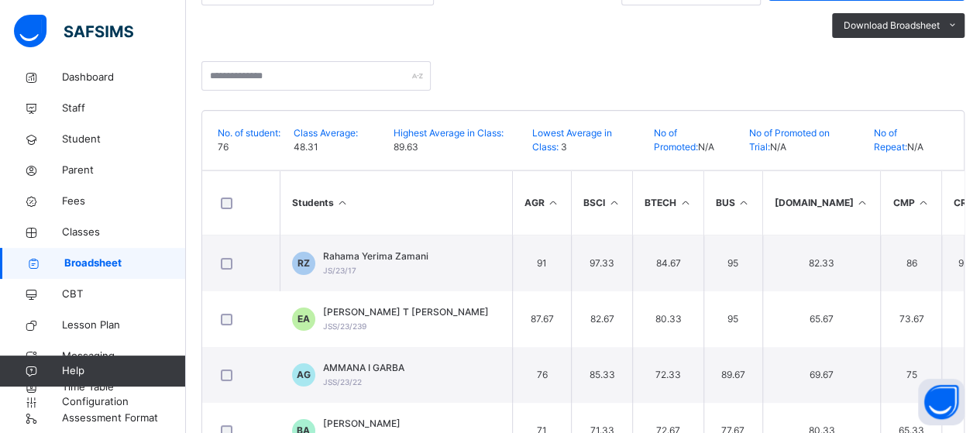
click at [419, 257] on span "Rahama Yerima Zamani" at bounding box center [375, 257] width 105 height 14
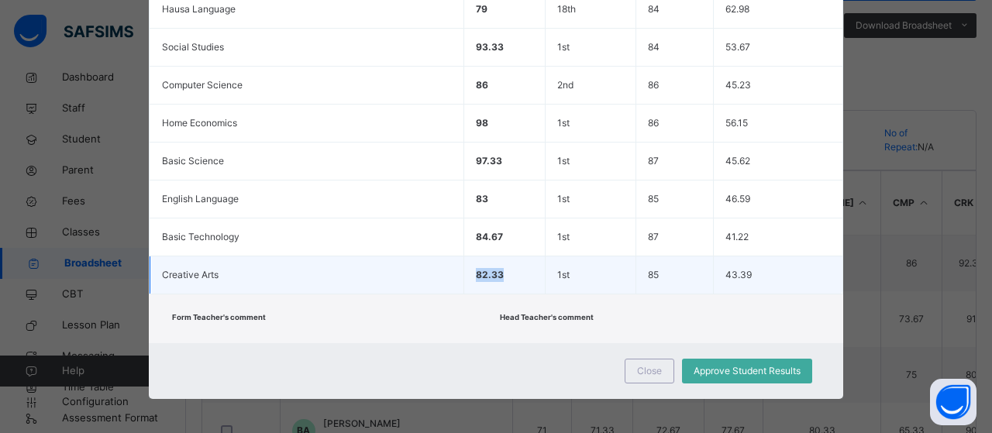
click at [419, 257] on tr "Creative Arts 82.33 1st 85 43.39" at bounding box center [496, 276] width 693 height 38
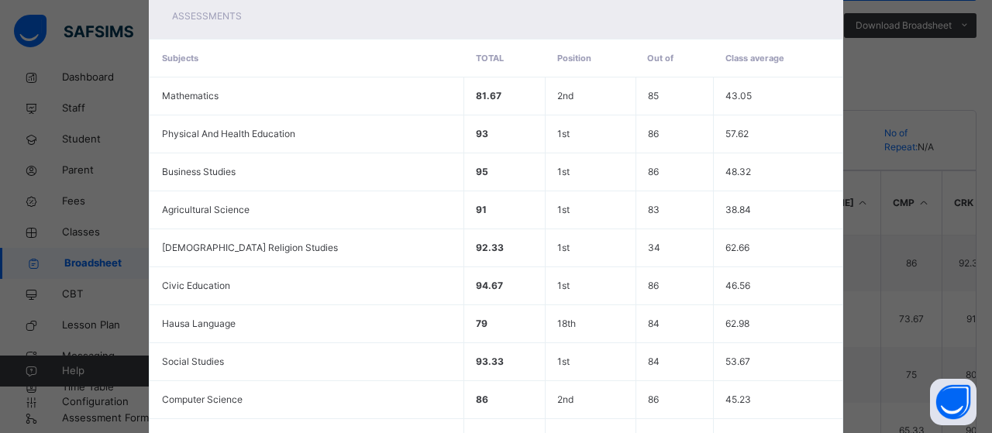
scroll to position [327, 0]
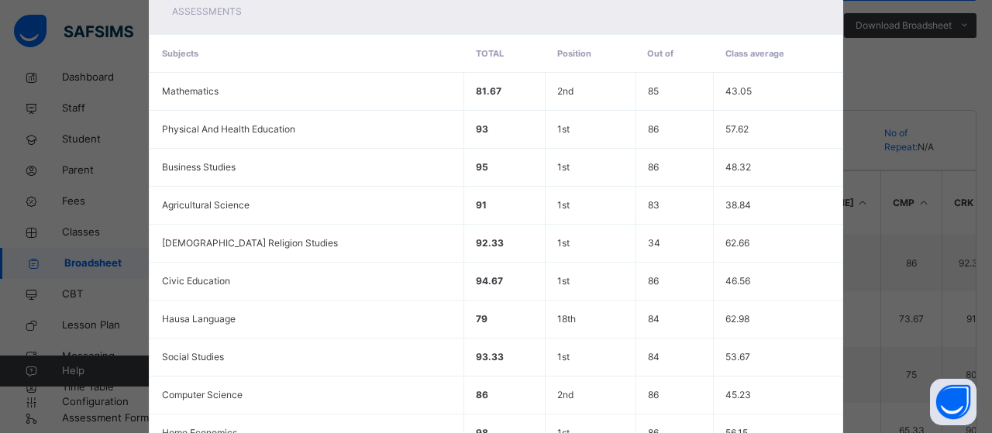
click at [940, 71] on div "RZ JS/23/17 Rahama Yerima Zamani undefined undefined Pending Cumulative View Re…" at bounding box center [496, 216] width 992 height 433
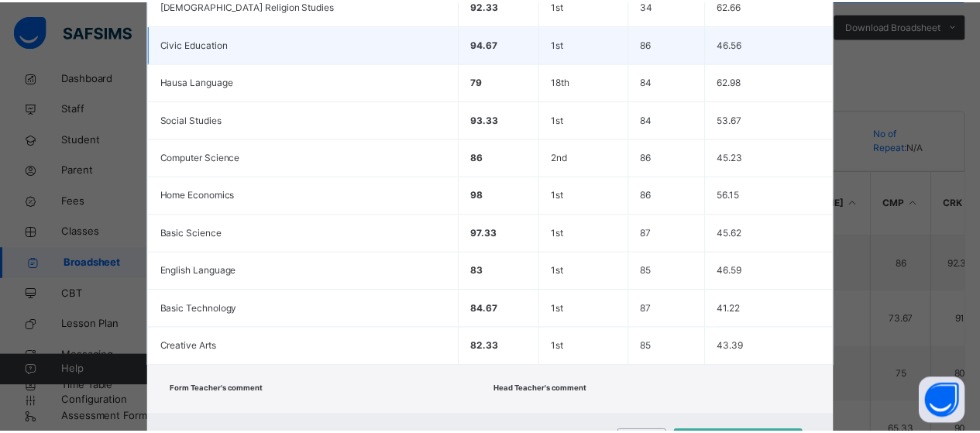
scroll to position [637, 0]
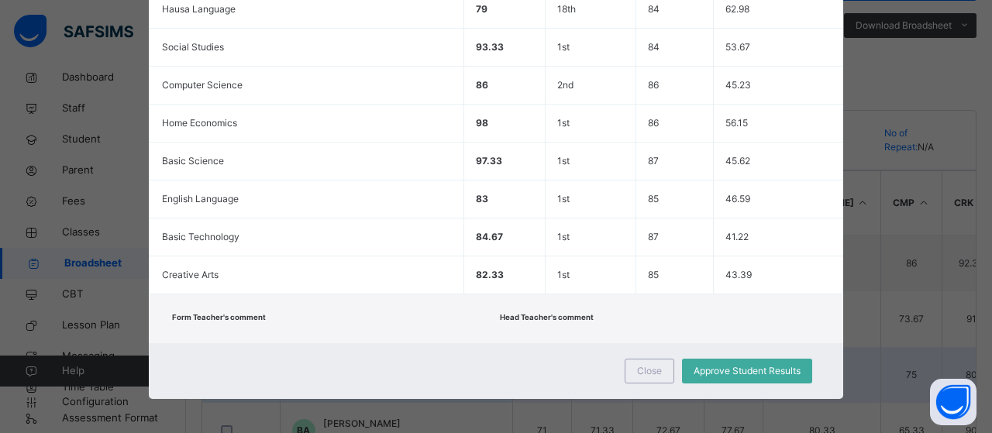
click at [641, 367] on span "Close" at bounding box center [649, 371] width 25 height 14
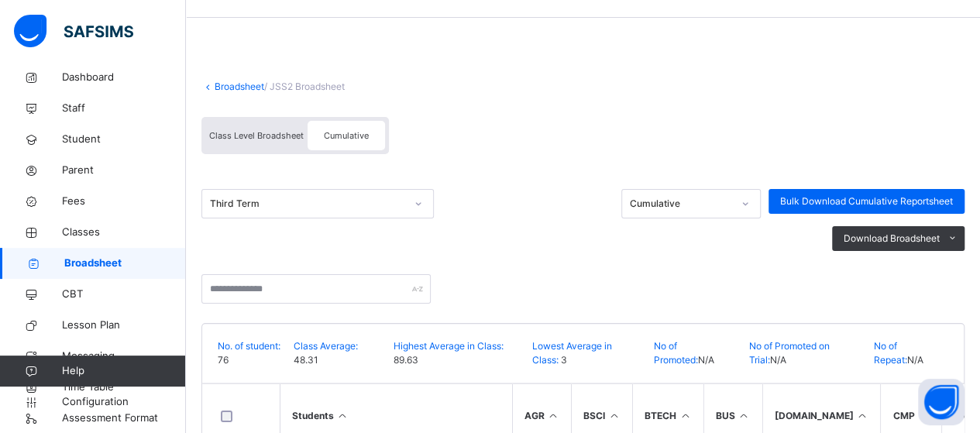
scroll to position [78, 0]
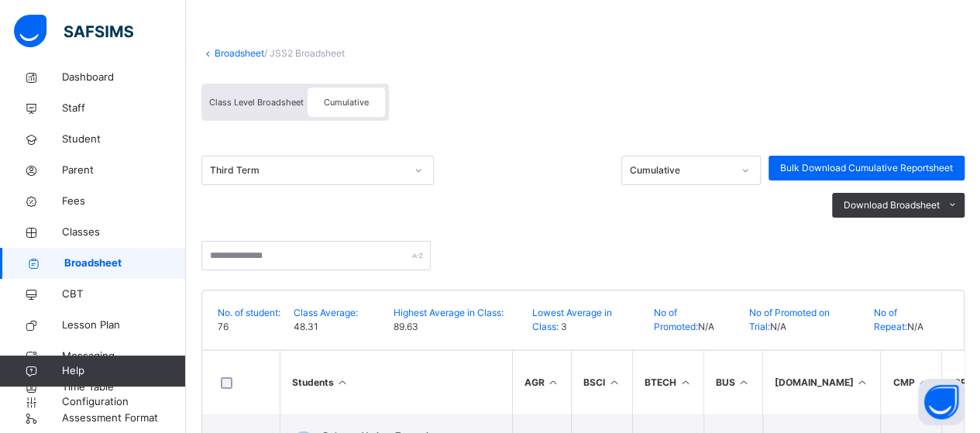
click at [235, 52] on link "Broadsheet" at bounding box center [240, 53] width 50 height 12
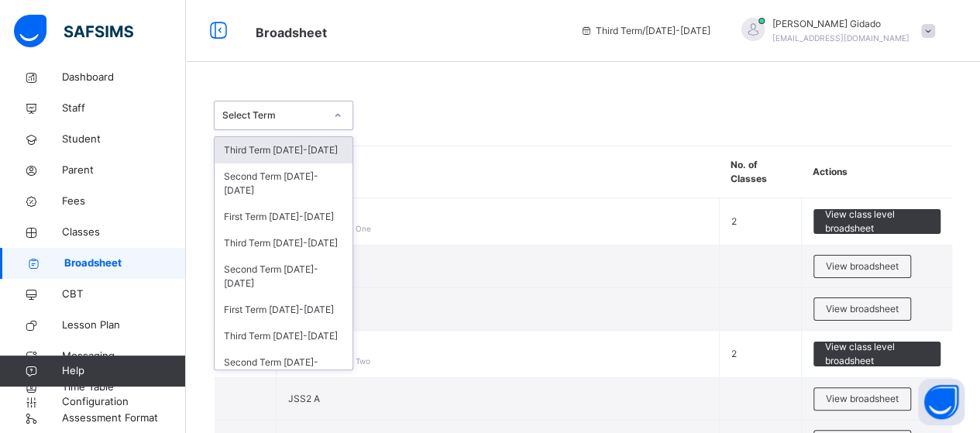
click at [343, 118] on div at bounding box center [338, 115] width 26 height 25
click at [306, 156] on div "Third Term [DATE]-[DATE]" at bounding box center [284, 150] width 138 height 26
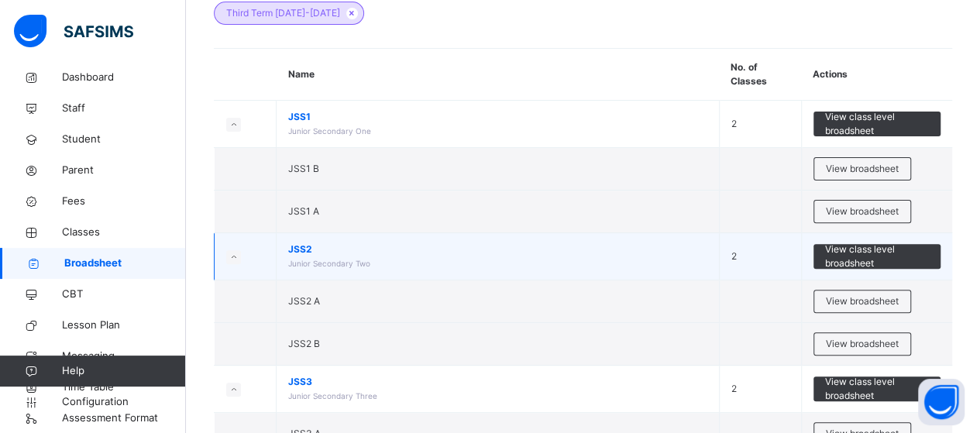
scroll to position [155, 0]
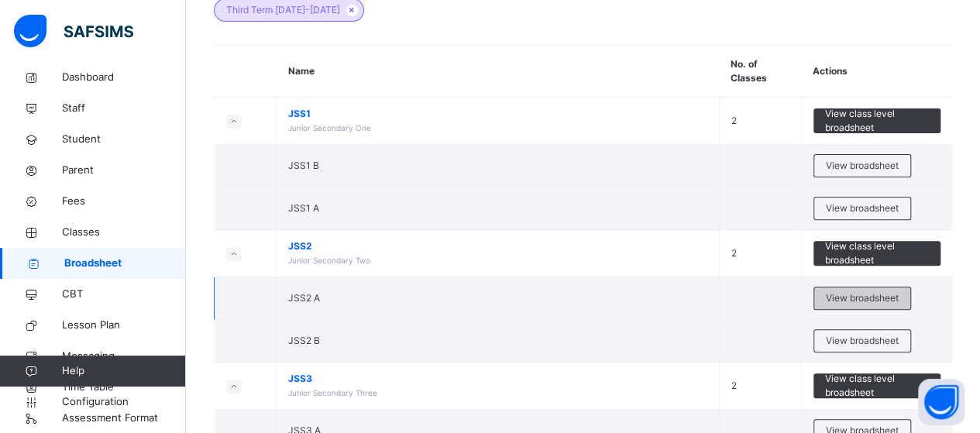
click at [881, 301] on span "View broadsheet" at bounding box center [862, 298] width 73 height 14
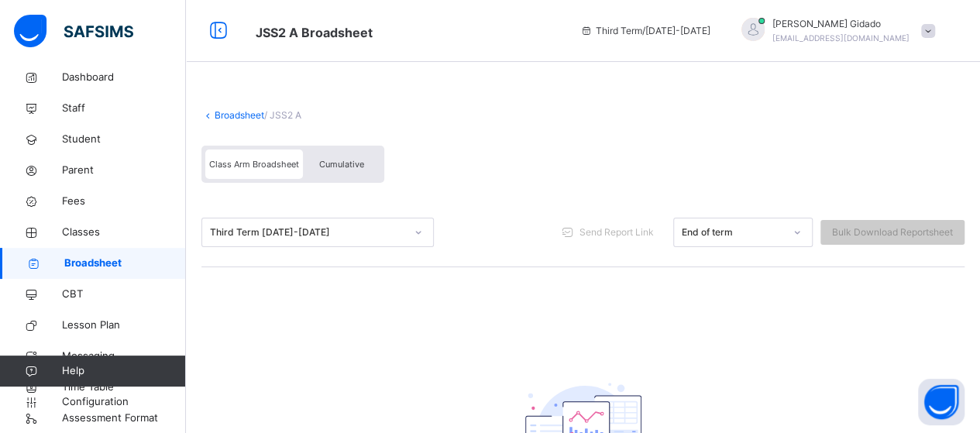
click at [341, 160] on span "Cumulative" at bounding box center [341, 164] width 45 height 11
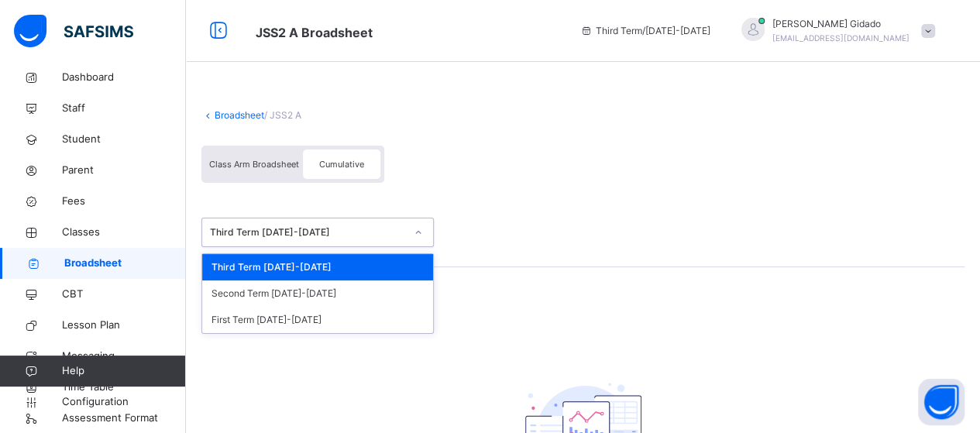
click at [422, 233] on icon at bounding box center [418, 233] width 9 height 16
click at [381, 263] on div "Third Term [DATE]-[DATE]" at bounding box center [317, 267] width 231 height 26
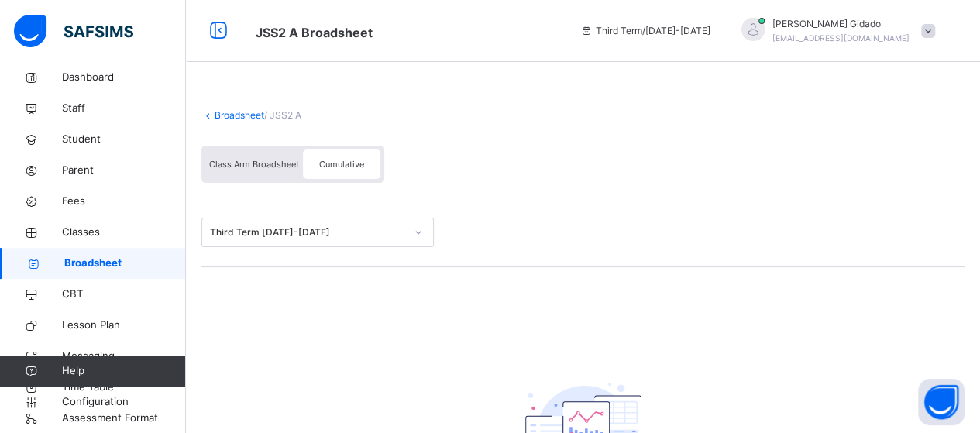
click at [261, 160] on span "Class Arm Broadsheet" at bounding box center [254, 164] width 90 height 11
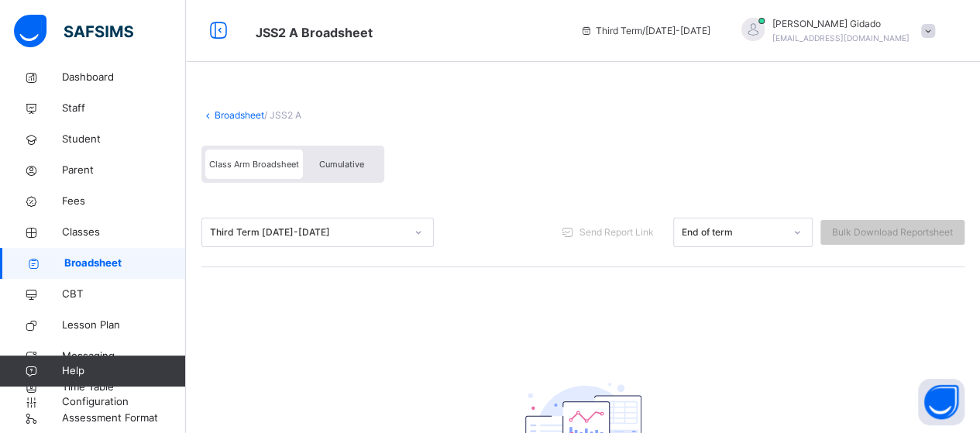
click at [343, 170] on span "Cumulative" at bounding box center [341, 164] width 45 height 11
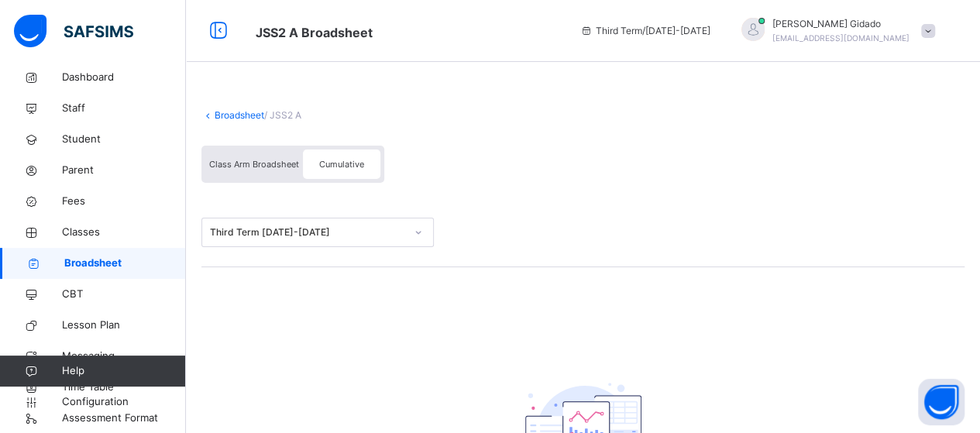
click at [221, 115] on link "Broadsheet" at bounding box center [240, 115] width 50 height 12
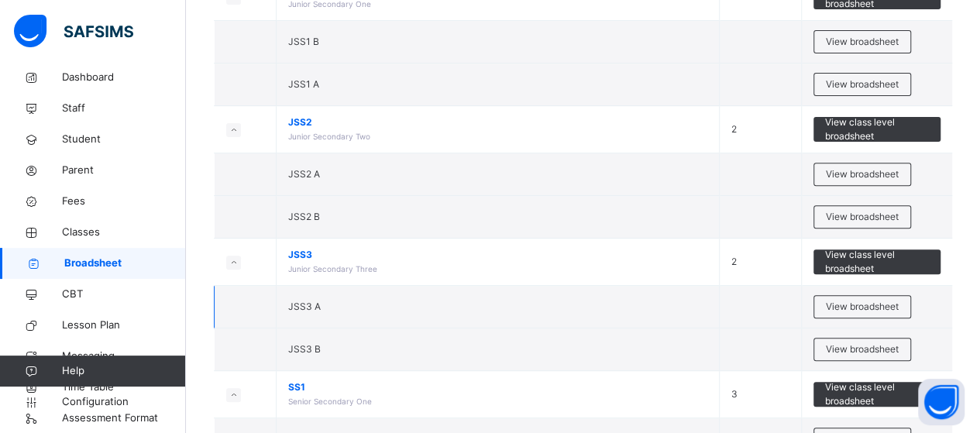
scroll to position [233, 0]
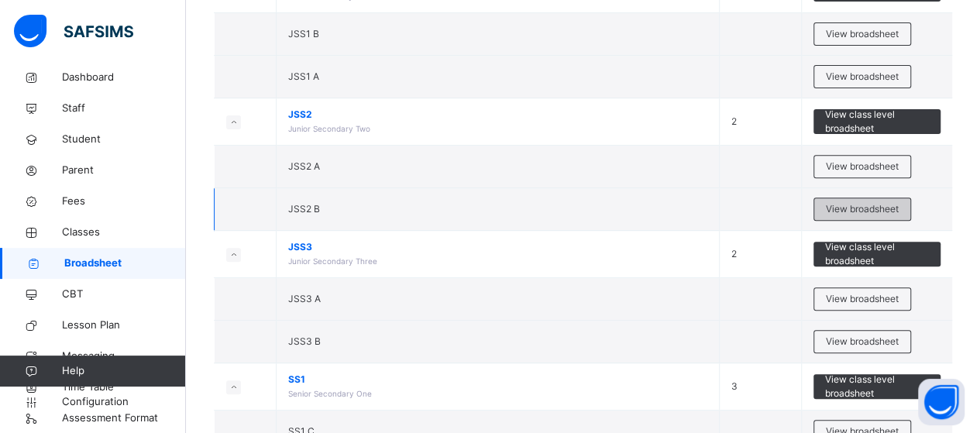
click at [866, 202] on span "View broadsheet" at bounding box center [862, 209] width 73 height 14
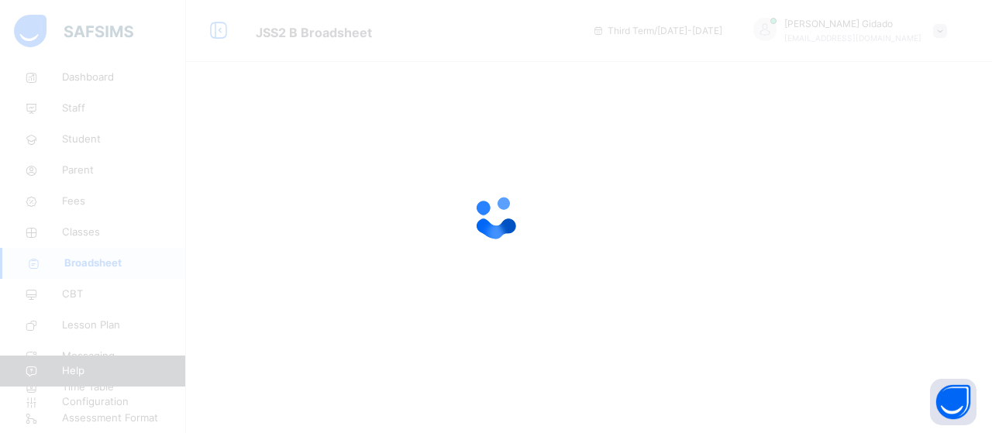
click at [866, 202] on div at bounding box center [496, 216] width 992 height 433
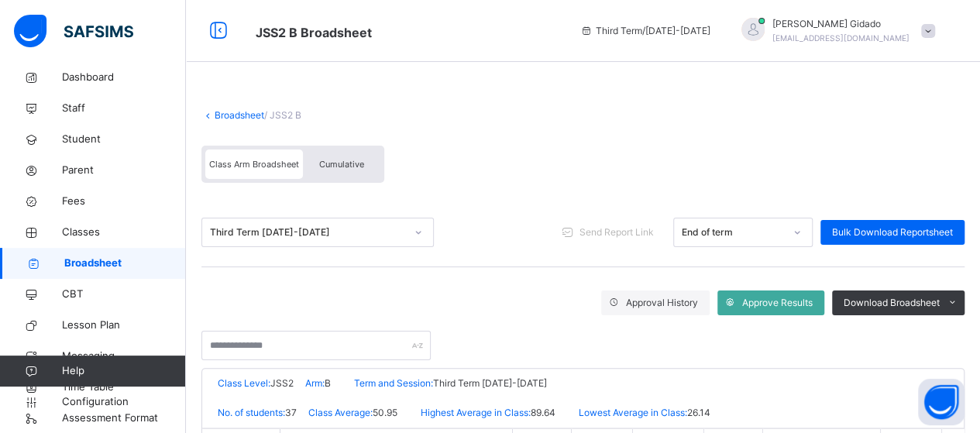
click at [352, 164] on span "Cumulative" at bounding box center [341, 164] width 45 height 11
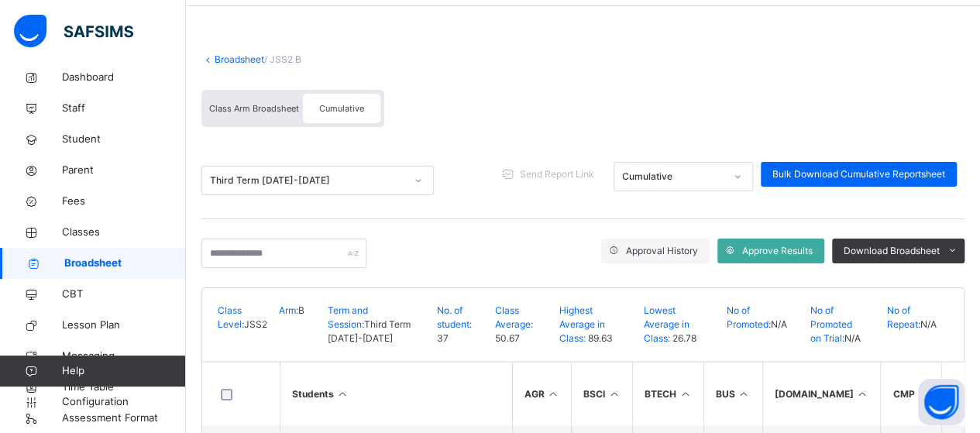
scroll to position [78, 0]
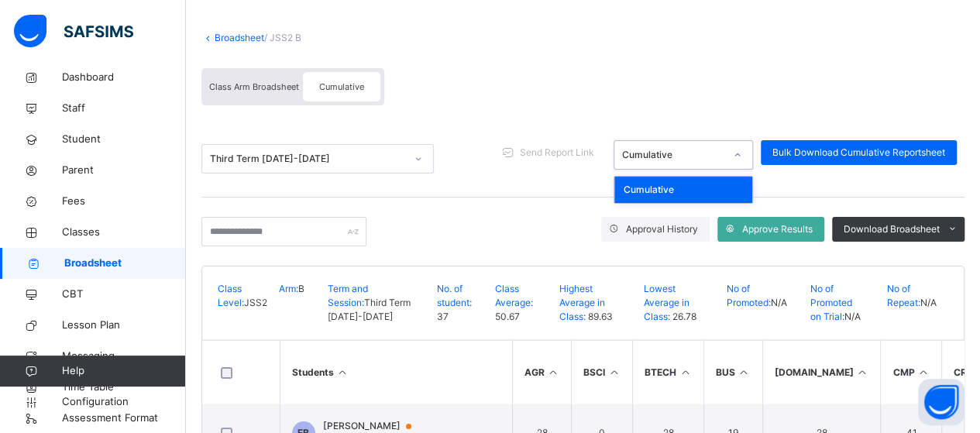
click at [683, 159] on div "Cumulative" at bounding box center [673, 155] width 102 height 14
click at [687, 192] on div "Cumulative" at bounding box center [684, 190] width 138 height 26
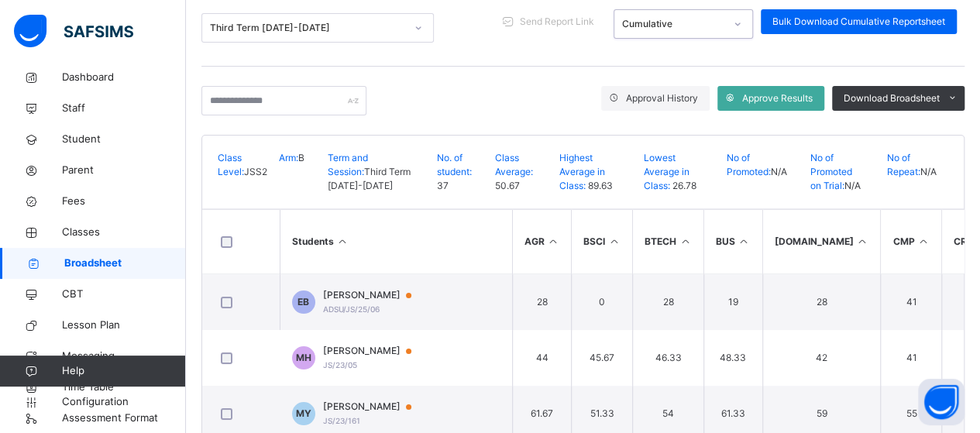
scroll to position [233, 0]
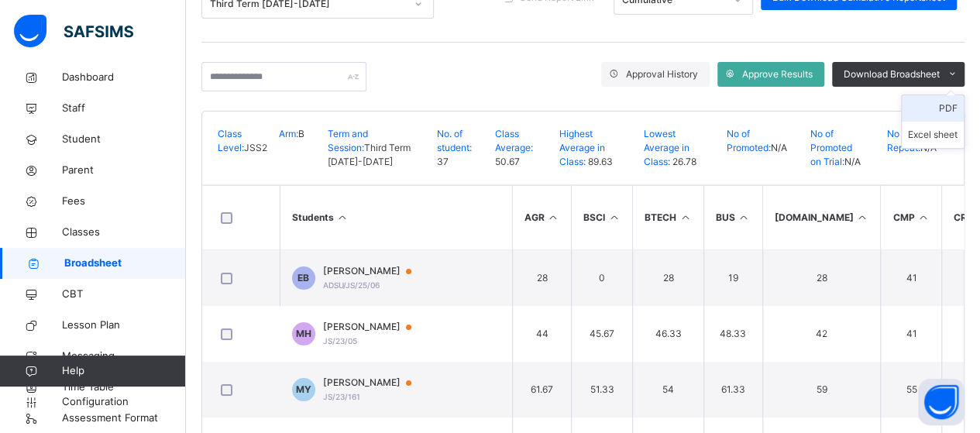
click at [953, 108] on li "PDF" at bounding box center [933, 108] width 62 height 26
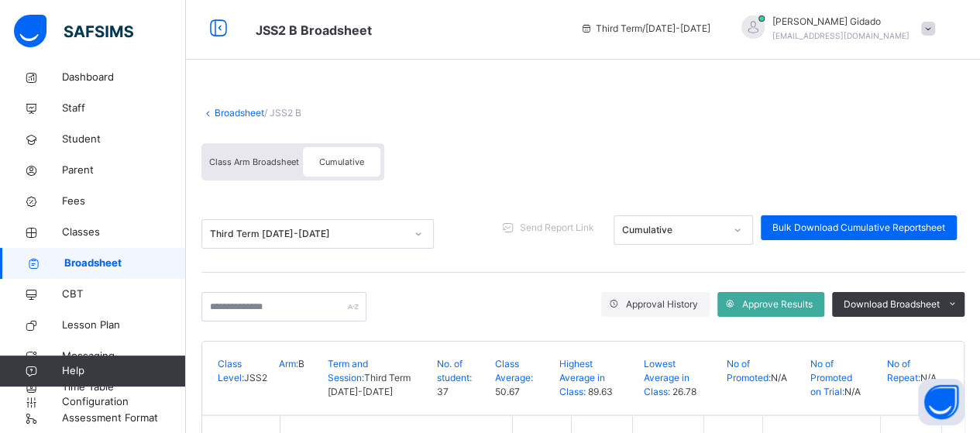
scroll to position [0, 0]
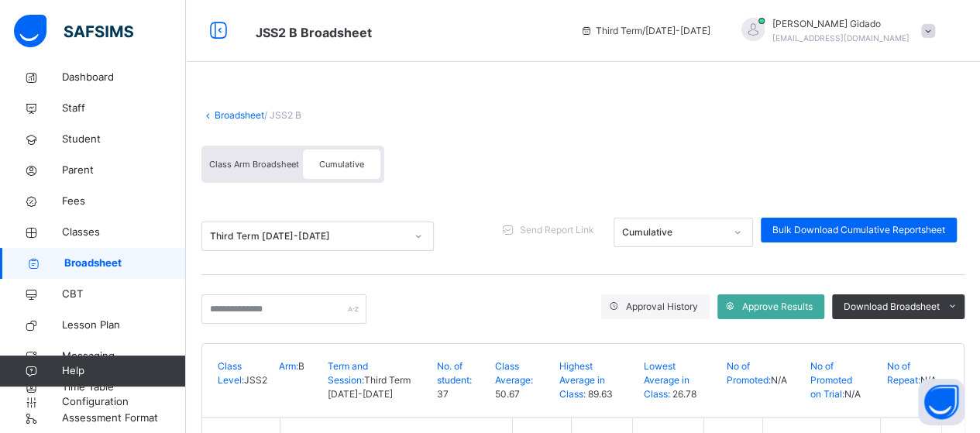
click at [226, 114] on link "Broadsheet" at bounding box center [240, 115] width 50 height 12
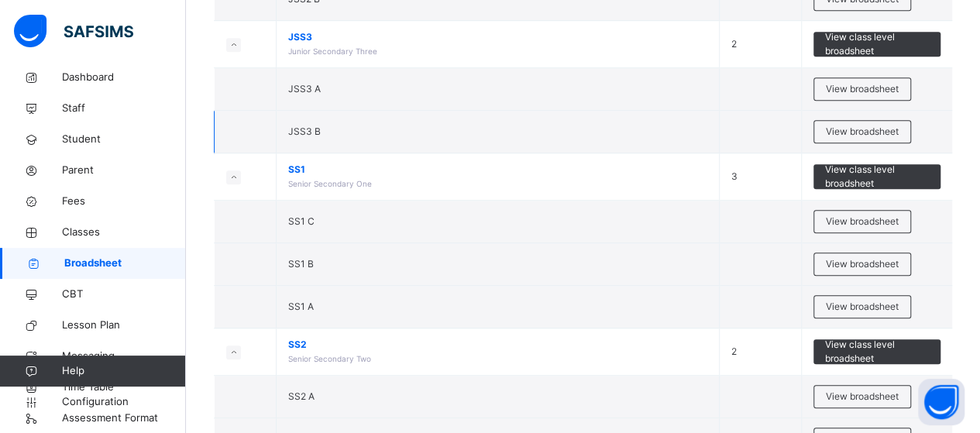
scroll to position [465, 0]
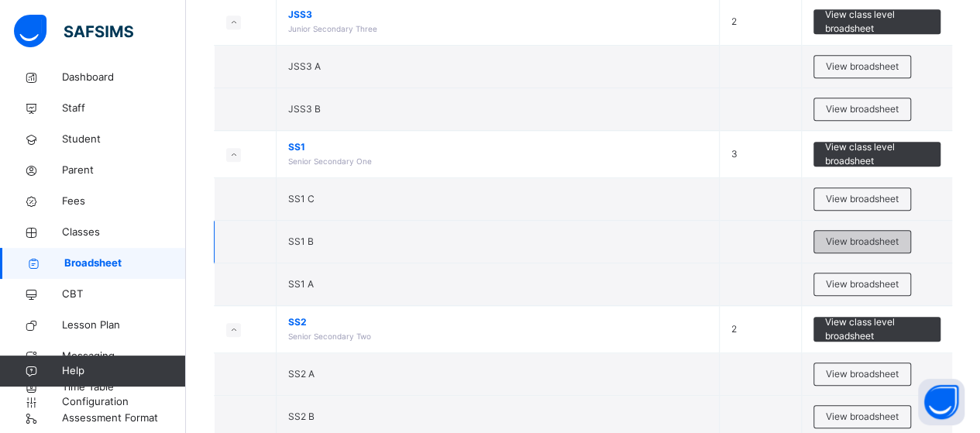
click at [869, 237] on span "View broadsheet" at bounding box center [862, 242] width 73 height 14
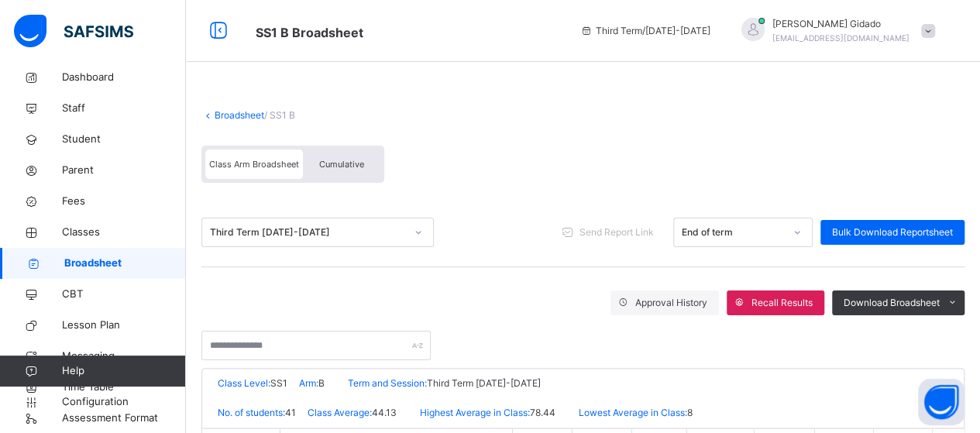
click at [322, 166] on span "Cumulative" at bounding box center [341, 164] width 45 height 11
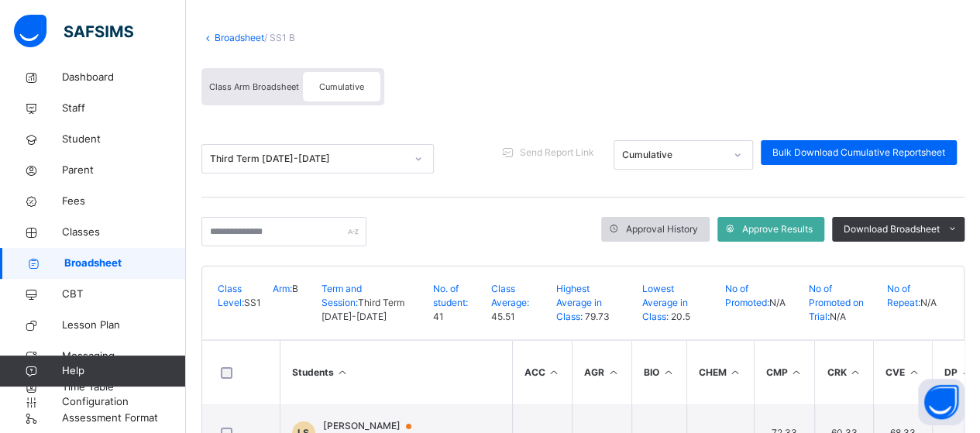
scroll to position [155, 0]
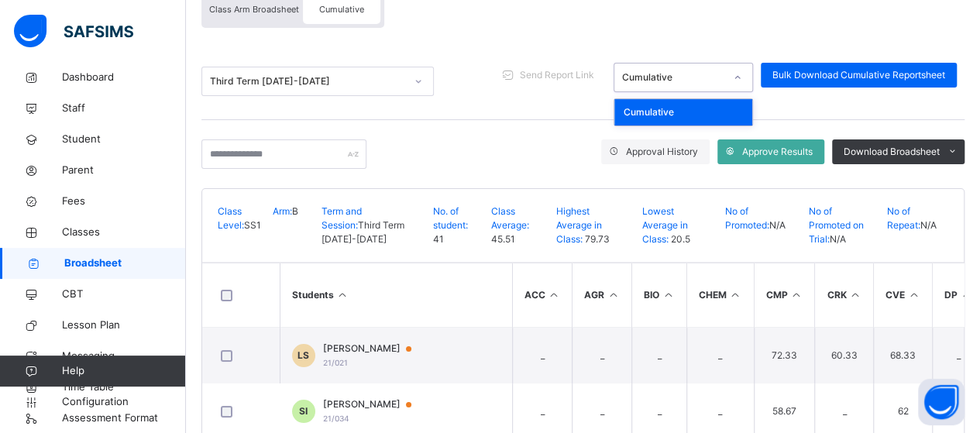
click at [725, 76] on div "Cumulative" at bounding box center [673, 78] width 102 height 14
click at [708, 105] on div "Cumulative" at bounding box center [684, 112] width 138 height 26
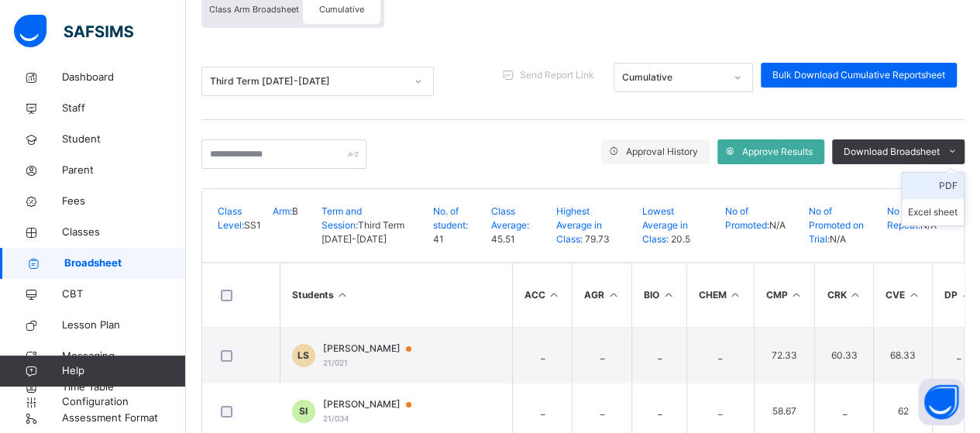
click at [958, 182] on li "PDF" at bounding box center [933, 186] width 62 height 26
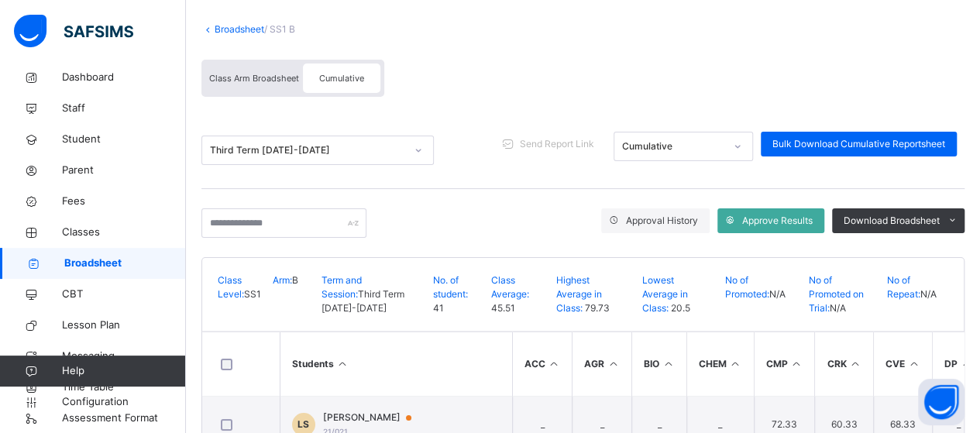
scroll to position [0, 0]
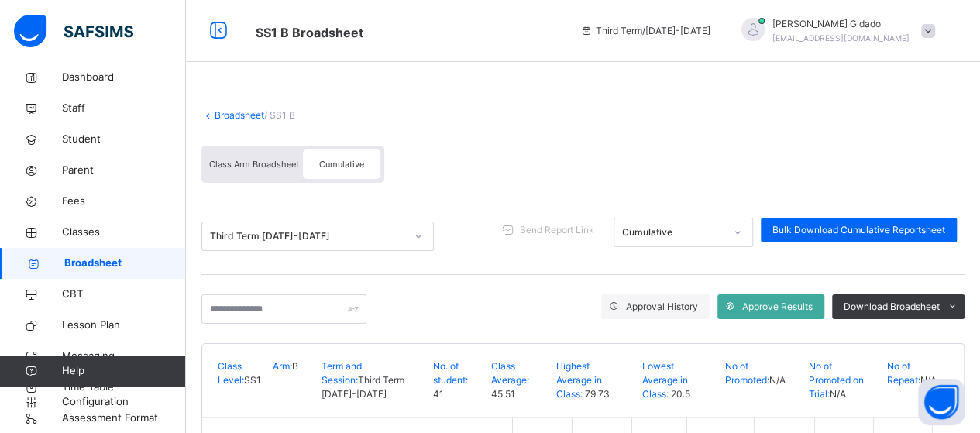
click at [239, 110] on link "Broadsheet" at bounding box center [240, 115] width 50 height 12
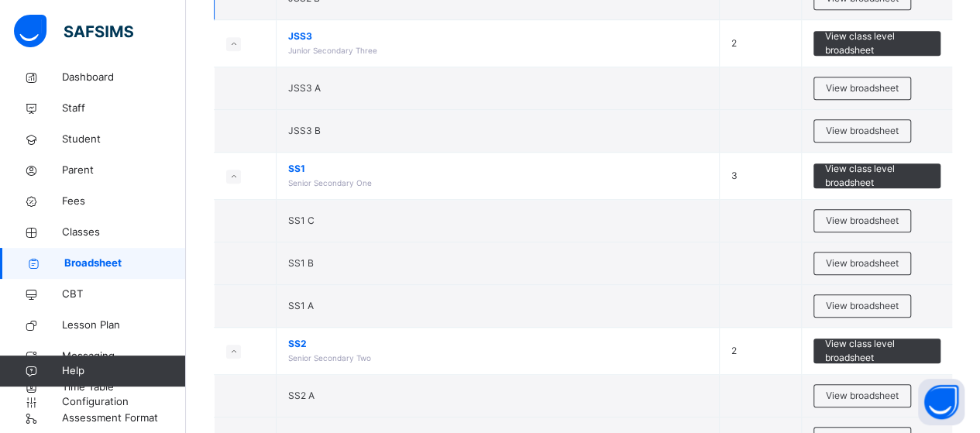
scroll to position [465, 0]
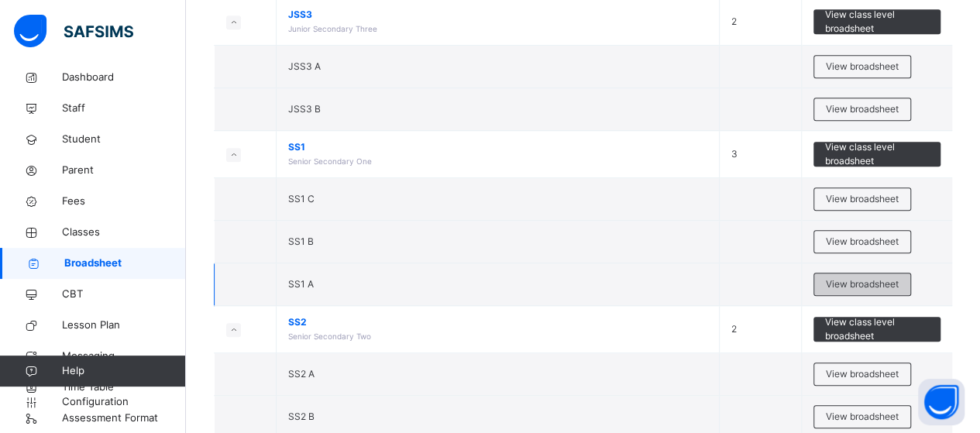
click at [877, 278] on span "View broadsheet" at bounding box center [862, 284] width 73 height 14
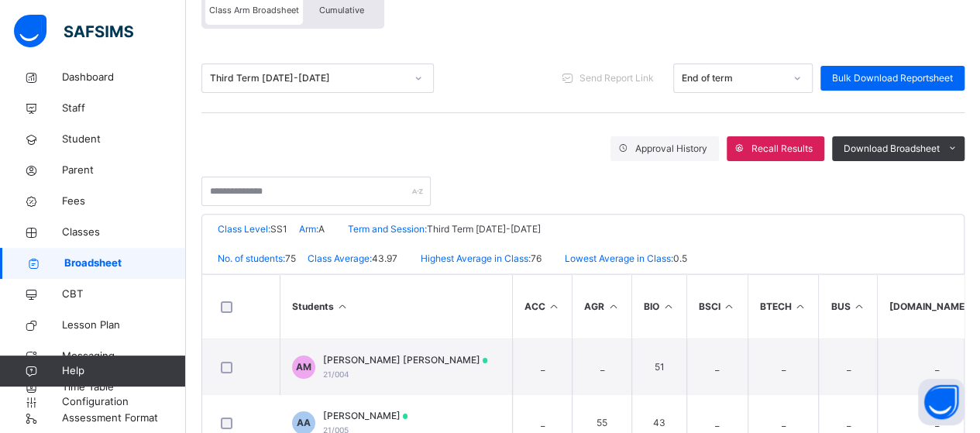
scroll to position [155, 0]
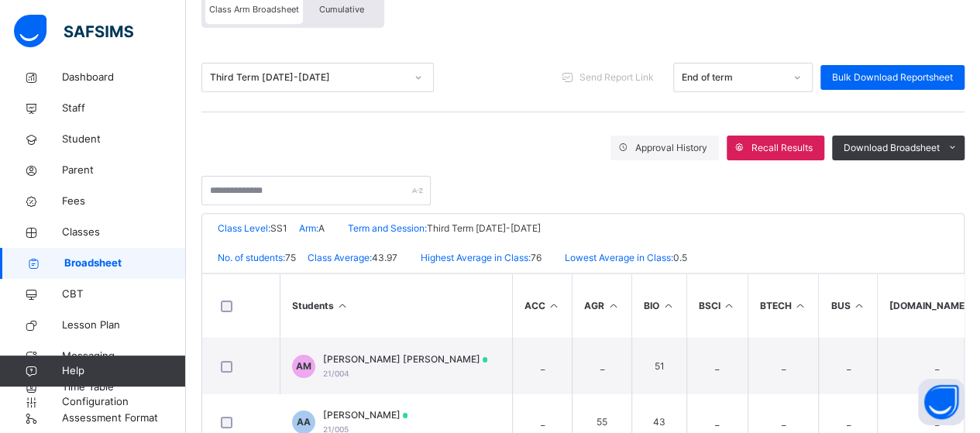
click at [336, 12] on span "Cumulative" at bounding box center [341, 9] width 45 height 11
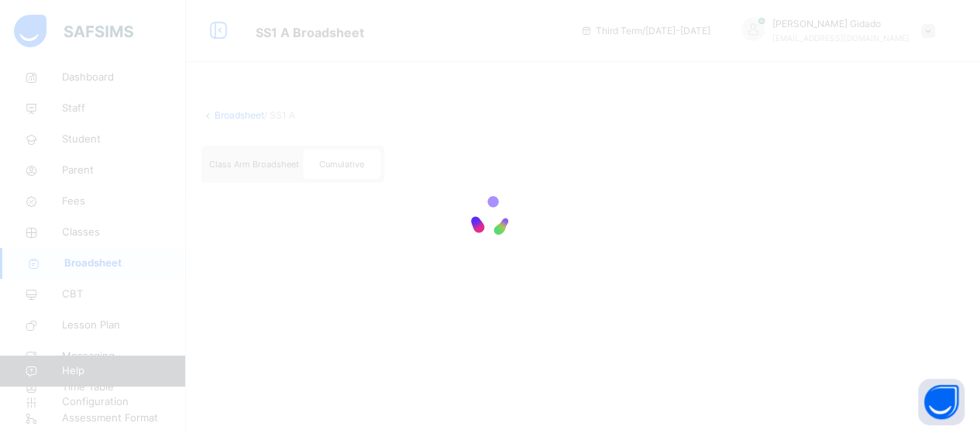
scroll to position [0, 0]
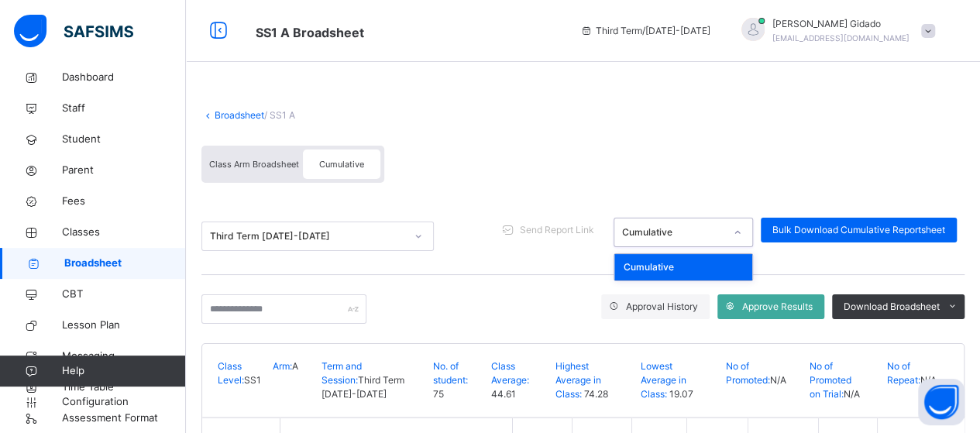
click at [743, 235] on div at bounding box center [738, 232] width 26 height 25
click at [714, 269] on div "Cumulative" at bounding box center [684, 267] width 138 height 26
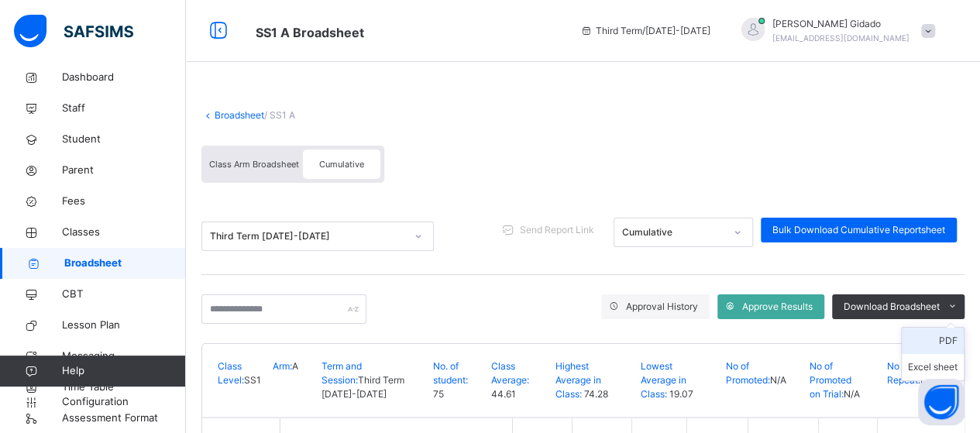
click at [964, 340] on li "PDF" at bounding box center [933, 341] width 62 height 26
click at [225, 115] on link "Broadsheet" at bounding box center [240, 115] width 50 height 12
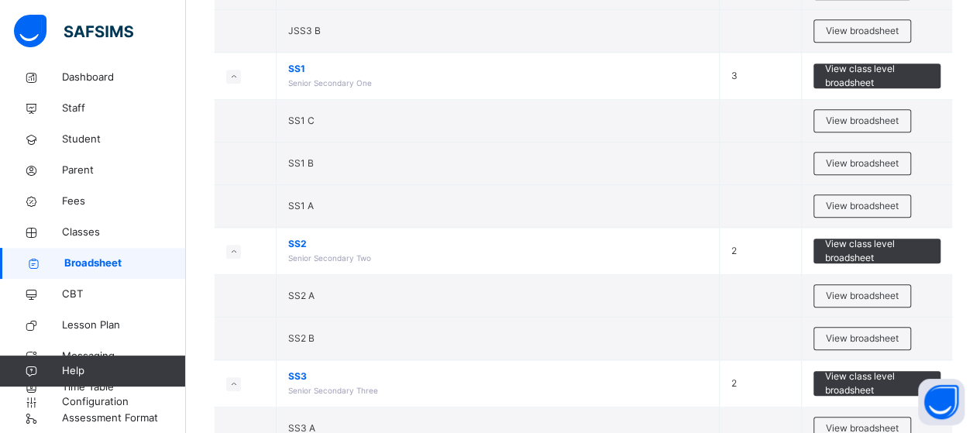
scroll to position [620, 0]
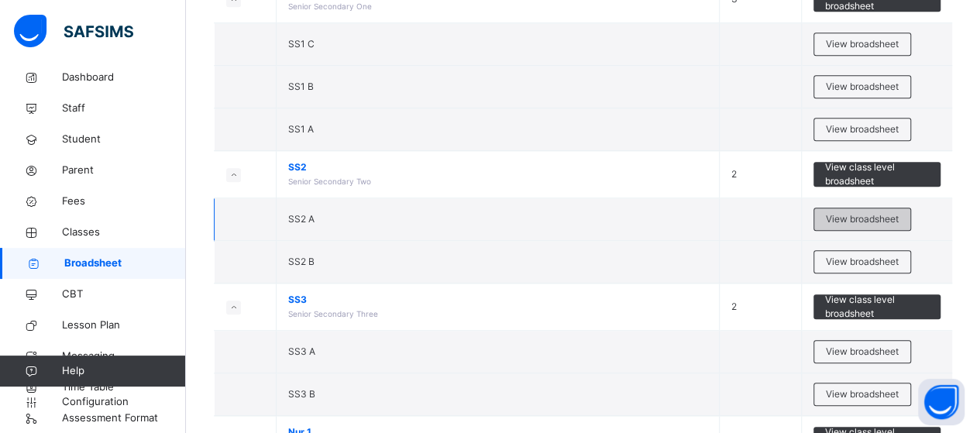
click at [853, 212] on span "View broadsheet" at bounding box center [862, 219] width 73 height 14
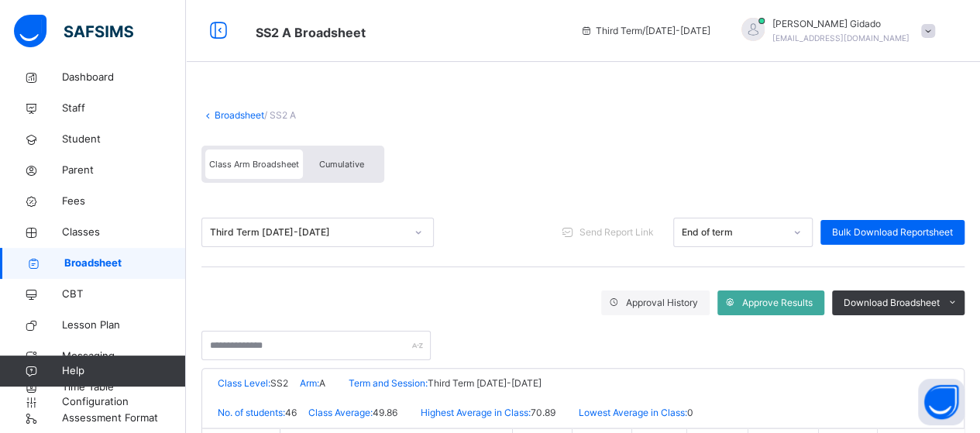
click at [330, 160] on span "Cumulative" at bounding box center [341, 164] width 45 height 11
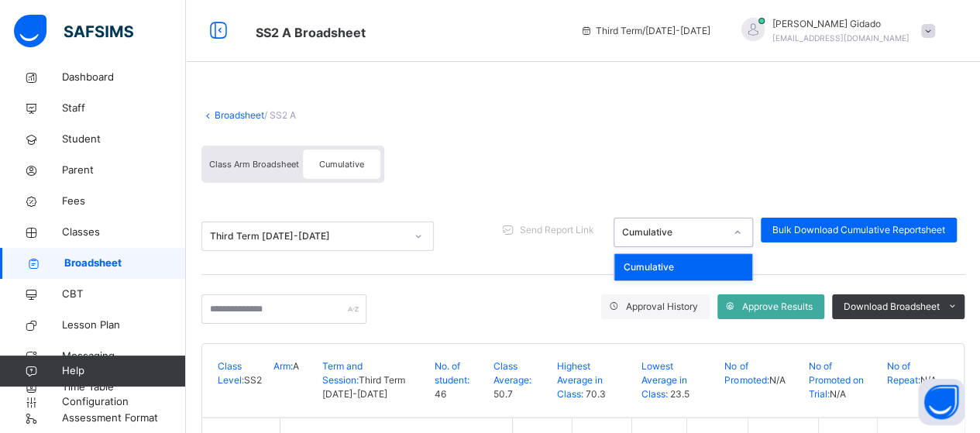
click at [722, 231] on div "Cumulative" at bounding box center [673, 233] width 102 height 14
click at [715, 267] on div "Cumulative" at bounding box center [684, 267] width 138 height 26
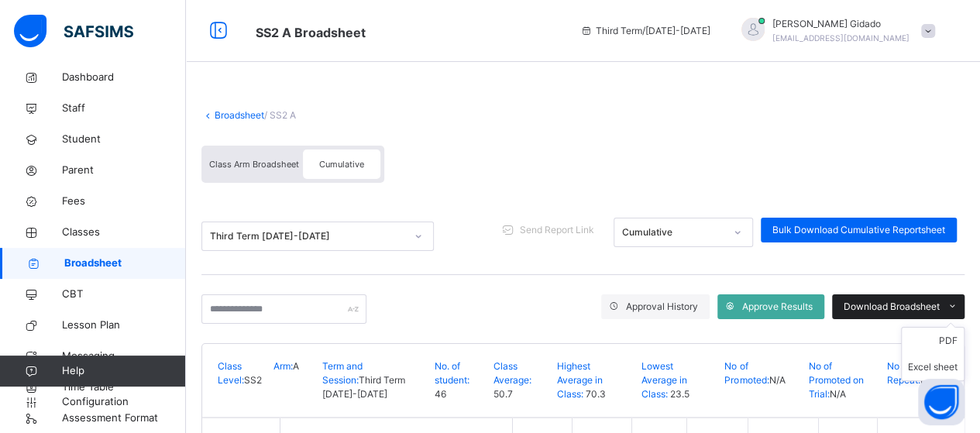
click at [902, 306] on span "Download Broadsheet" at bounding box center [892, 307] width 96 height 14
click at [956, 343] on li "PDF" at bounding box center [933, 341] width 62 height 26
click at [218, 115] on link "Broadsheet" at bounding box center [240, 115] width 50 height 12
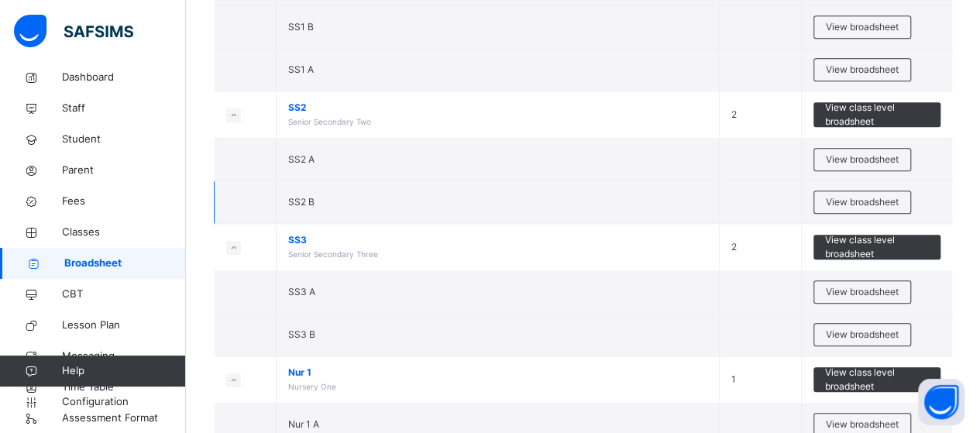
scroll to position [698, 0]
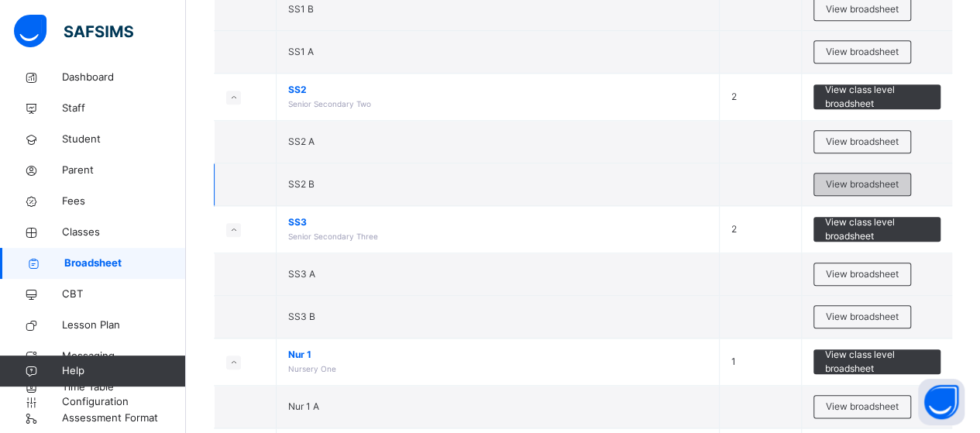
click at [866, 177] on span "View broadsheet" at bounding box center [862, 184] width 73 height 14
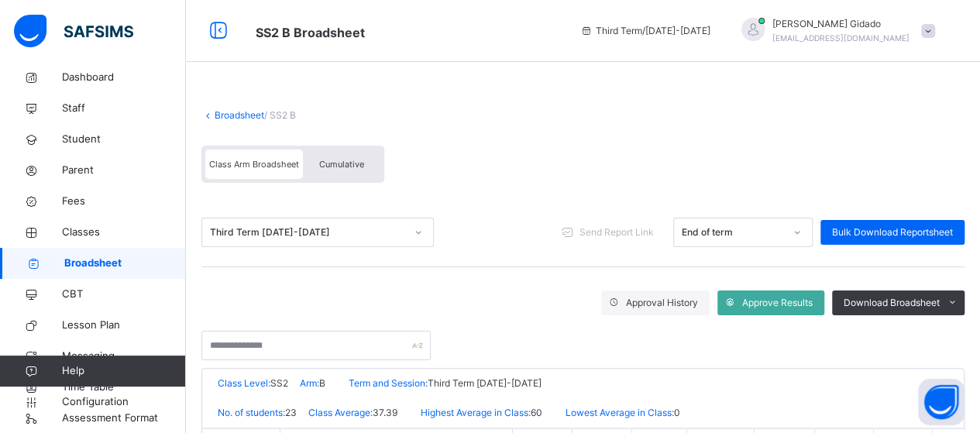
click at [320, 170] on span "Cumulative" at bounding box center [341, 164] width 45 height 11
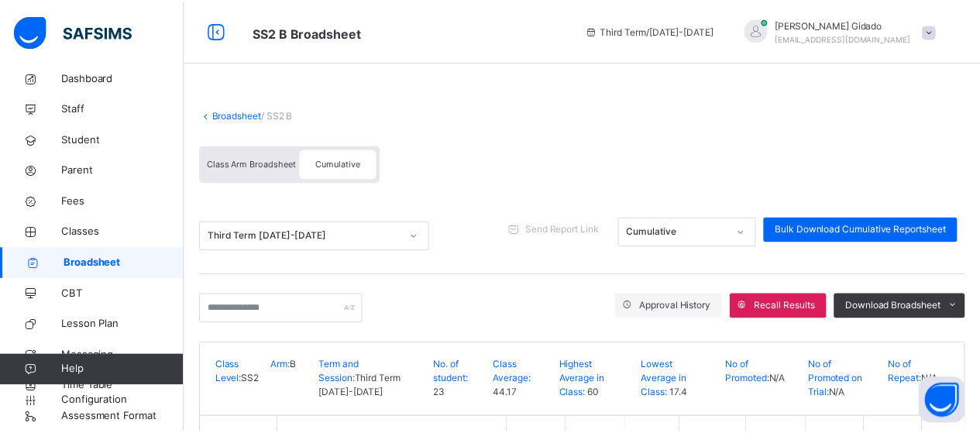
scroll to position [291, 0]
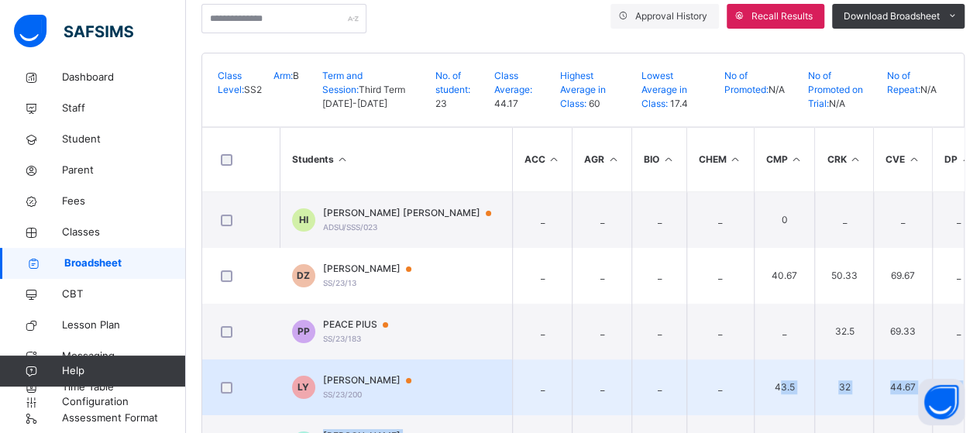
drag, startPoint x: 327, startPoint y: 164, endPoint x: 777, endPoint y: 408, distance: 511.5
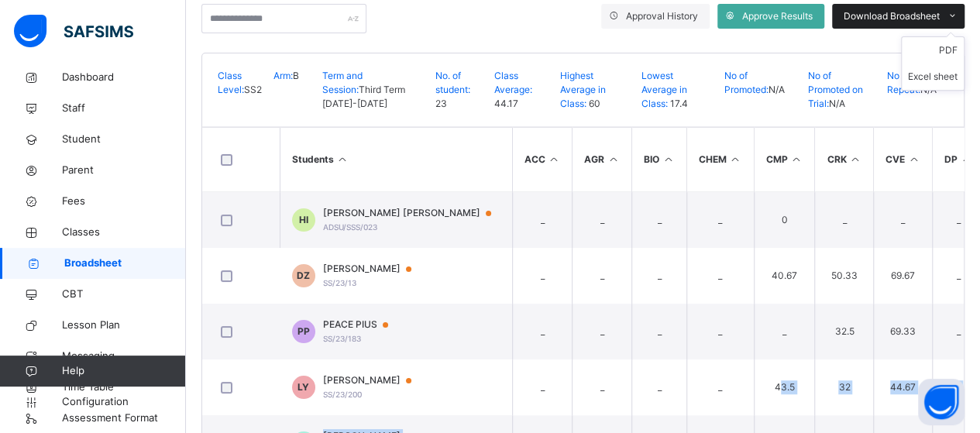
scroll to position [136, 0]
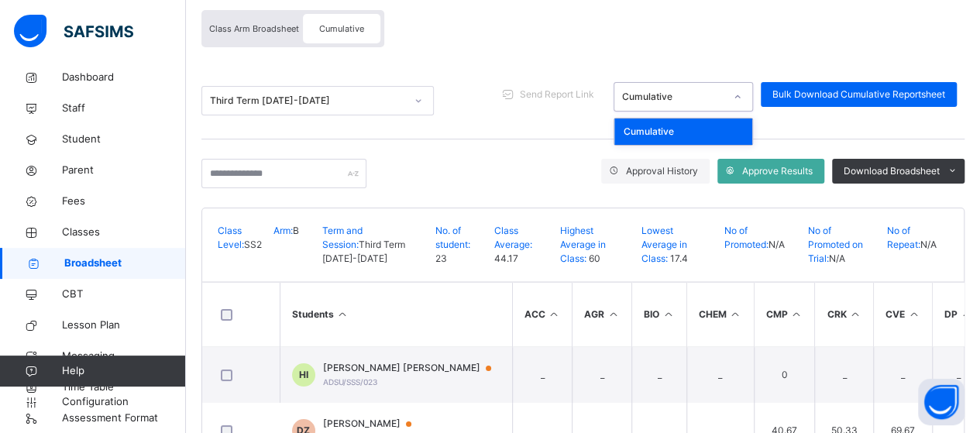
click at [684, 95] on div "Cumulative" at bounding box center [673, 97] width 102 height 14
click at [692, 126] on div "Cumulative" at bounding box center [684, 132] width 138 height 26
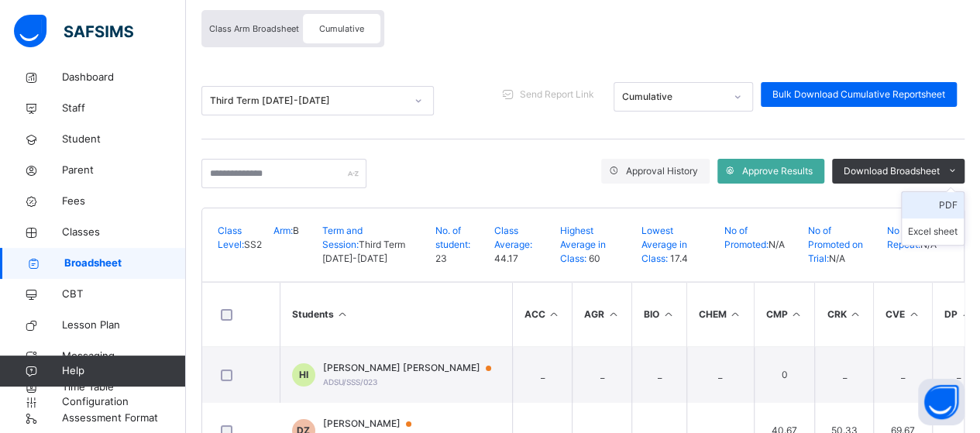
click at [948, 199] on li "PDF" at bounding box center [933, 205] width 62 height 26
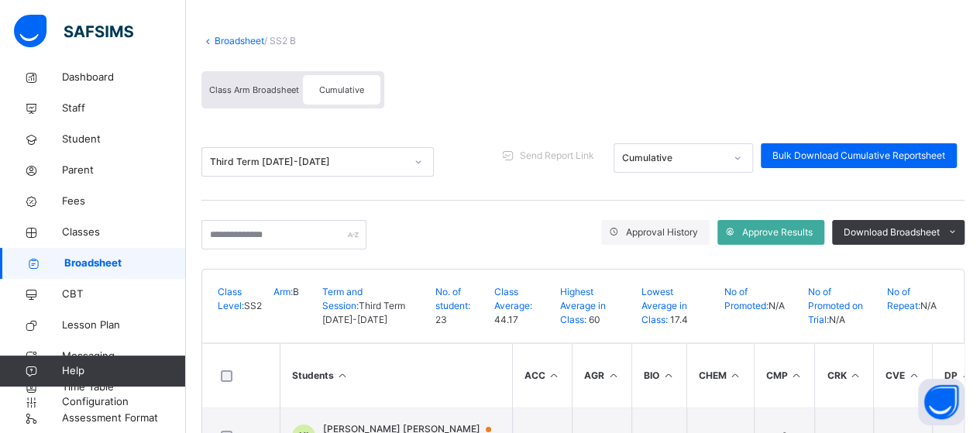
scroll to position [0, 0]
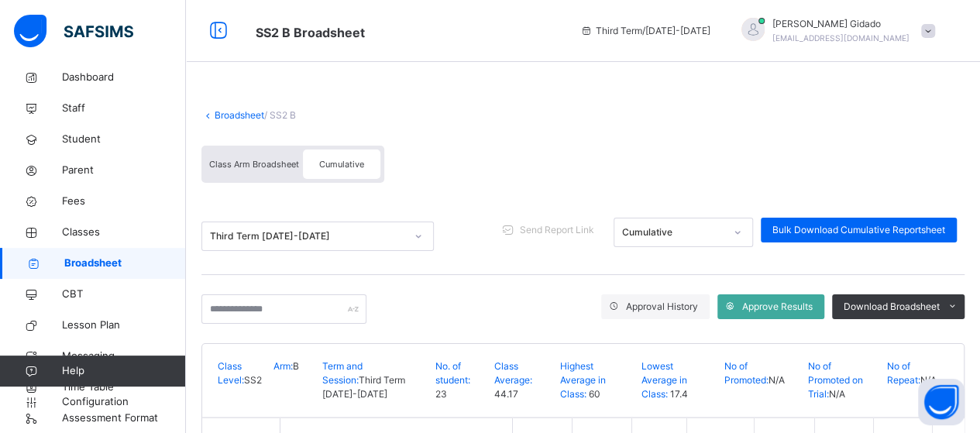
click at [243, 112] on link "Broadsheet" at bounding box center [240, 115] width 50 height 12
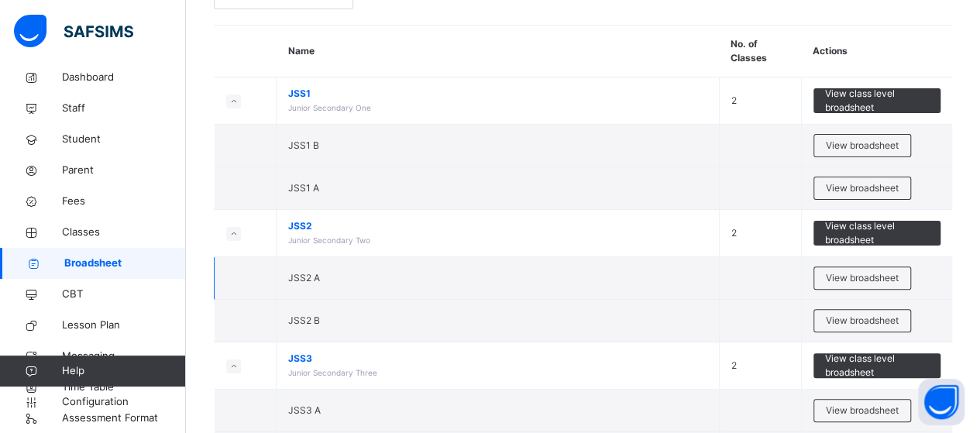
scroll to position [155, 0]
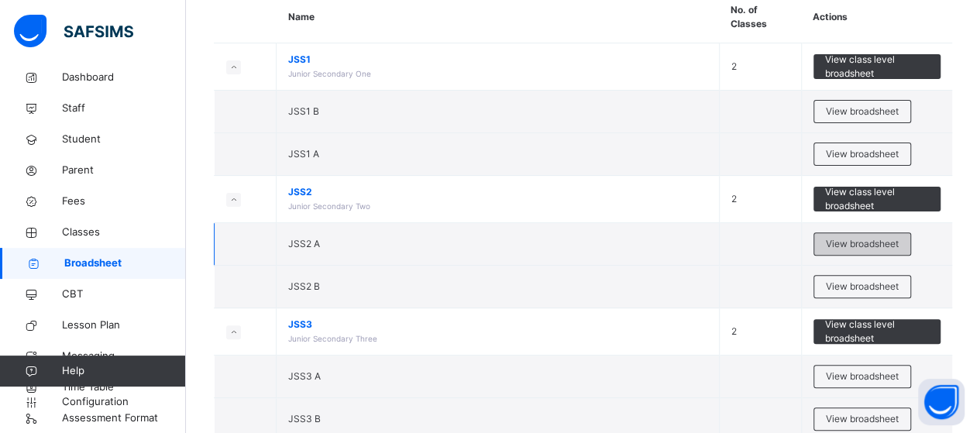
click at [829, 238] on div "View broadsheet" at bounding box center [863, 244] width 98 height 23
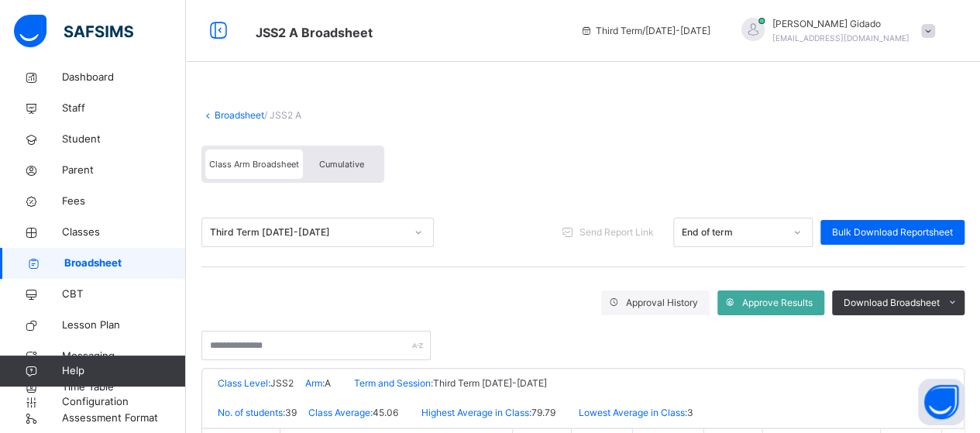
click at [343, 159] on div "Cumulative" at bounding box center [342, 164] width 78 height 29
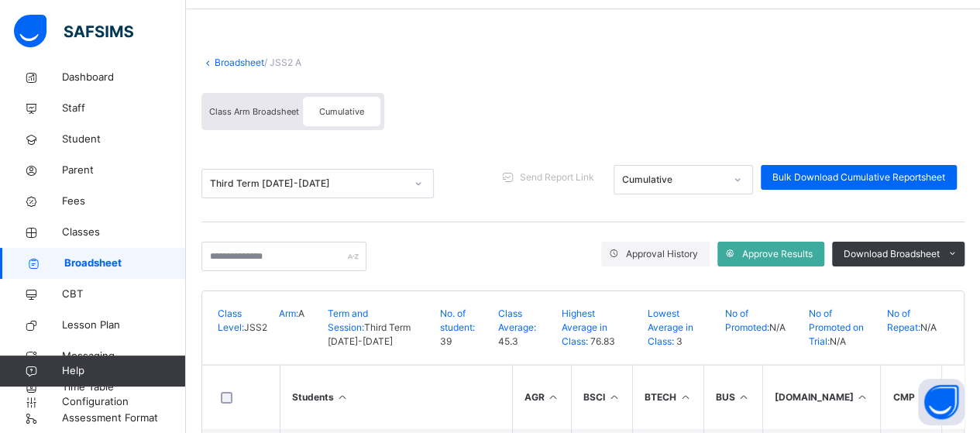
scroll to position [155, 0]
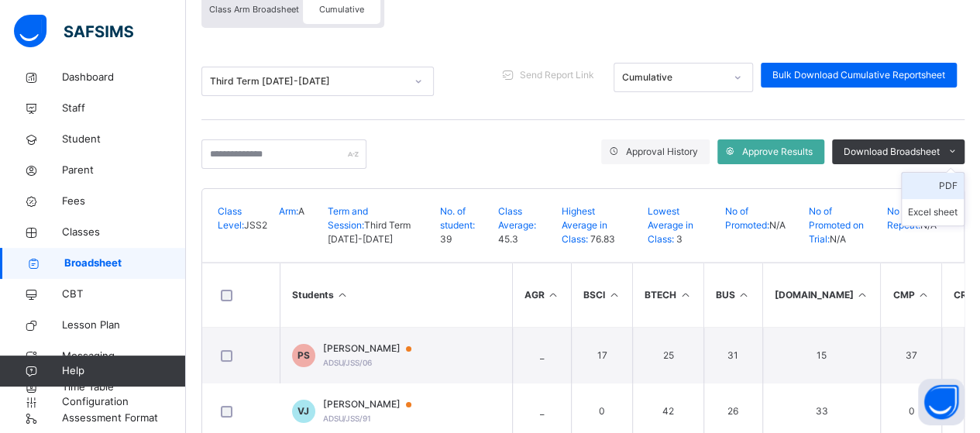
click at [955, 184] on li "PDF" at bounding box center [933, 186] width 62 height 26
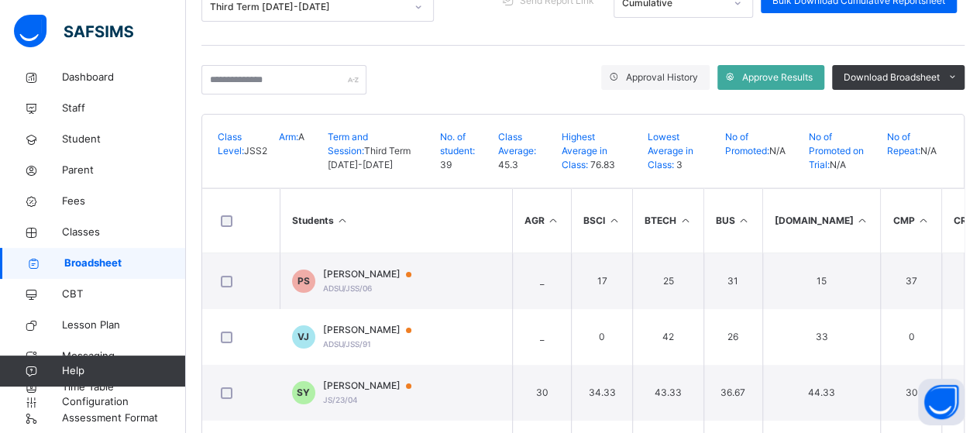
scroll to position [233, 0]
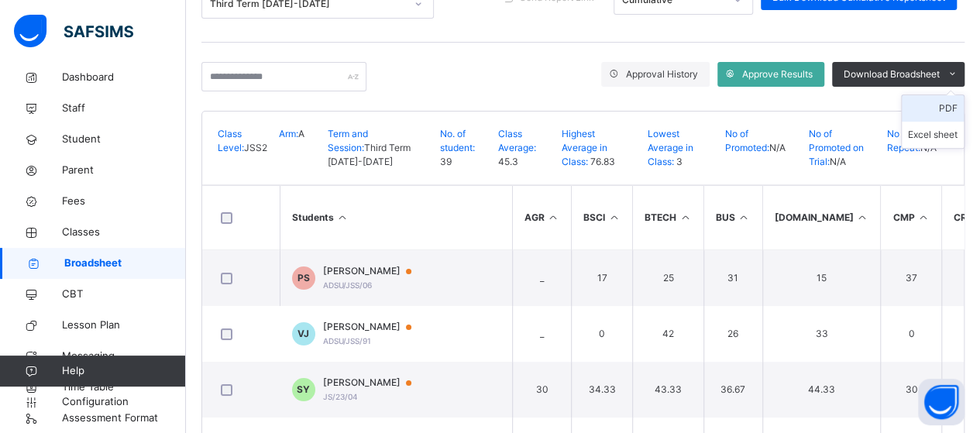
click at [946, 103] on li "PDF" at bounding box center [933, 108] width 62 height 26
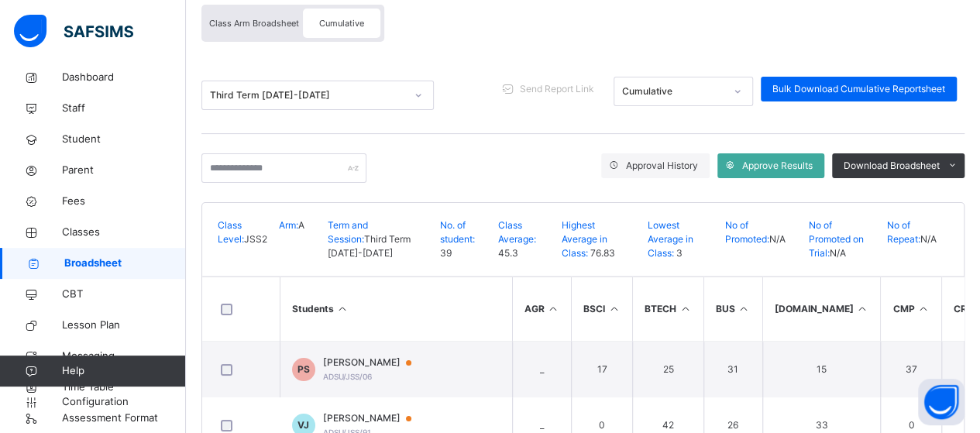
scroll to position [0, 0]
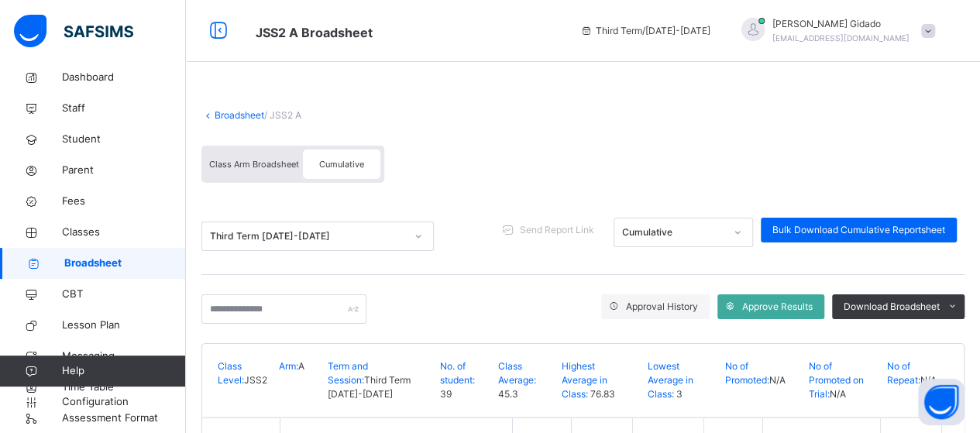
click at [228, 118] on link "Broadsheet" at bounding box center [240, 115] width 50 height 12
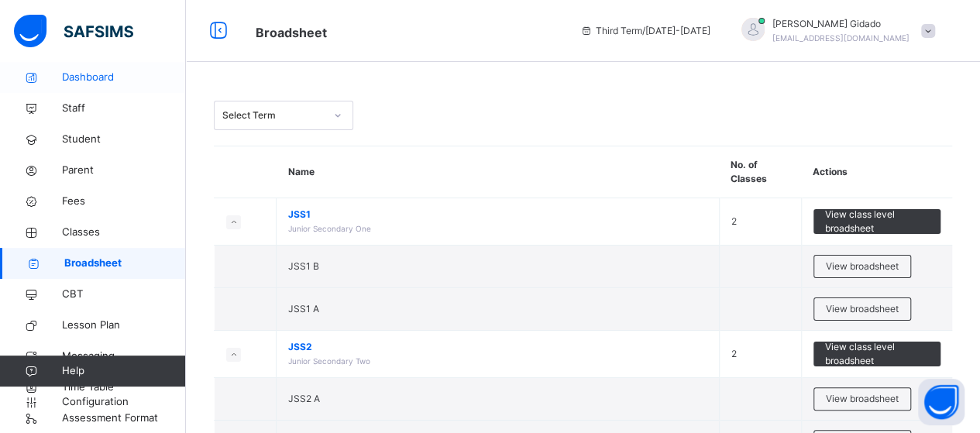
click at [79, 76] on span "Dashboard" at bounding box center [124, 78] width 124 height 16
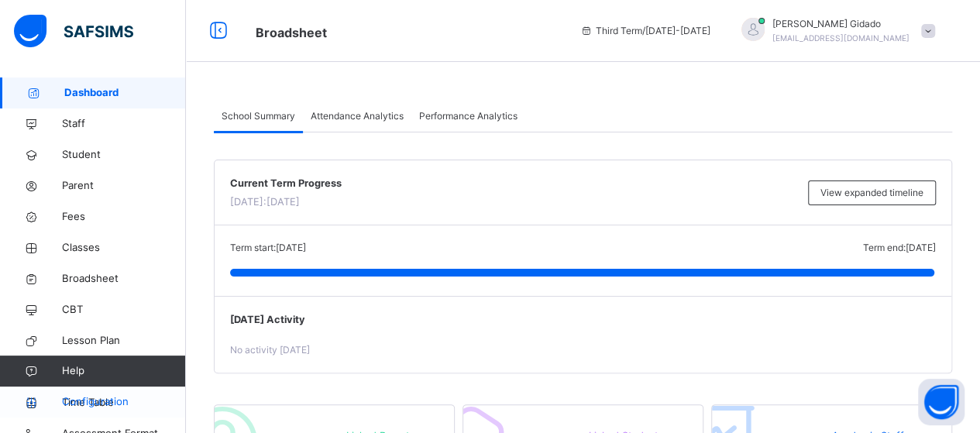
click at [82, 402] on span "Configuration" at bounding box center [123, 402] width 123 height 16
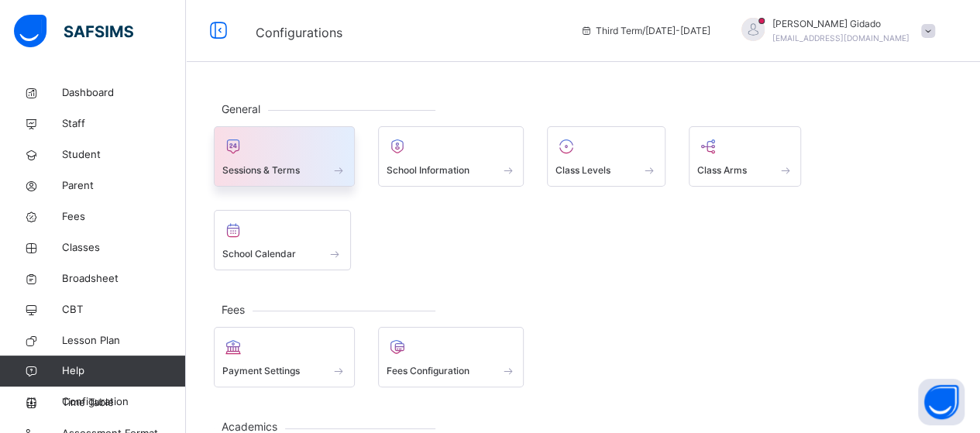
click at [341, 164] on span at bounding box center [339, 170] width 16 height 13
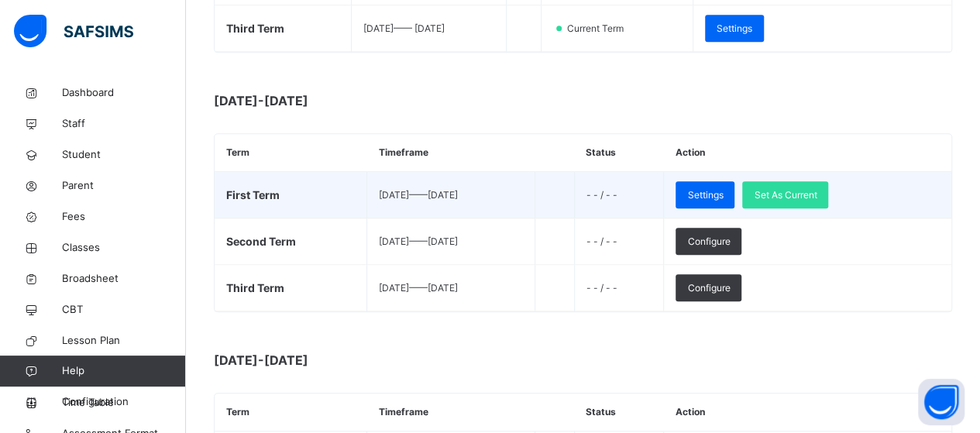
scroll to position [388, 0]
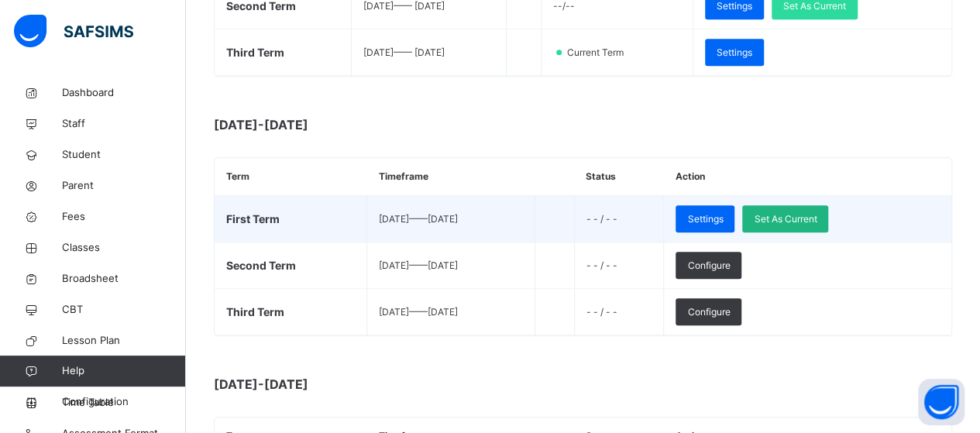
click at [817, 220] on span "Set As Current" at bounding box center [785, 219] width 63 height 14
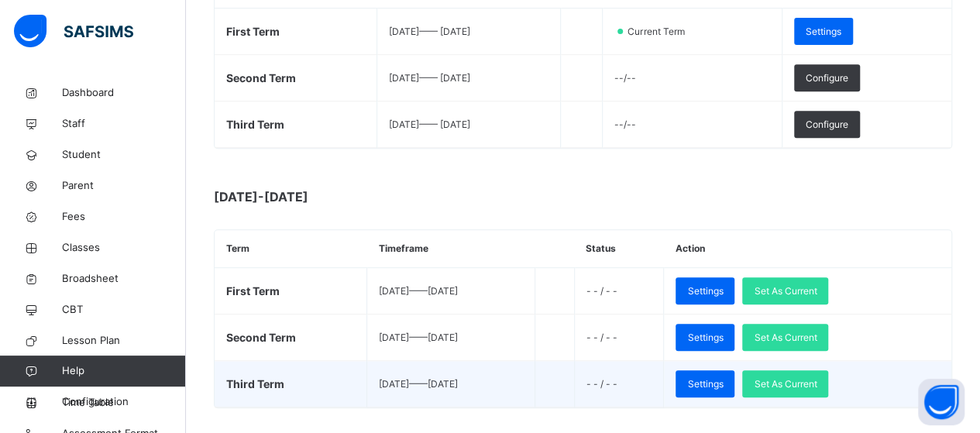
scroll to position [78, 0]
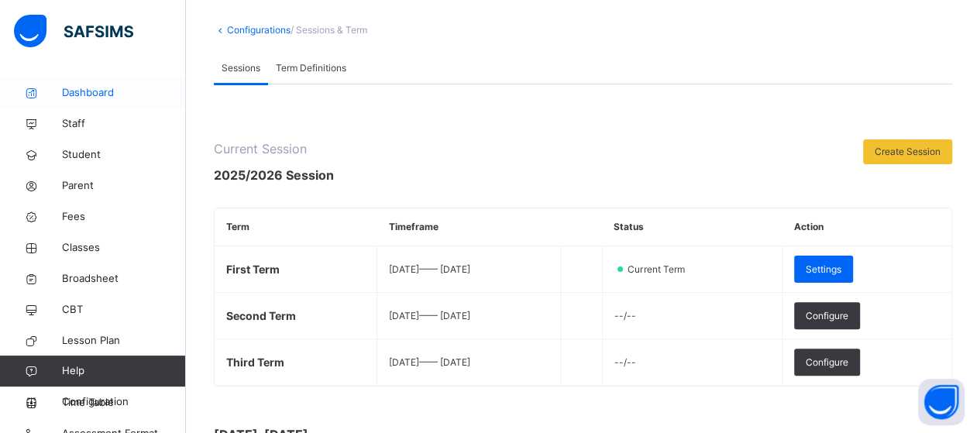
click at [99, 88] on span "Dashboard" at bounding box center [124, 93] width 124 height 16
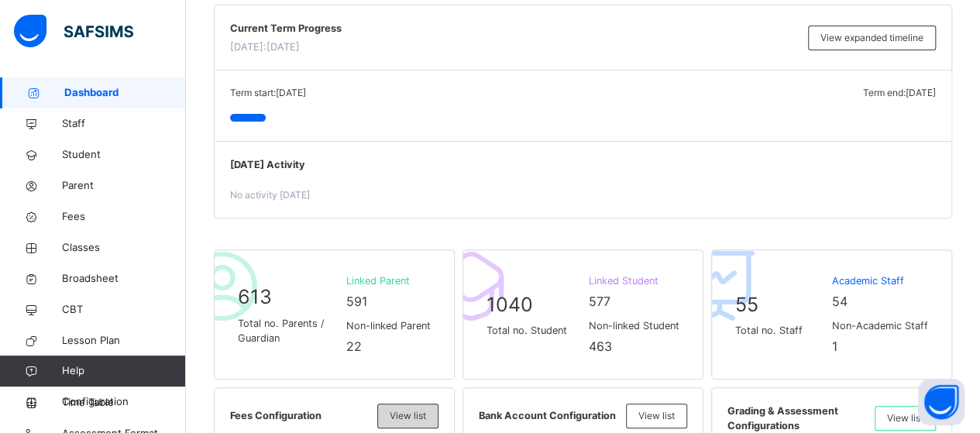
scroll to position [48, 0]
